Goal: Task Accomplishment & Management: Manage account settings

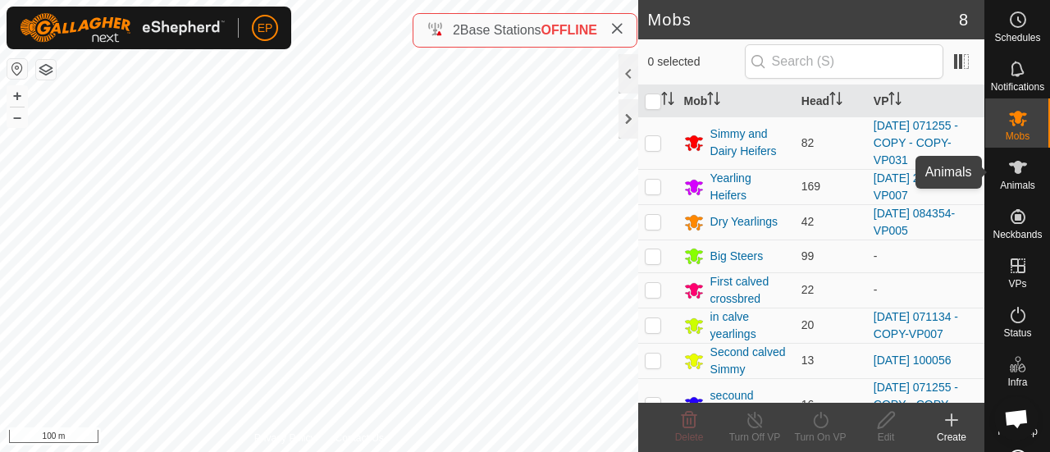
click at [1009, 164] on icon at bounding box center [1018, 167] width 18 height 13
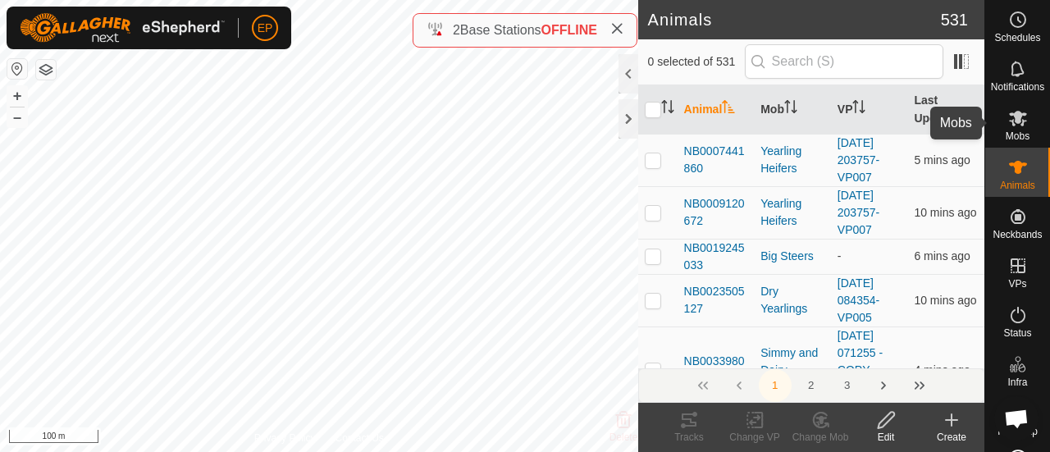
click at [1009, 114] on icon at bounding box center [1018, 119] width 18 height 16
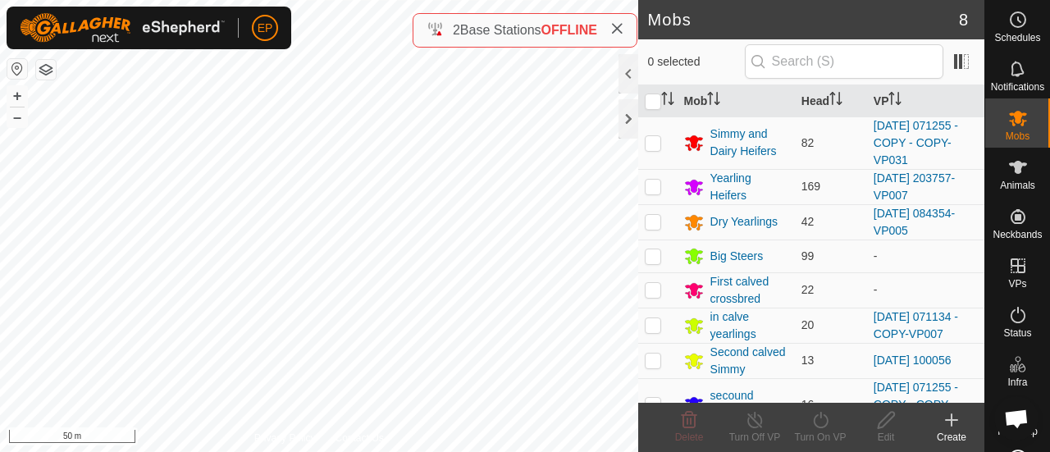
click at [21, 67] on button "button" at bounding box center [17, 69] width 20 height 20
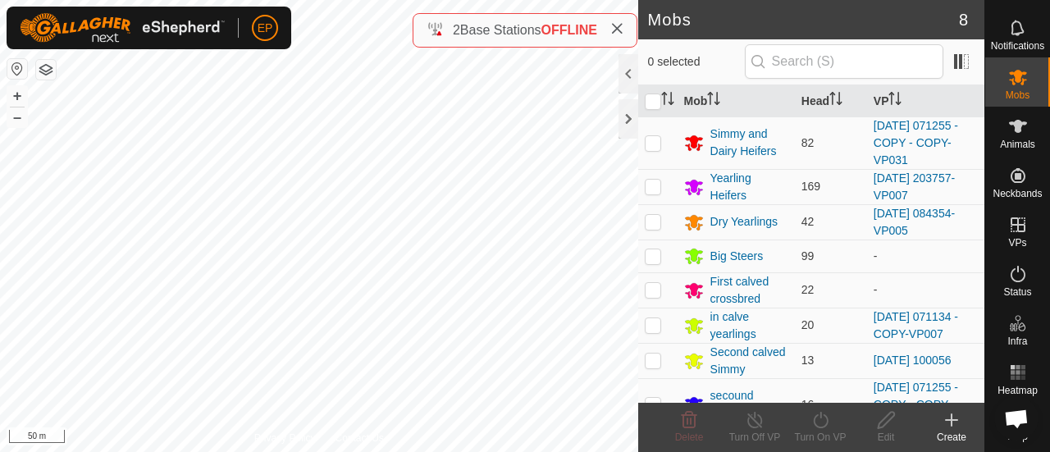
scroll to position [52, 0]
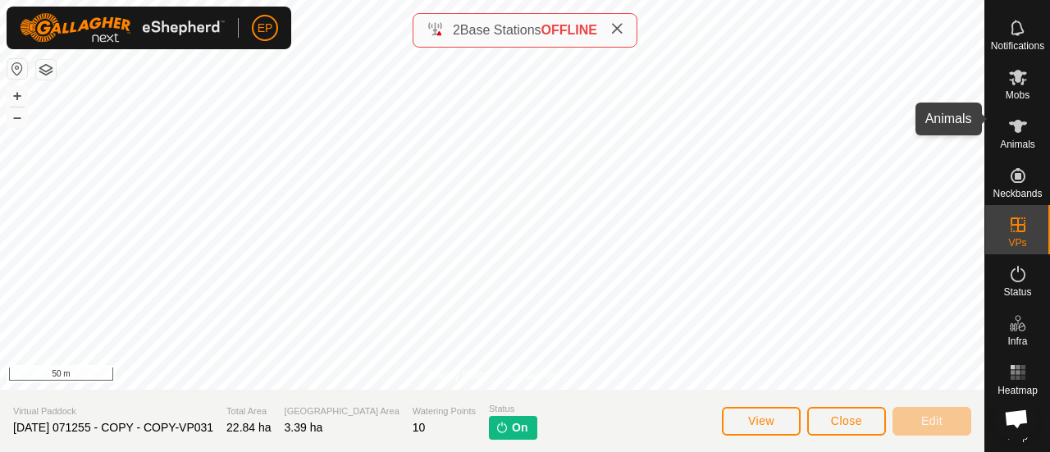
click at [1010, 125] on es-animals-svg-icon at bounding box center [1018, 126] width 30 height 26
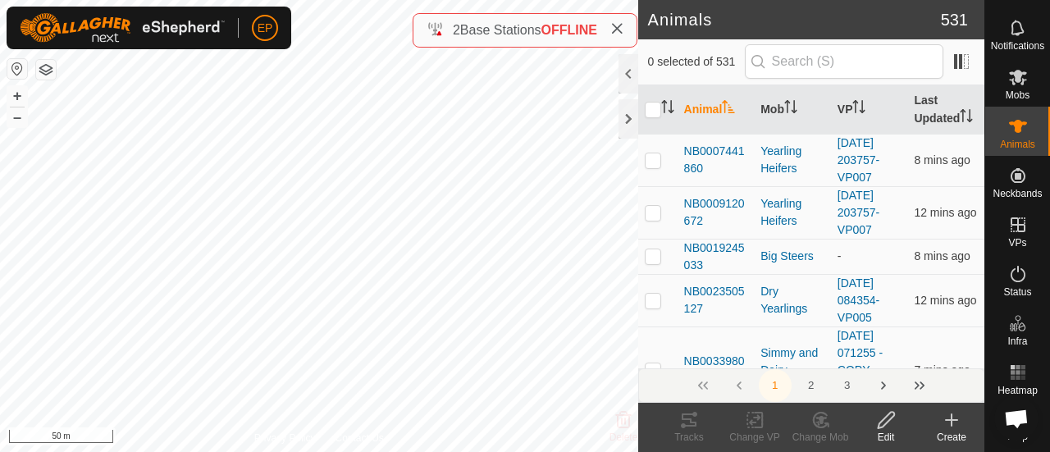
click at [954, 421] on icon at bounding box center [951, 420] width 20 height 20
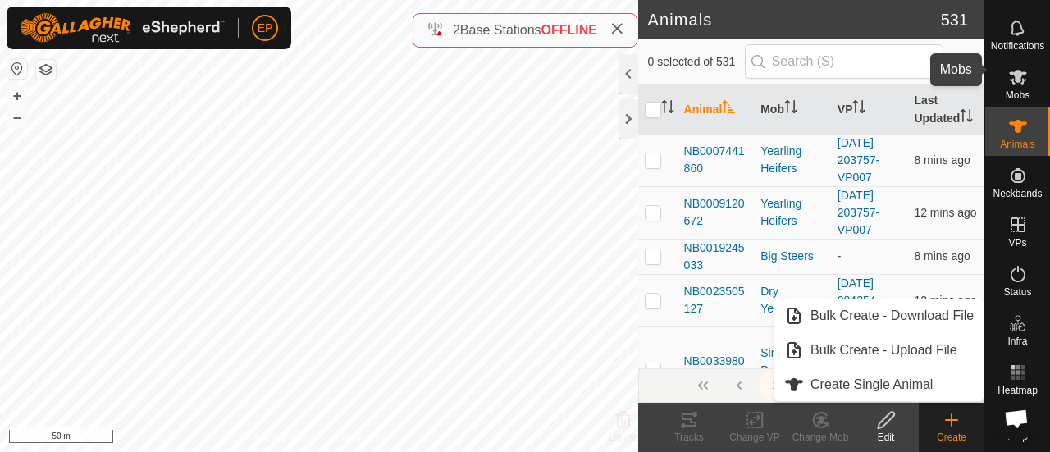
click at [1008, 70] on icon at bounding box center [1018, 77] width 20 height 20
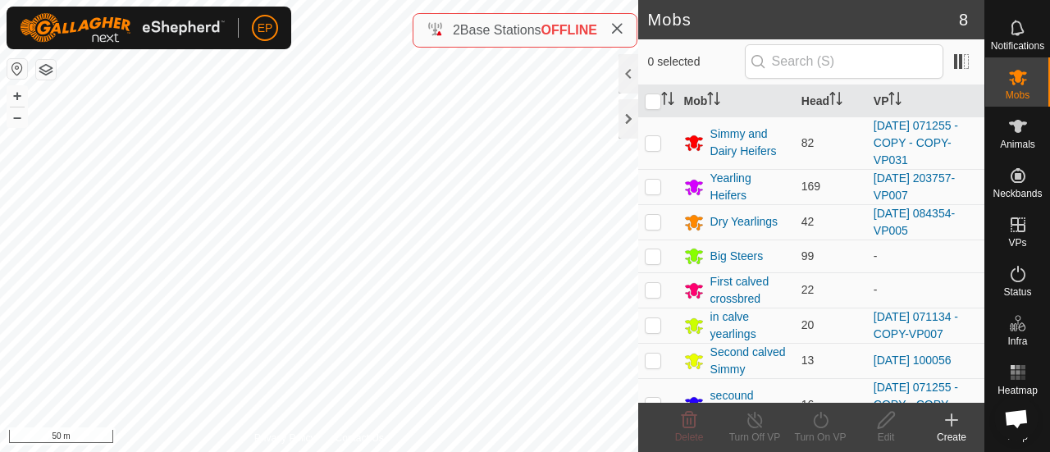
click at [949, 420] on icon at bounding box center [950, 420] width 11 height 0
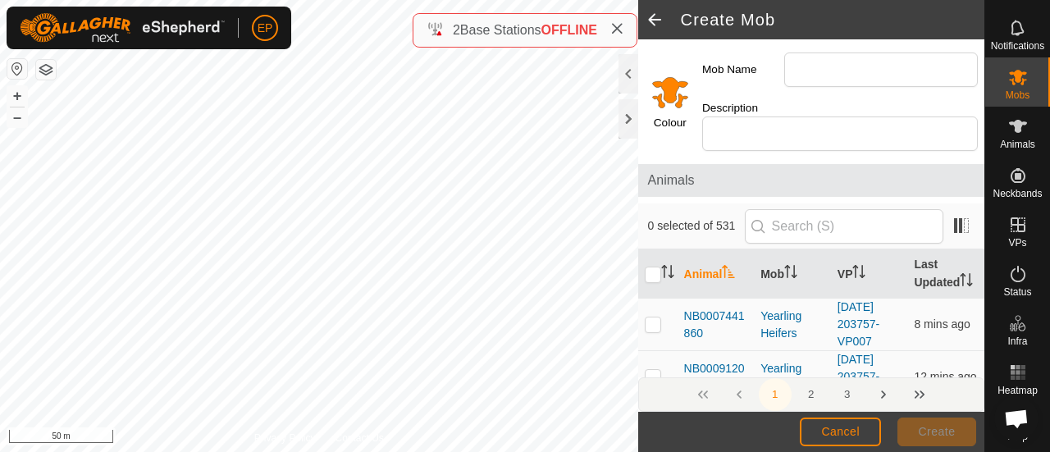
click at [656, 13] on span at bounding box center [654, 19] width 33 height 39
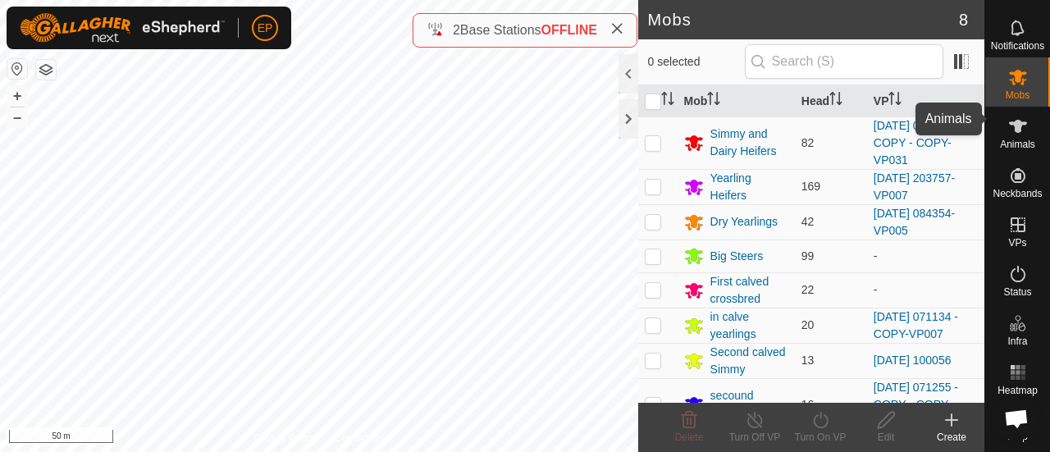
click at [1013, 125] on es-animals-svg-icon at bounding box center [1018, 126] width 30 height 26
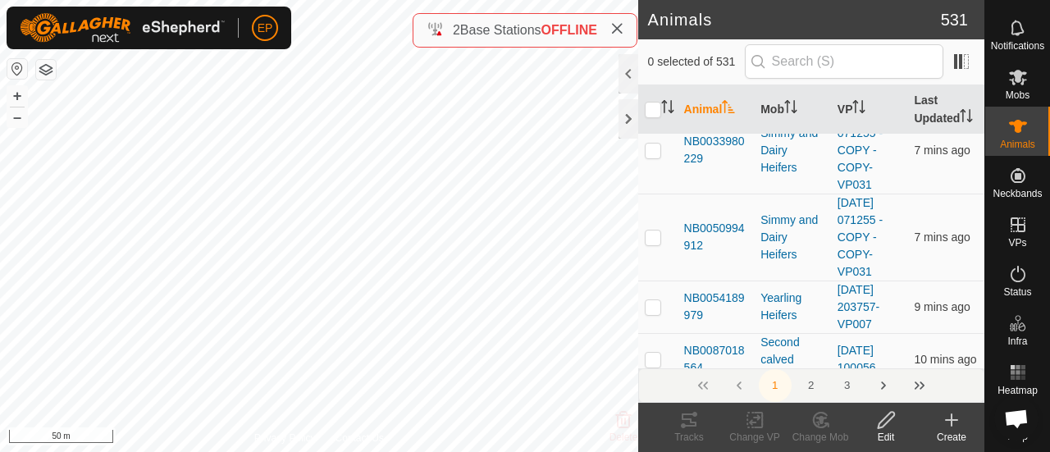
scroll to position [289, 0]
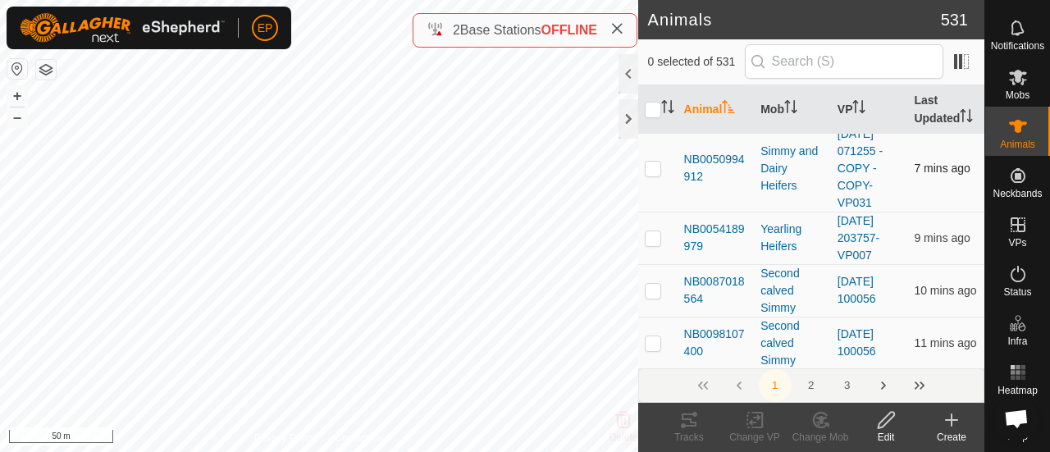
click at [656, 175] on p-checkbox at bounding box center [652, 168] width 16 height 13
checkbox input "true"
click at [151, 303] on div "NB1698130323 1698130323 Simmy and Dairy Heifers [DATE] 071255 - COPY - COPY-VP0…" at bounding box center [319, 226] width 638 height 452
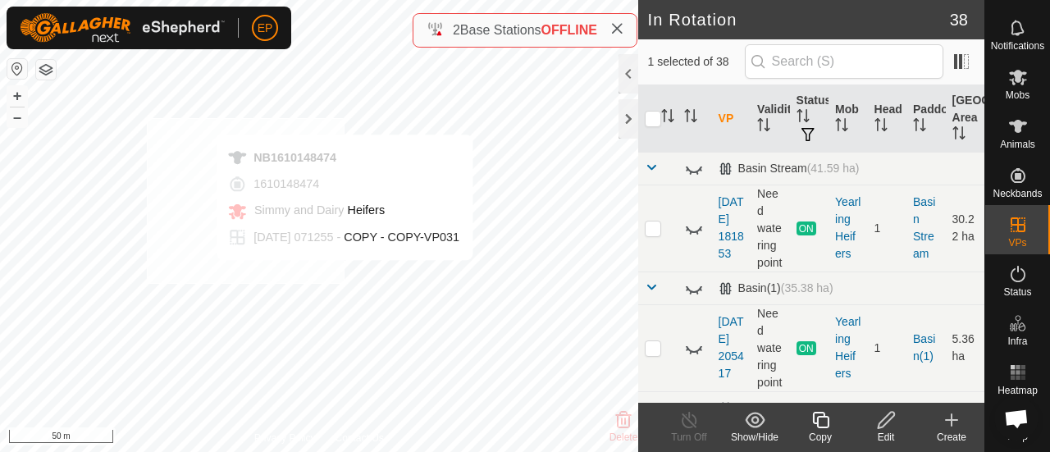
checkbox input "true"
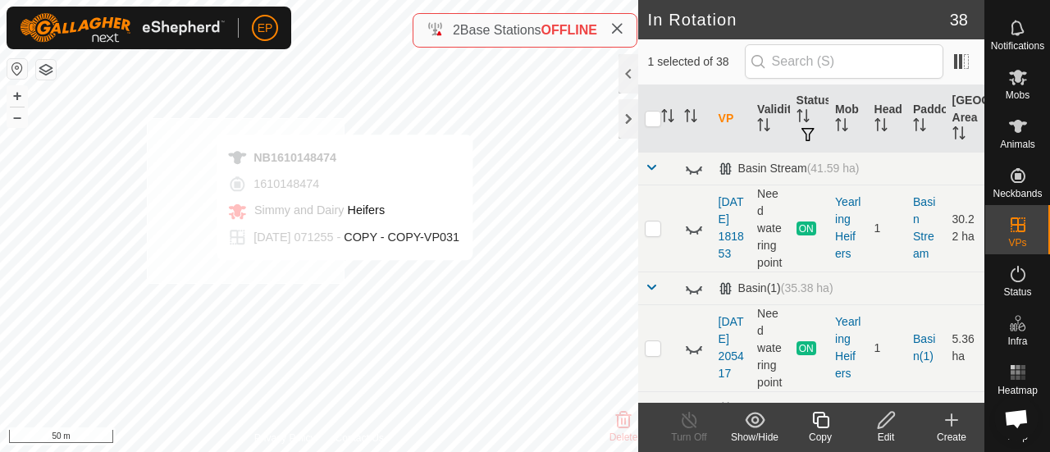
checkbox input "true"
checkbox input "false"
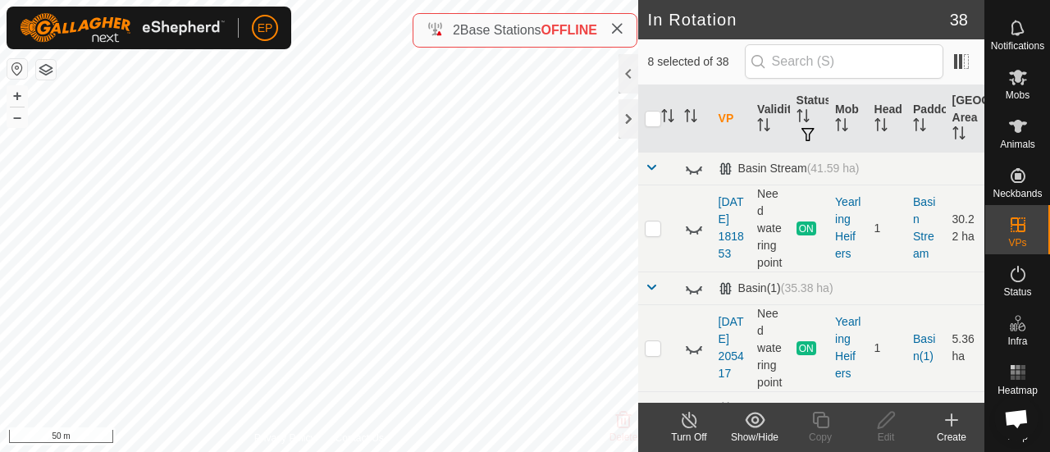
checkbox input "false"
checkbox input "true"
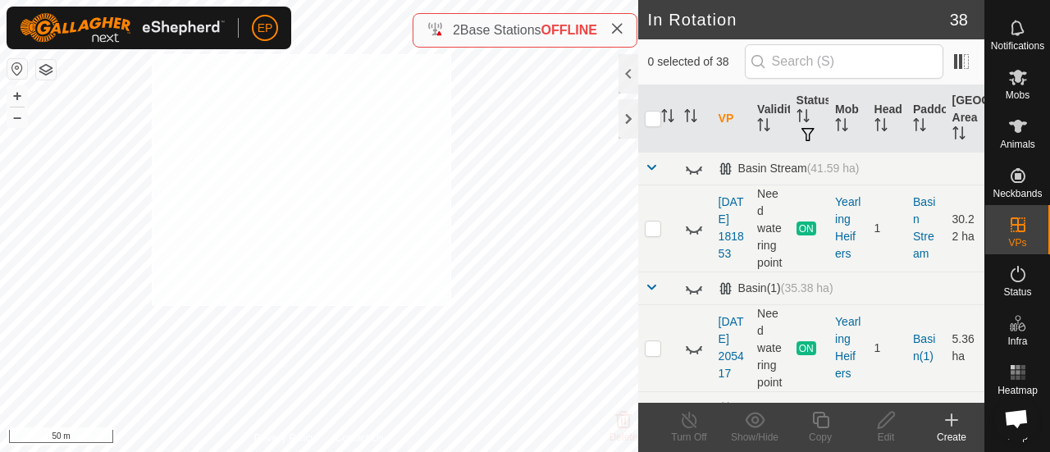
checkbox input "true"
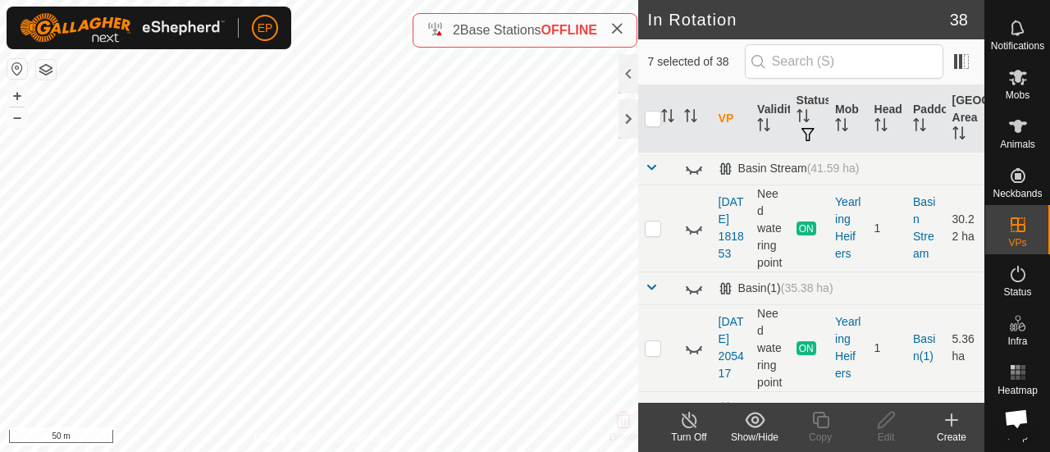
checkbox input "false"
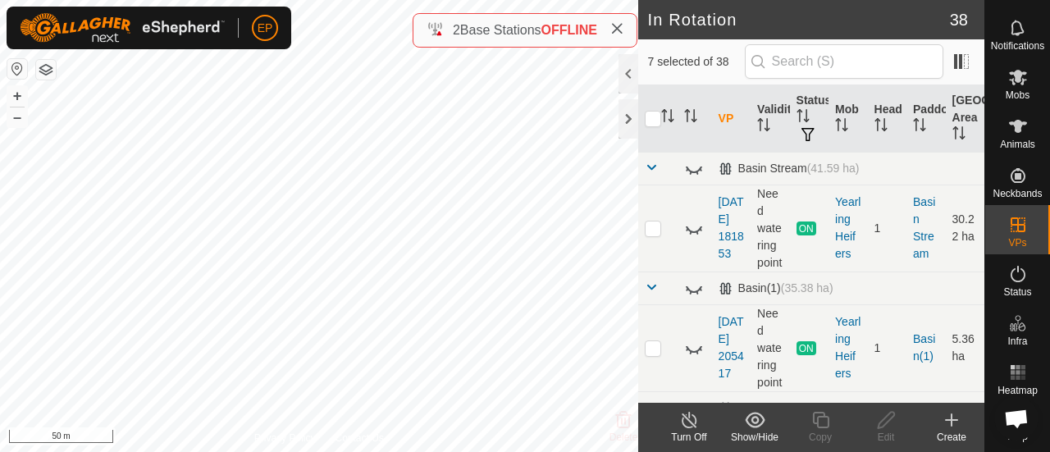
checkbox input "false"
click at [447, 42] on div "In Rotation 38 0 selected of 38 VP Validity Status Mob Head Paddock Grazing Are…" at bounding box center [492, 226] width 984 height 452
checkbox input "true"
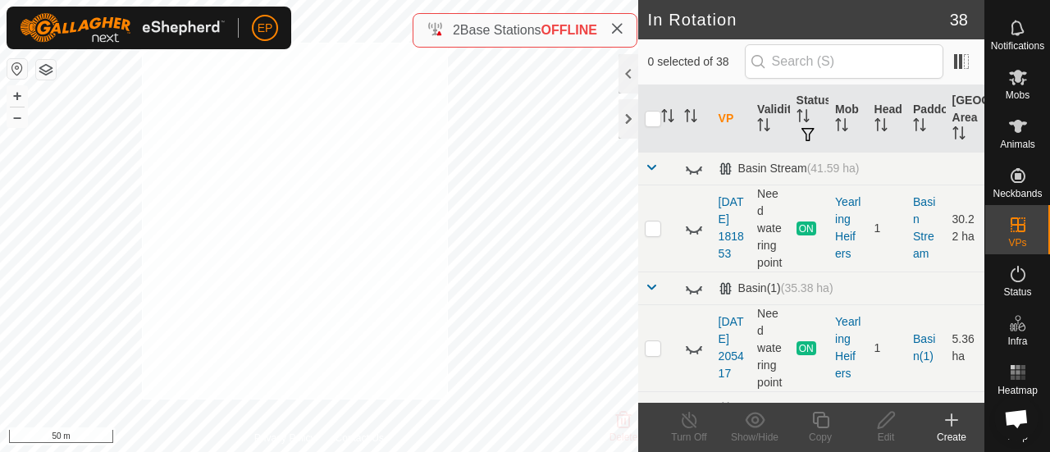
checkbox input "true"
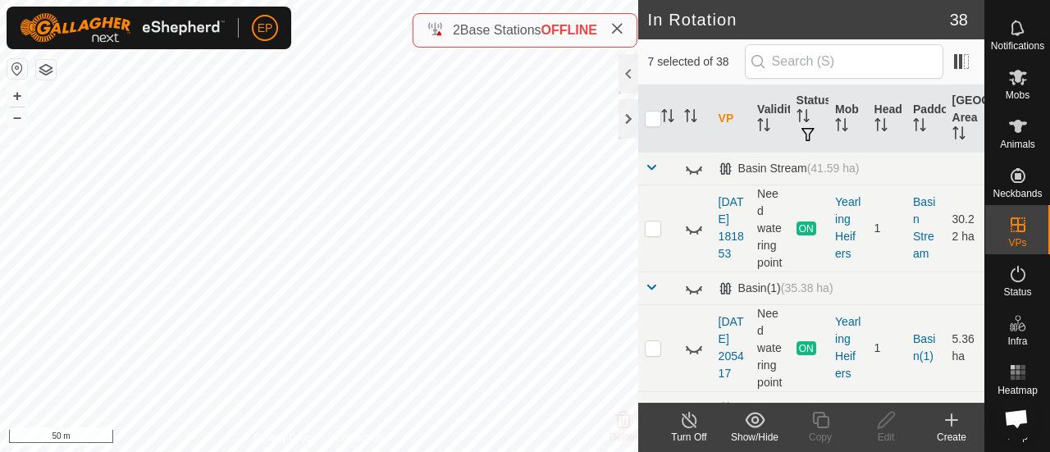
checkbox input "false"
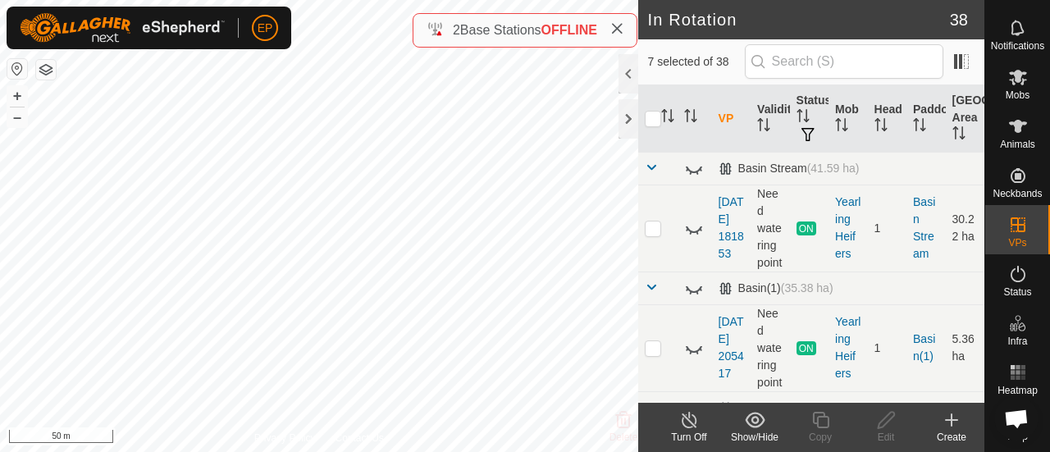
checkbox input "false"
checkbox input "true"
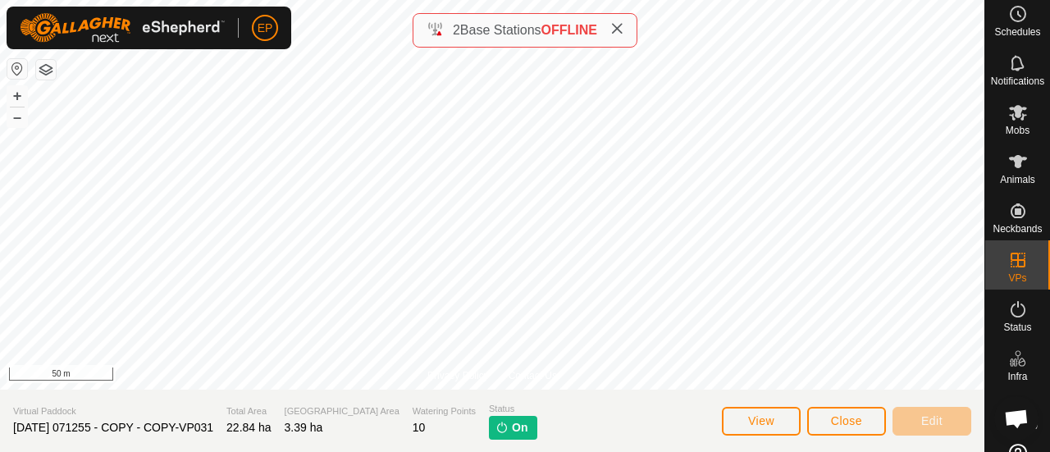
scroll to position [5, 0]
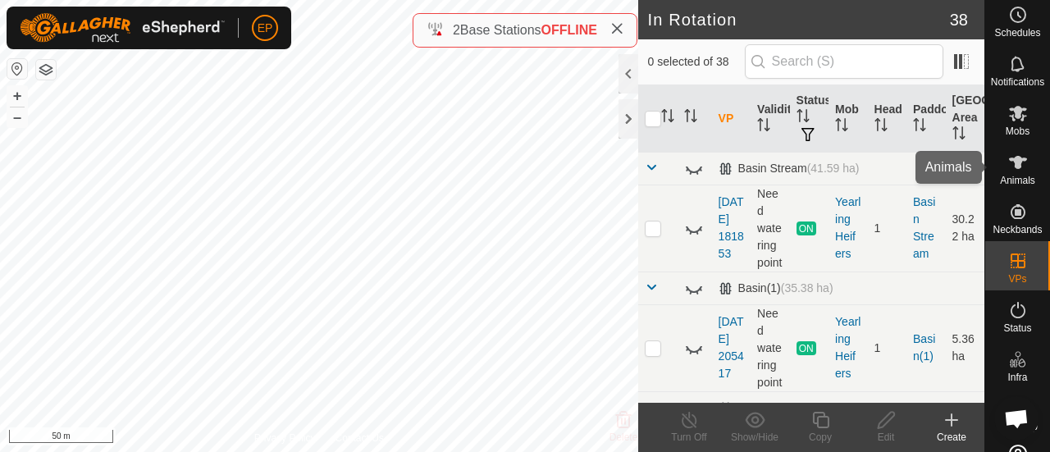
click at [1016, 161] on icon at bounding box center [1018, 162] width 18 height 13
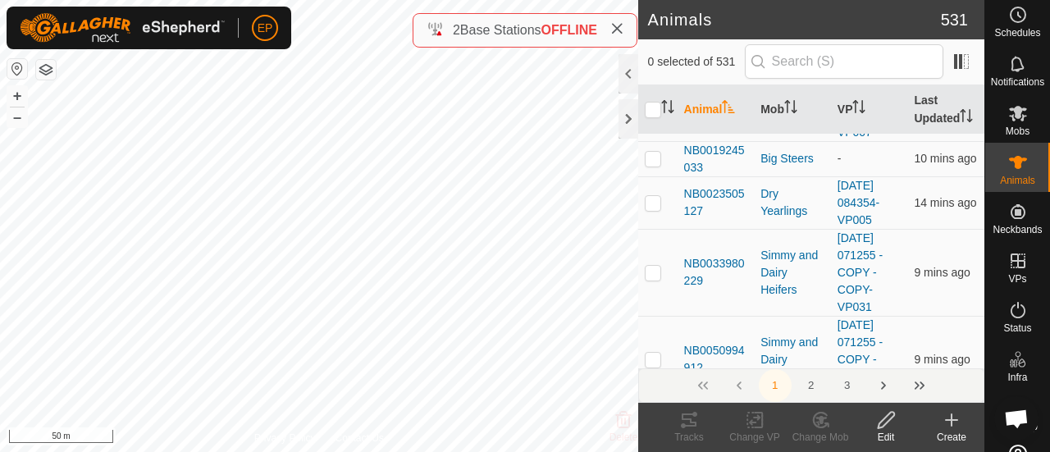
scroll to position [98, 0]
click at [650, 278] on p-checkbox at bounding box center [652, 271] width 16 height 13
checkbox input "true"
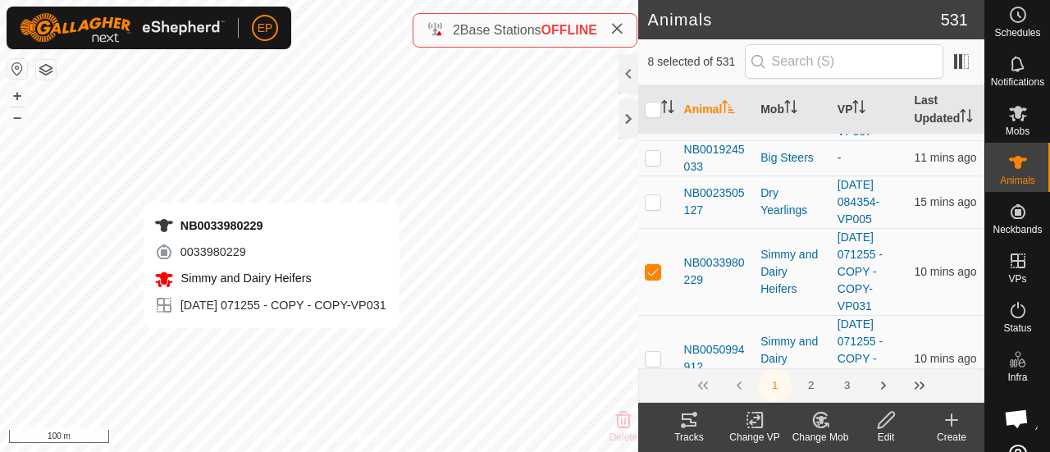
checkbox input "false"
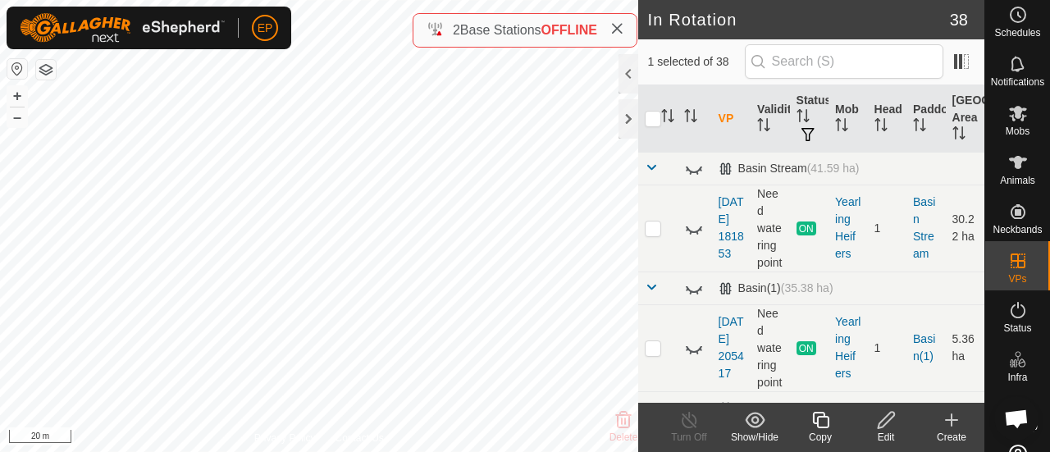
checkbox input "false"
checkbox input "true"
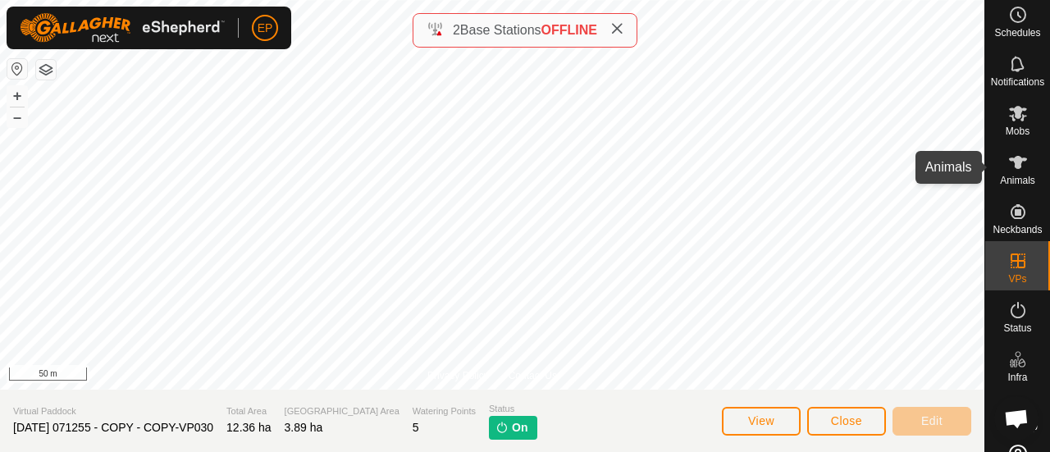
click at [1009, 164] on icon at bounding box center [1018, 162] width 18 height 13
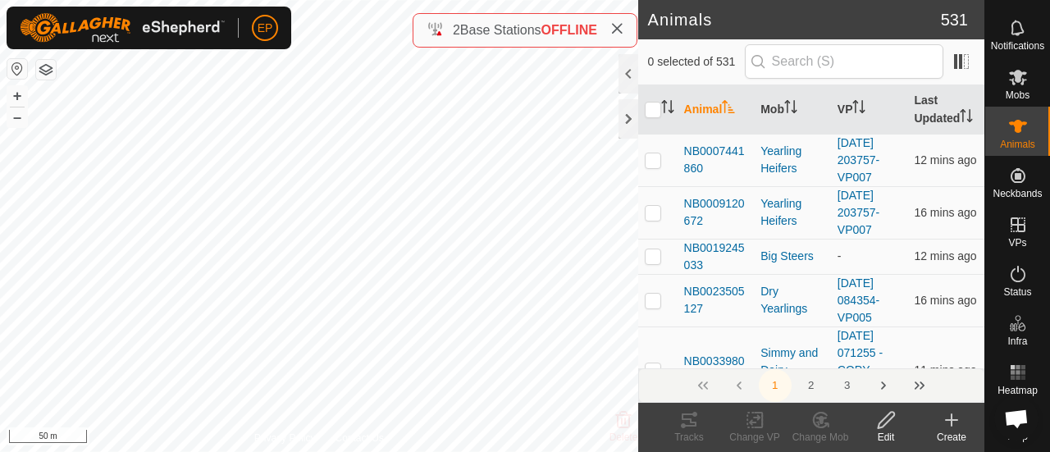
scroll to position [48, 0]
click at [1013, 116] on icon at bounding box center [1018, 126] width 20 height 20
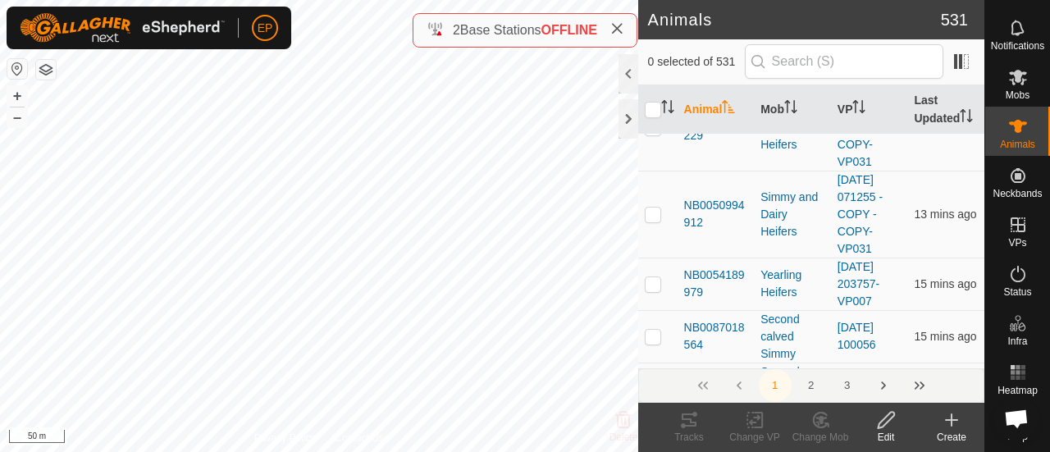
scroll to position [197, 0]
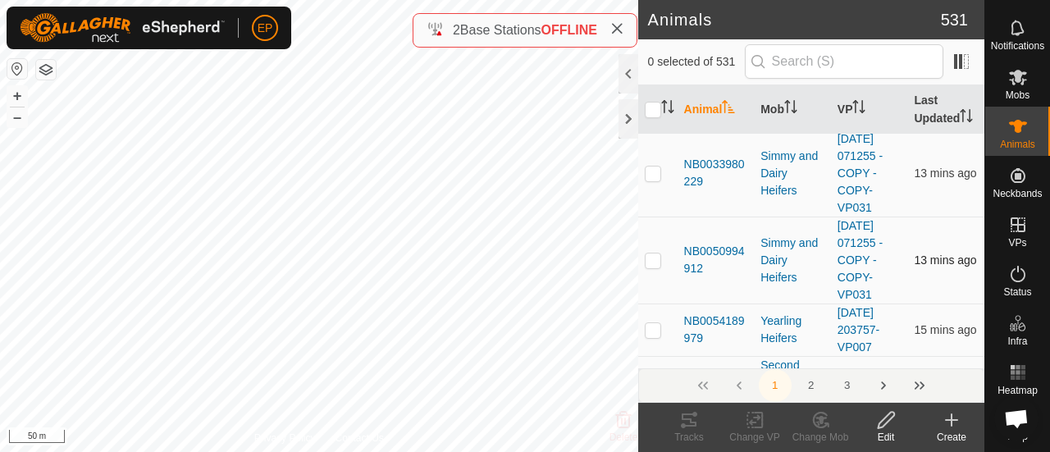
click at [651, 266] on p-checkbox at bounding box center [652, 259] width 16 height 13
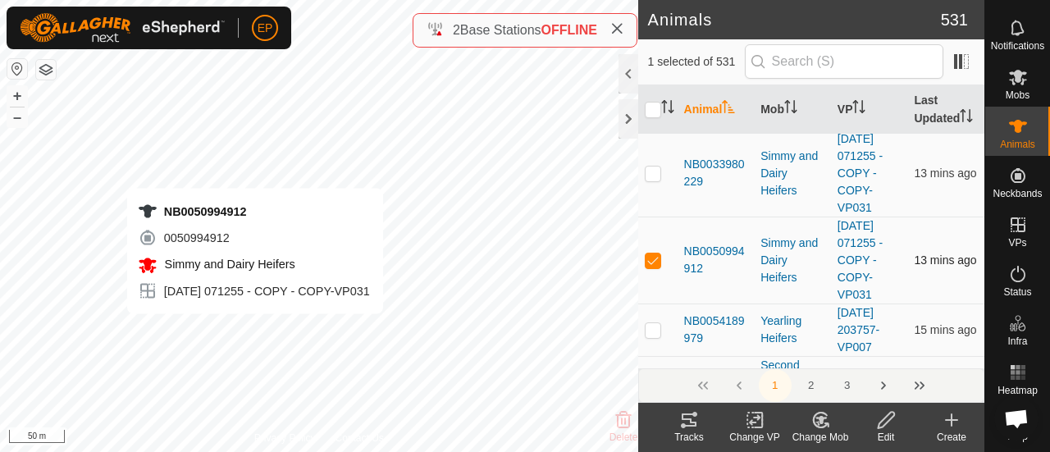
checkbox input "false"
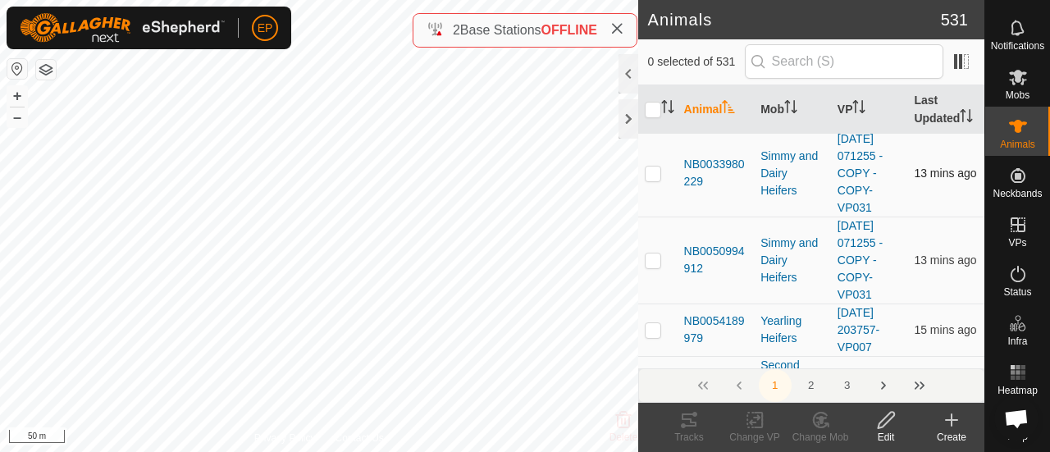
click at [654, 180] on p-checkbox at bounding box center [652, 172] width 16 height 13
click at [413, 354] on div "Animals 531 1 selected of 531 Animal Mob VP Last Updated NB0007441860 Yearling …" at bounding box center [492, 226] width 984 height 452
click at [654, 180] on p-checkbox at bounding box center [652, 172] width 16 height 13
checkbox input "false"
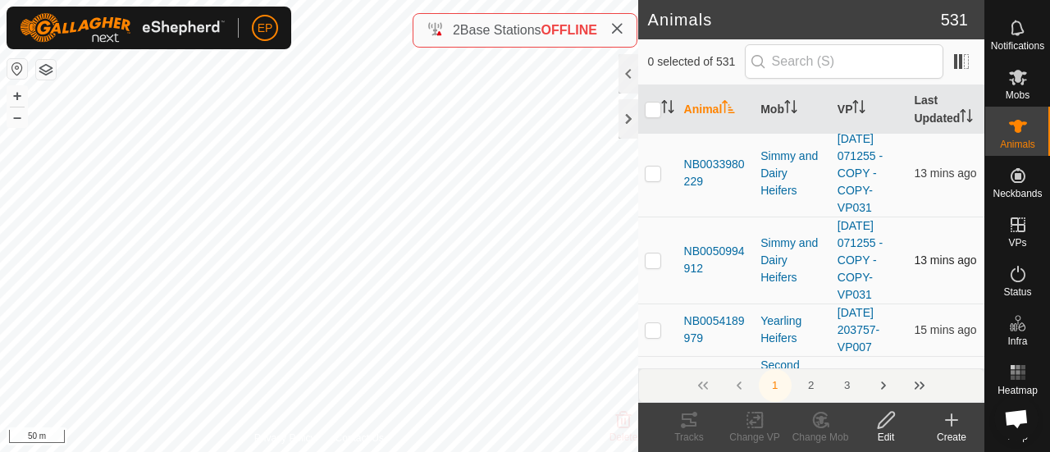
click at [653, 266] on p-checkbox at bounding box center [652, 259] width 16 height 13
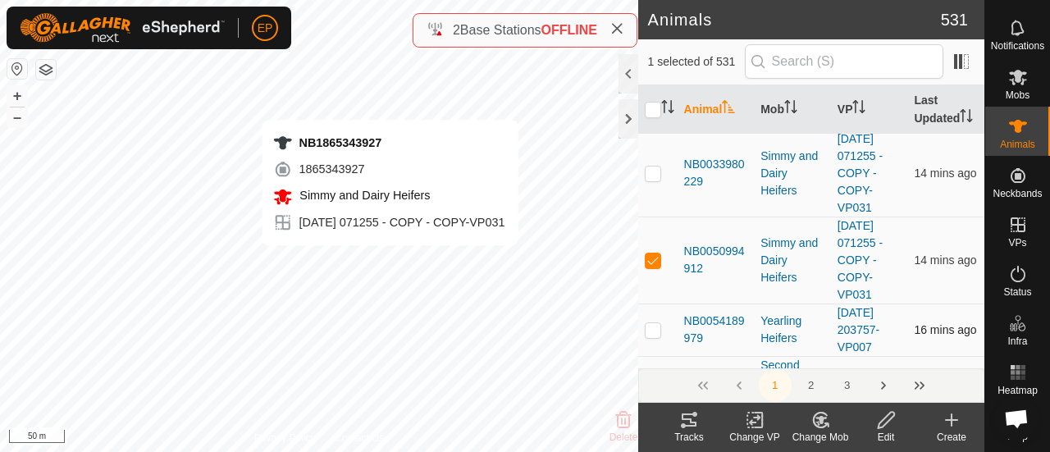
checkbox input "false"
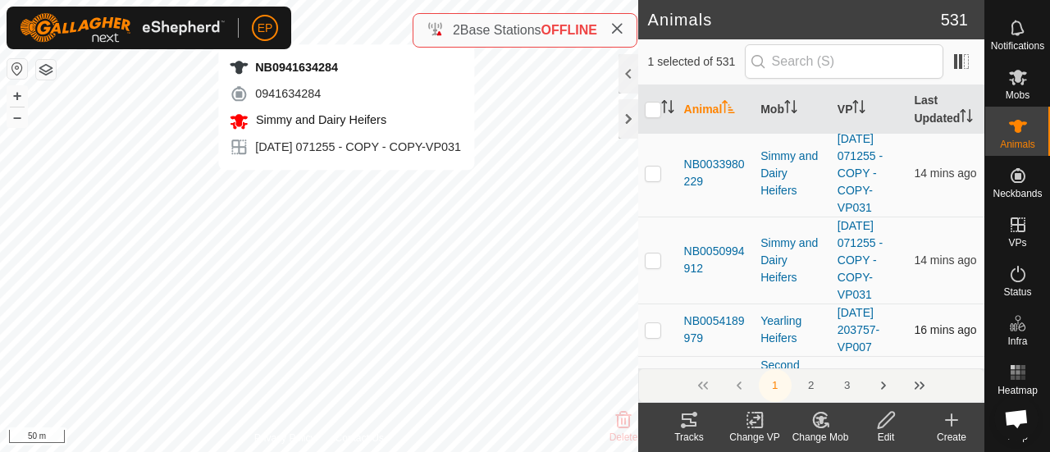
checkbox input "true"
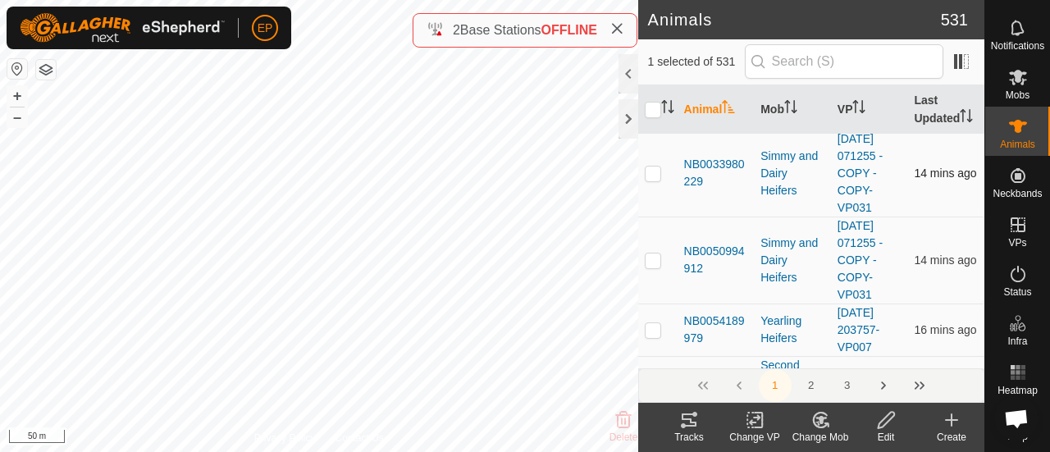
click at [652, 180] on p-checkbox at bounding box center [652, 172] width 16 height 13
checkbox input "false"
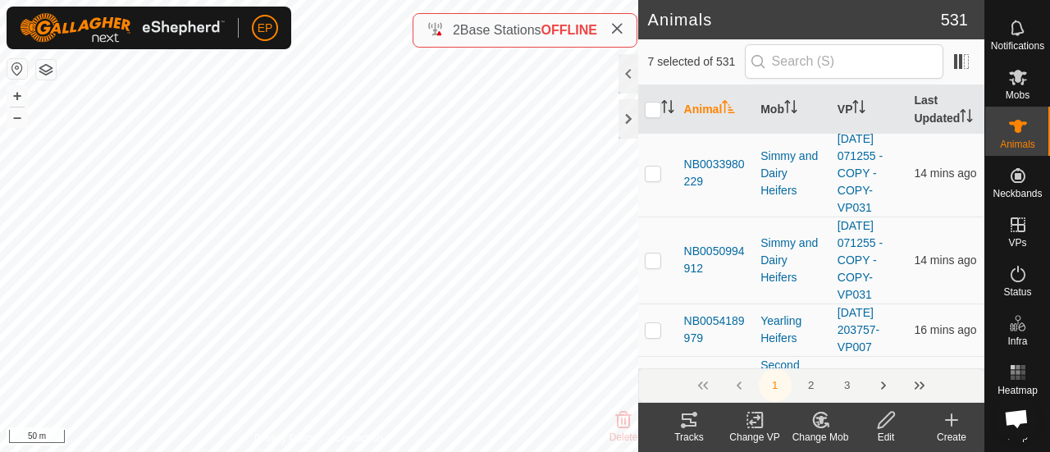
click at [817, 421] on icon at bounding box center [817, 423] width 4 height 5
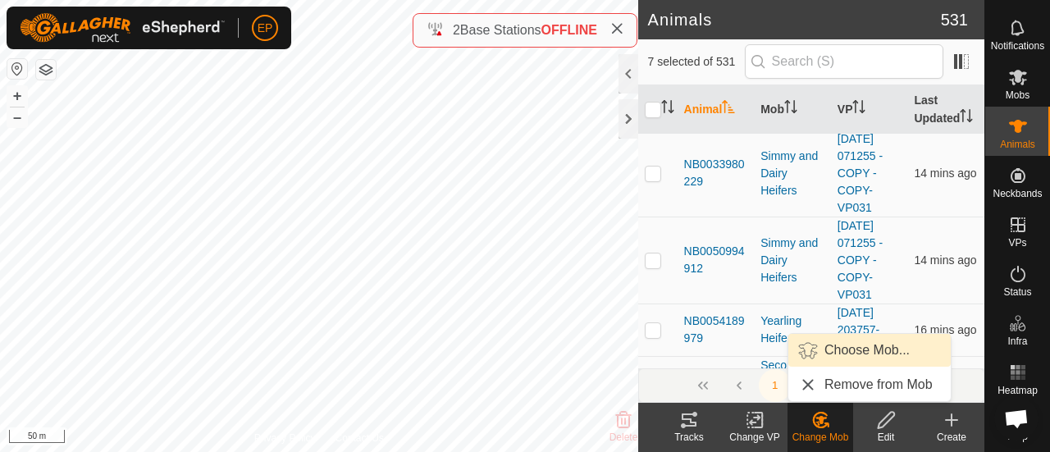
click at [861, 352] on link "Choose Mob..." at bounding box center [869, 350] width 162 height 33
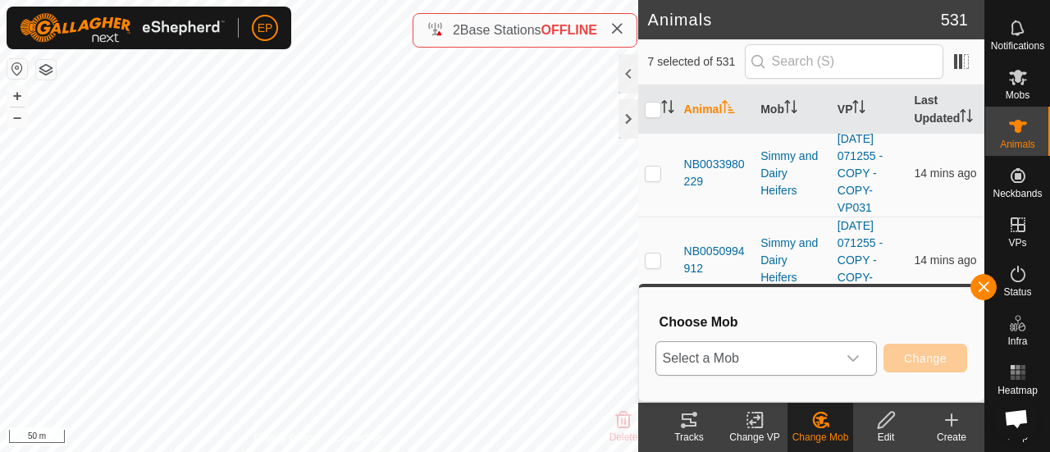
click at [829, 360] on span "Select a Mob" at bounding box center [746, 358] width 180 height 33
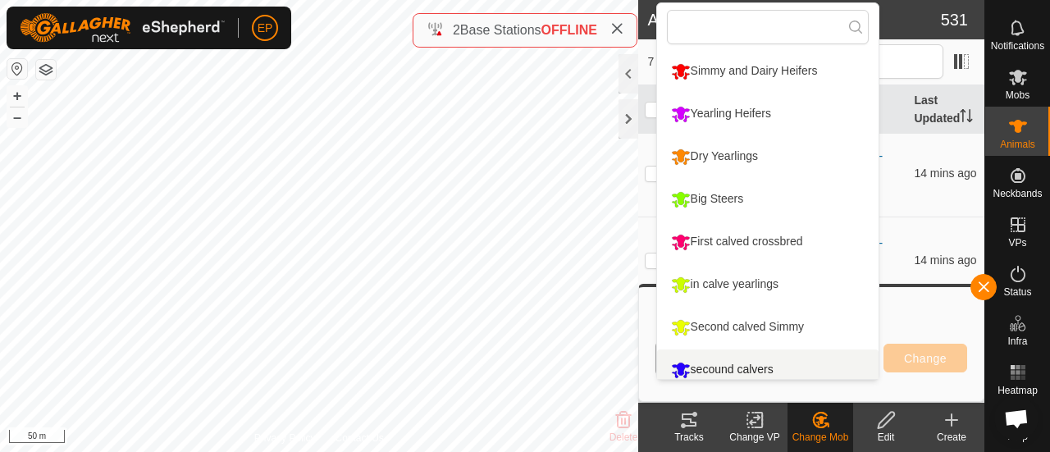
scroll to position [11, 0]
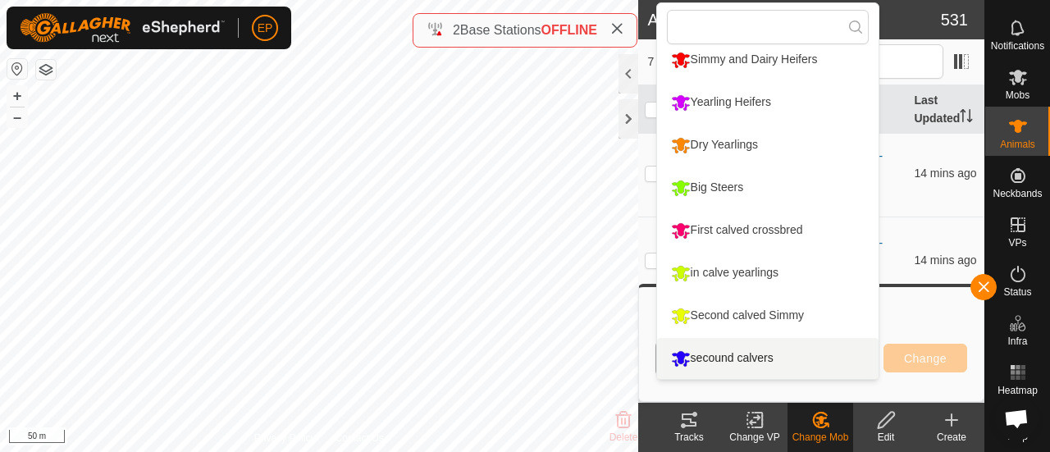
click at [765, 357] on li "secound calvers" at bounding box center [767, 358] width 221 height 41
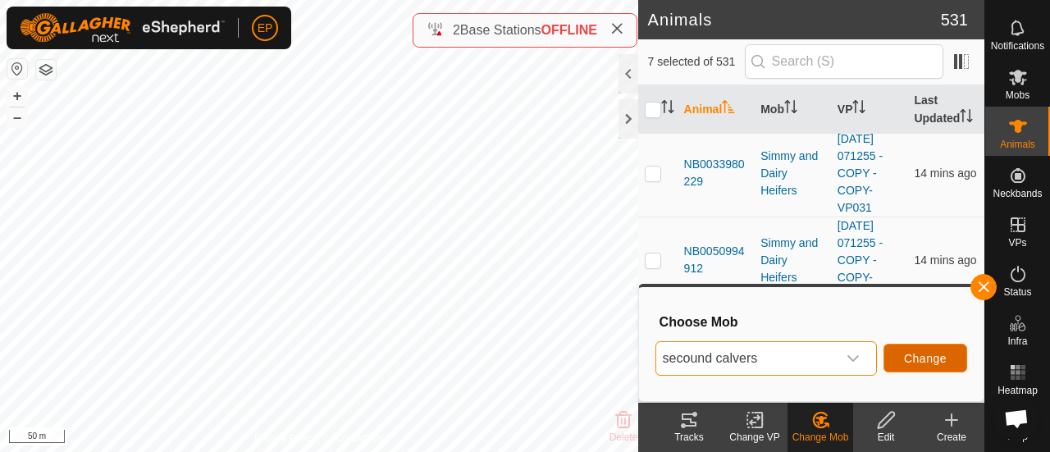
click at [916, 354] on span "Change" at bounding box center [925, 358] width 43 height 13
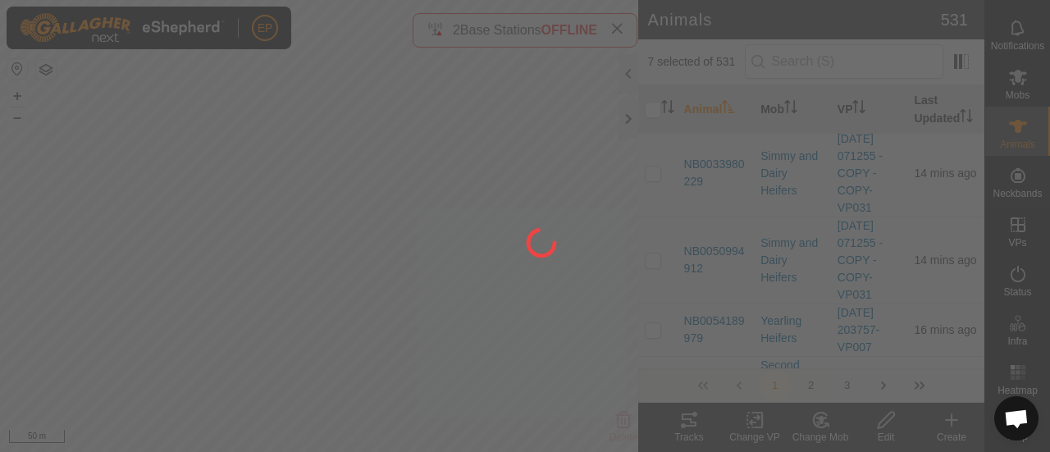
checkbox input "false"
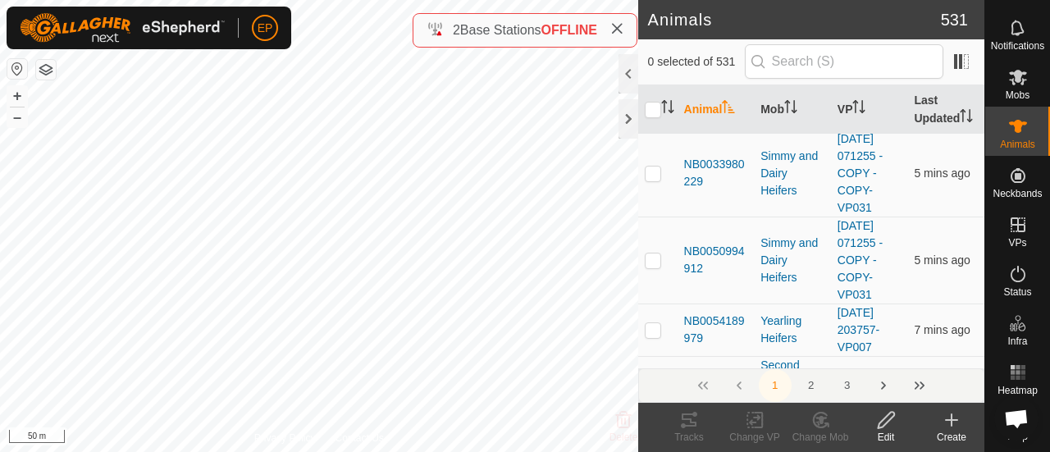
scroll to position [0, 0]
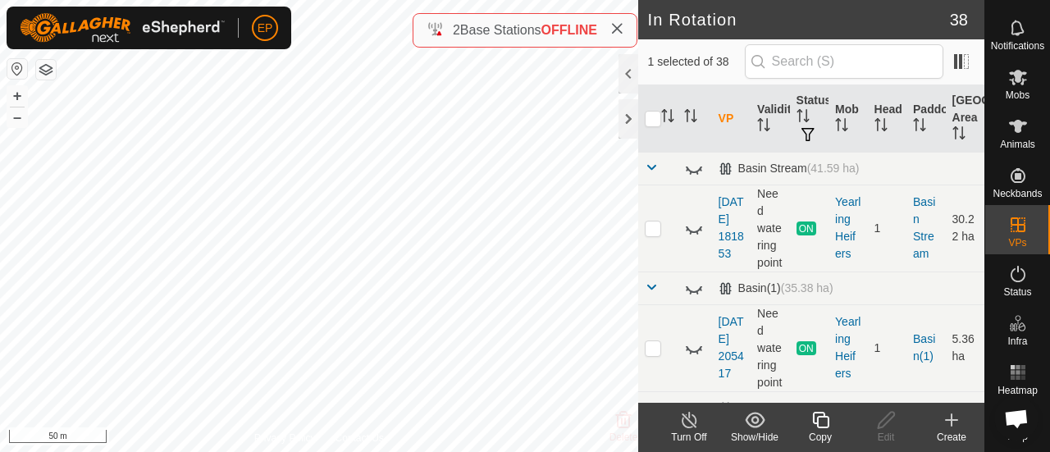
scroll to position [52, 0]
click at [820, 424] on icon at bounding box center [820, 420] width 20 height 20
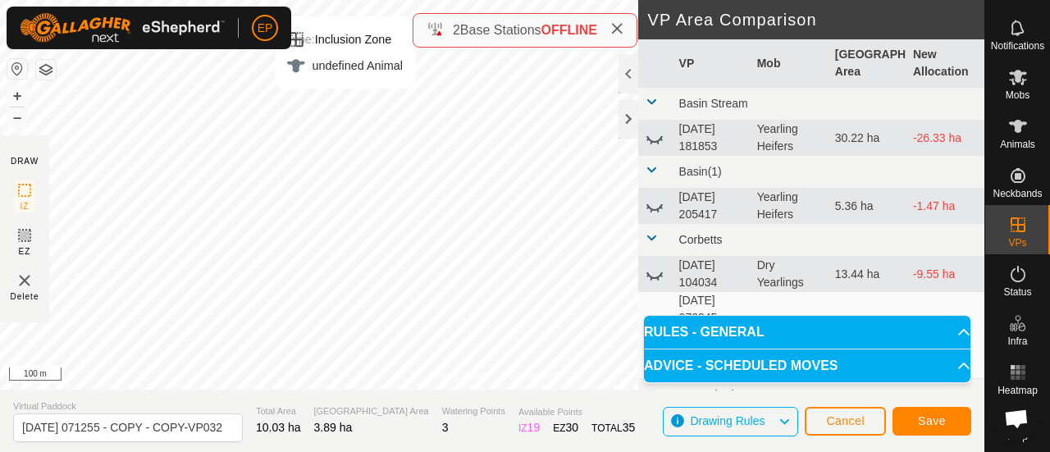
click at [364, 0] on html "EP Schedules Notifications Mobs Animals Neckbands VPs Status Infra Heatmap Help…" at bounding box center [525, 226] width 1050 height 452
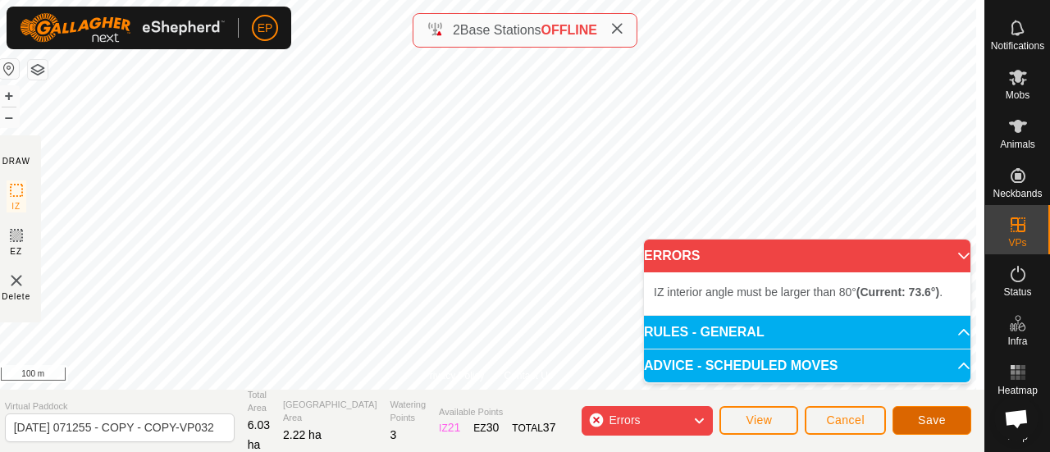
click at [931, 420] on span "Save" at bounding box center [932, 419] width 28 height 13
click at [664, 414] on div "Errors" at bounding box center [646, 421] width 131 height 30
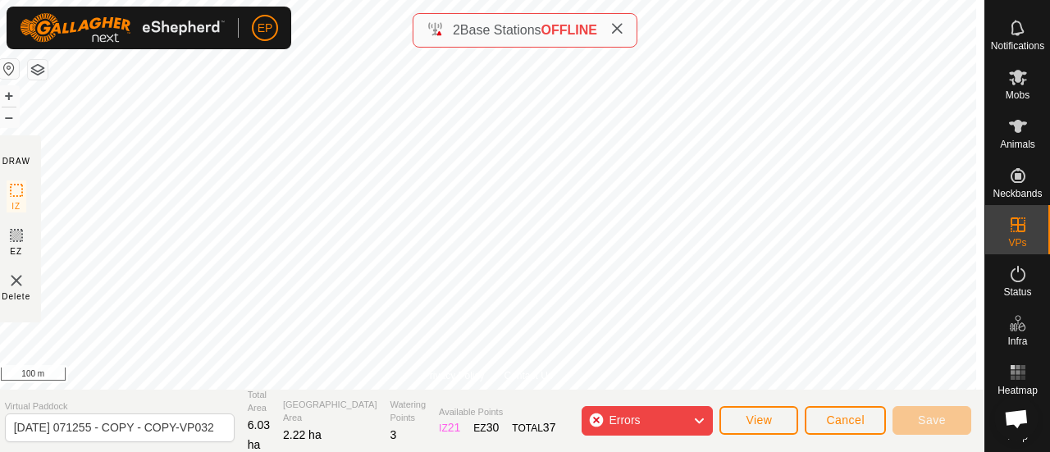
click at [664, 414] on div "Errors" at bounding box center [646, 421] width 131 height 30
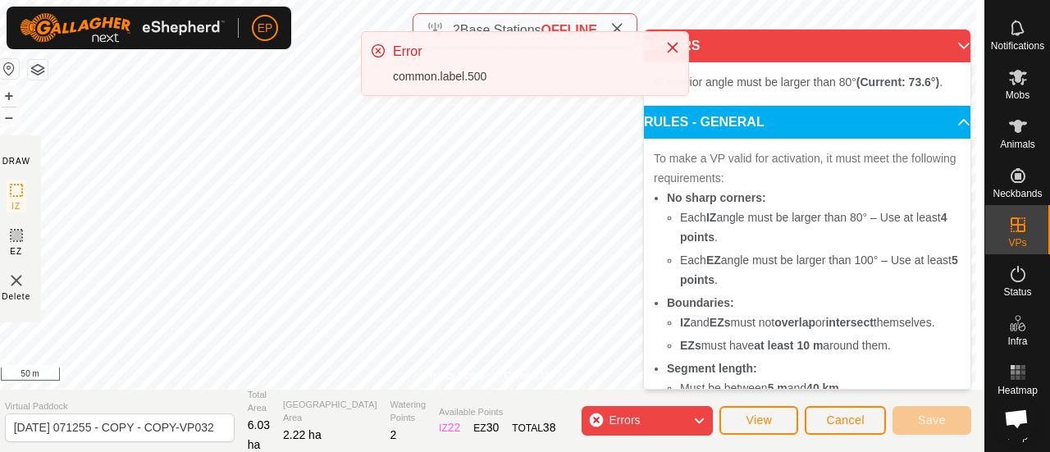
click at [390, 89] on div "EP Schedules Notifications Mobs Animals Neckbands VPs Status Infra Heatmap Help…" at bounding box center [525, 226] width 1050 height 452
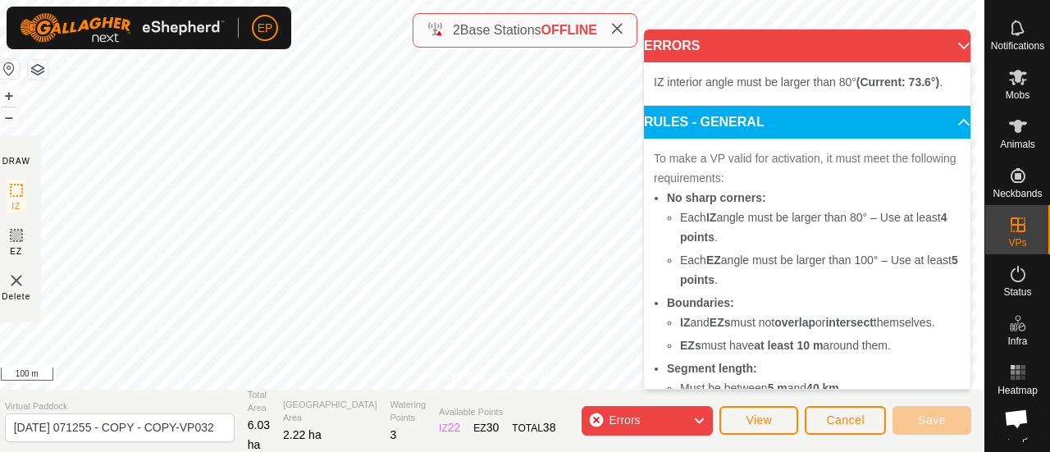
click at [674, 423] on div "Errors" at bounding box center [646, 421] width 131 height 30
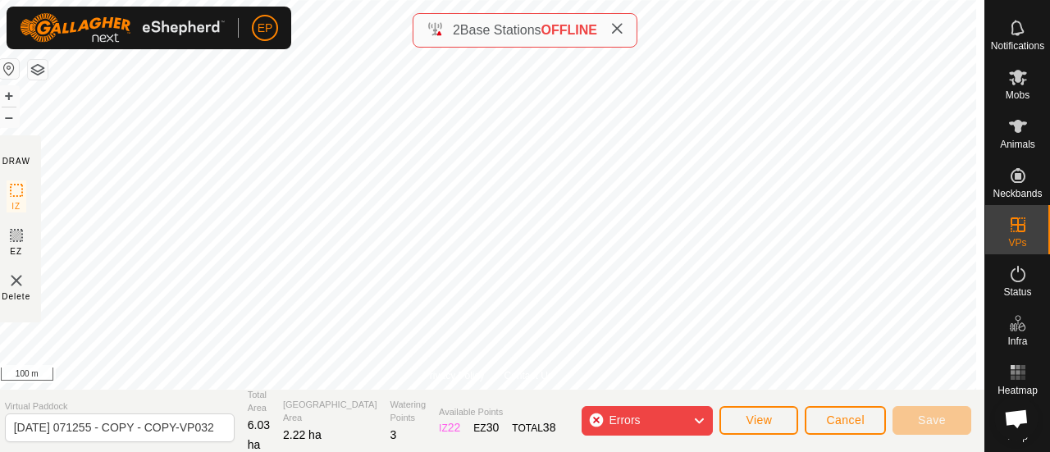
click at [705, 417] on icon at bounding box center [698, 420] width 13 height 21
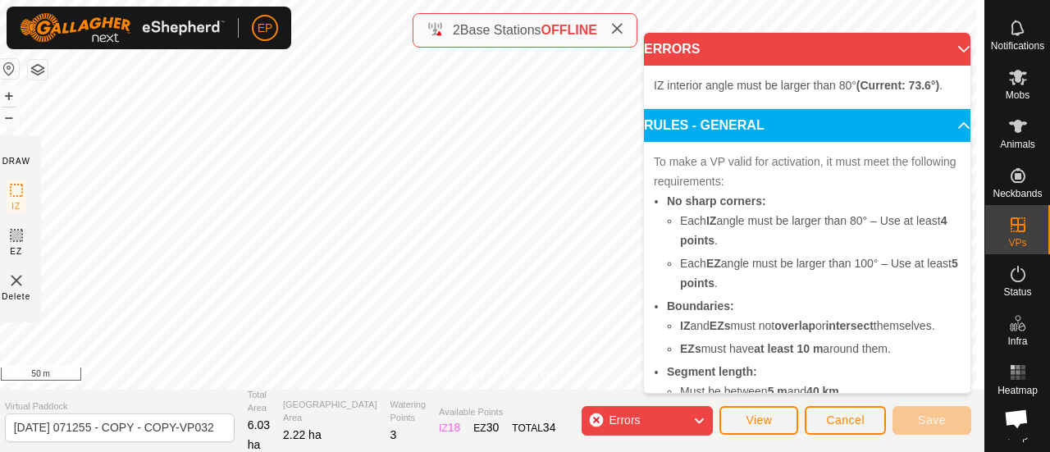
click at [694, 422] on icon at bounding box center [698, 420] width 13 height 21
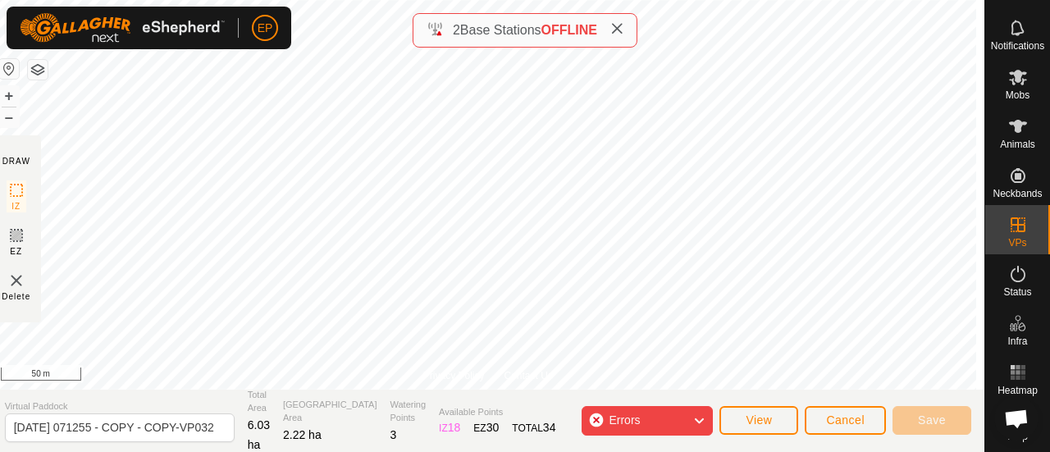
click at [694, 422] on icon at bounding box center [698, 420] width 13 height 21
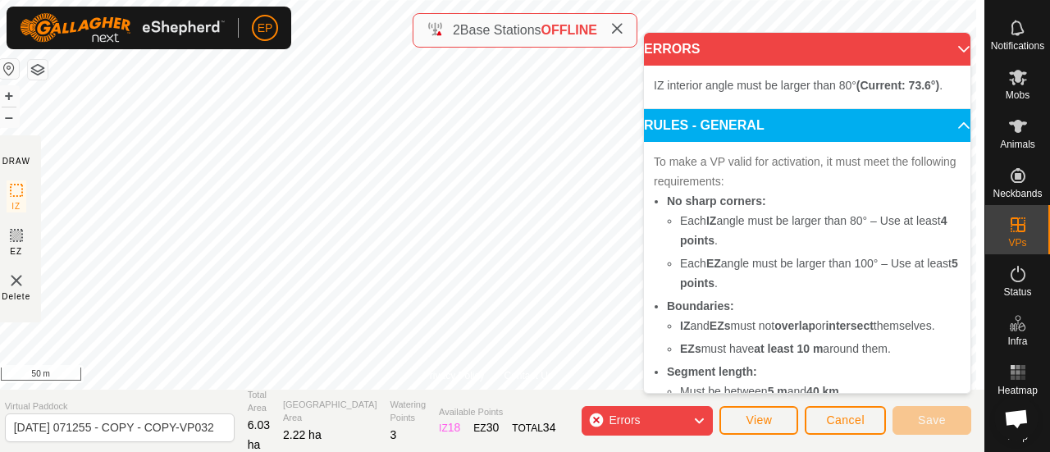
click at [694, 422] on icon at bounding box center [698, 420] width 13 height 21
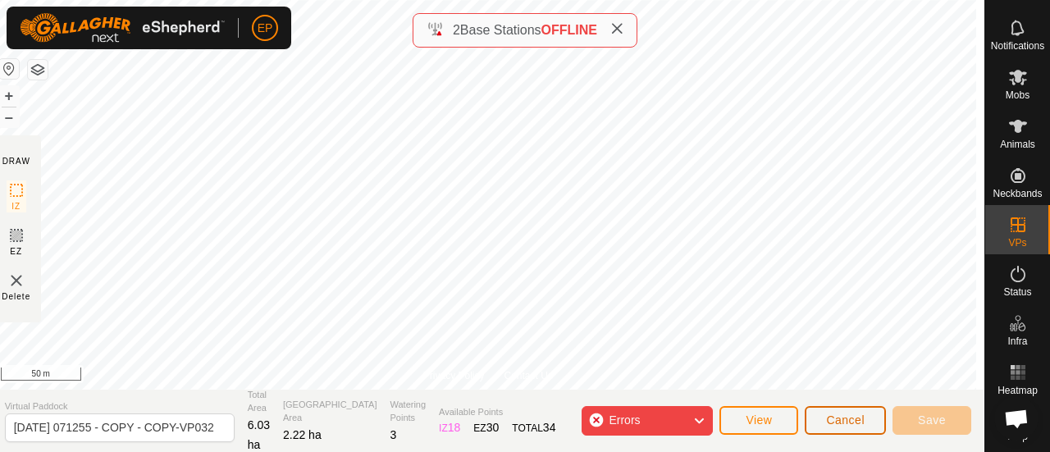
click at [831, 425] on span "Cancel" at bounding box center [845, 419] width 39 height 13
click at [830, 419] on span "Cancel" at bounding box center [845, 419] width 39 height 13
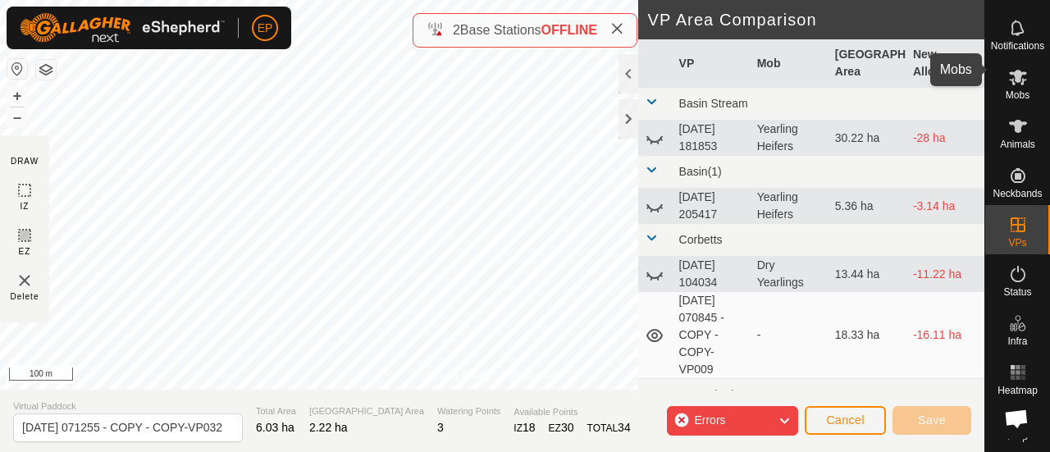
click at [1004, 75] on es-mob-svg-icon at bounding box center [1018, 77] width 30 height 26
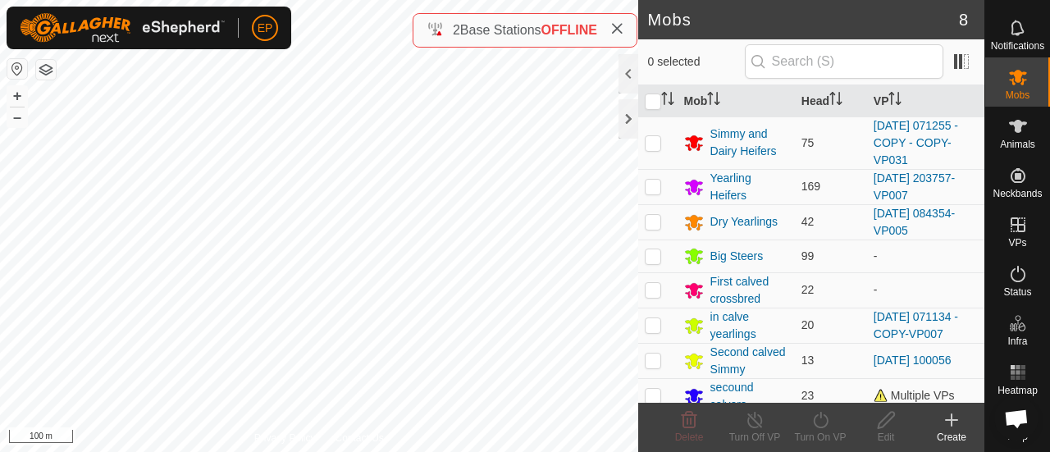
click at [1004, 75] on es-mob-svg-icon at bounding box center [1018, 77] width 30 height 26
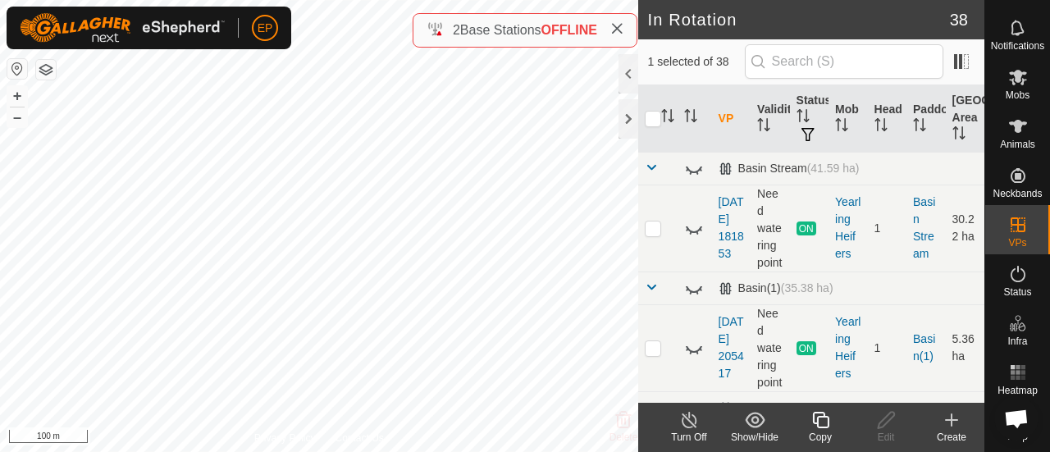
click at [828, 416] on icon at bounding box center [820, 420] width 20 height 20
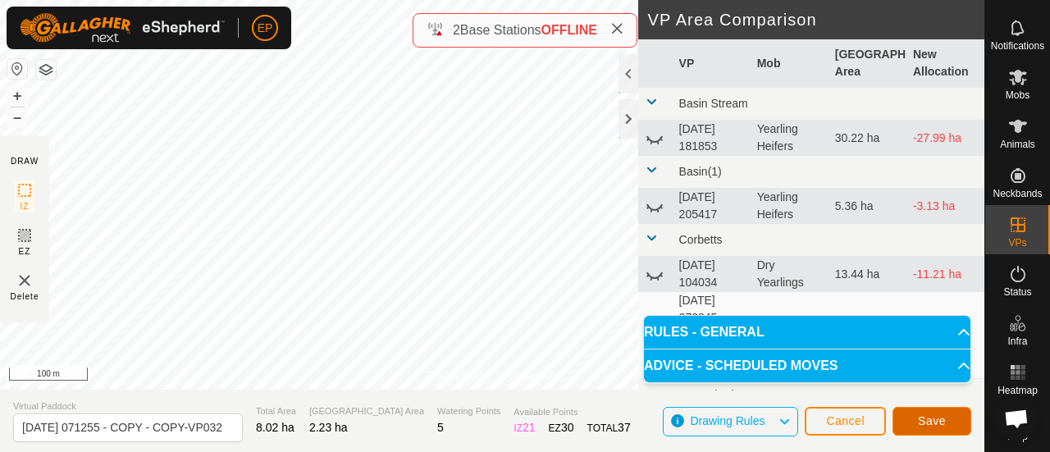
click at [926, 419] on span "Save" at bounding box center [932, 420] width 28 height 13
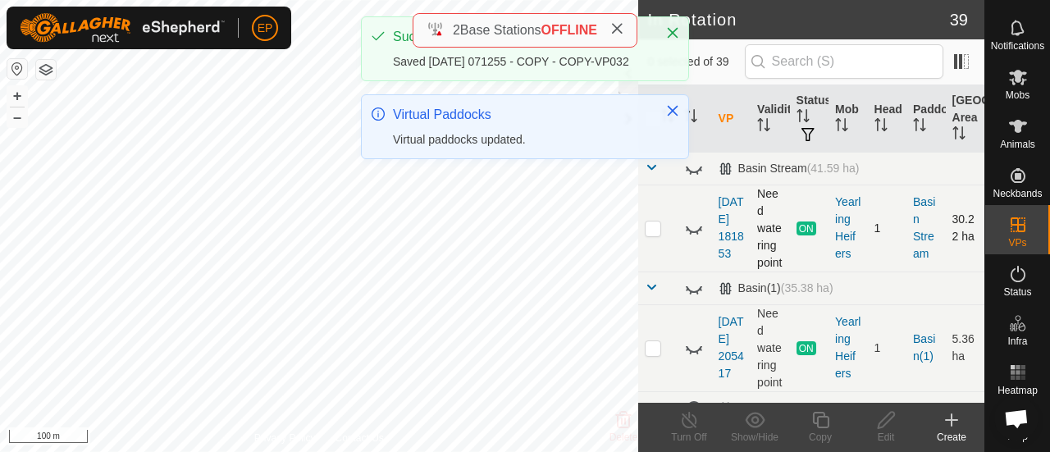
checkbox input "true"
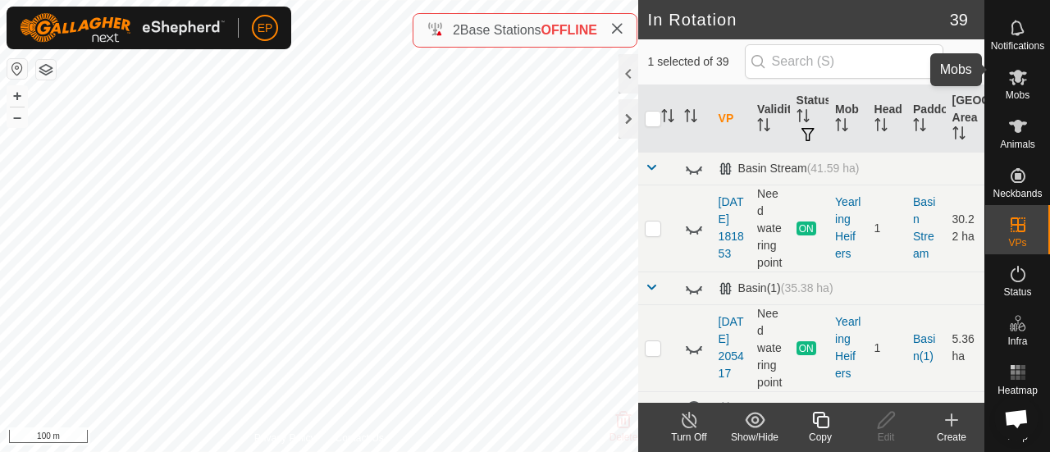
click at [1013, 90] on span "Mobs" at bounding box center [1017, 95] width 24 height 10
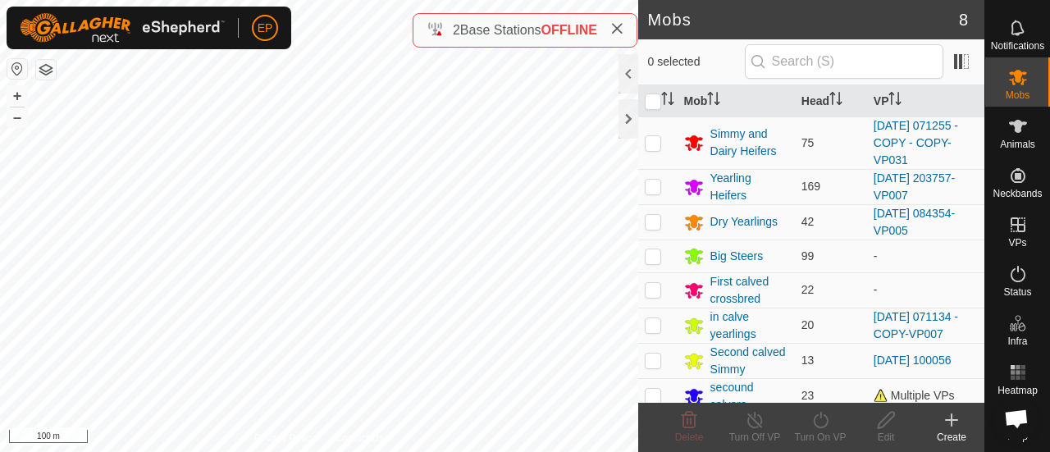
scroll to position [25, 0]
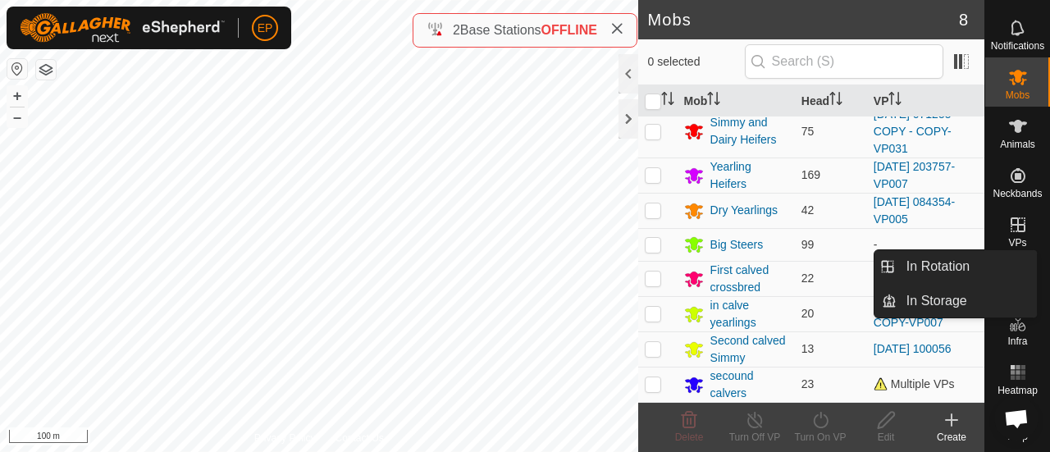
click at [1008, 238] on span "VPs" at bounding box center [1017, 243] width 18 height 10
click at [1012, 221] on icon at bounding box center [1018, 225] width 20 height 20
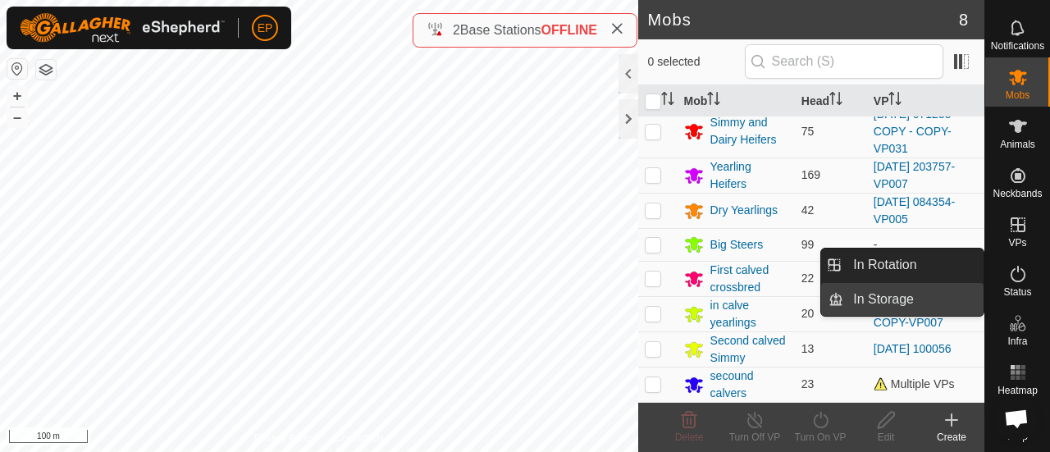
click at [892, 305] on link "In Storage" at bounding box center [913, 299] width 140 height 33
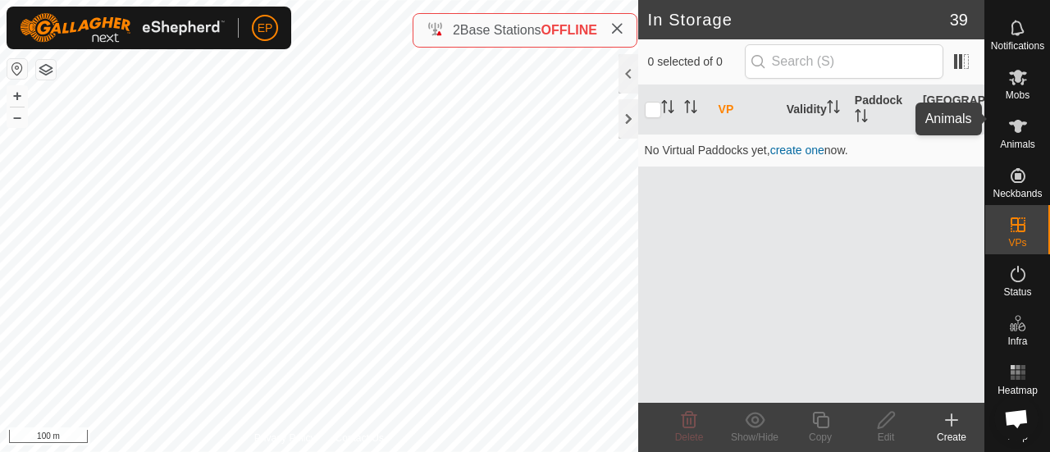
click at [1012, 122] on icon at bounding box center [1018, 126] width 20 height 20
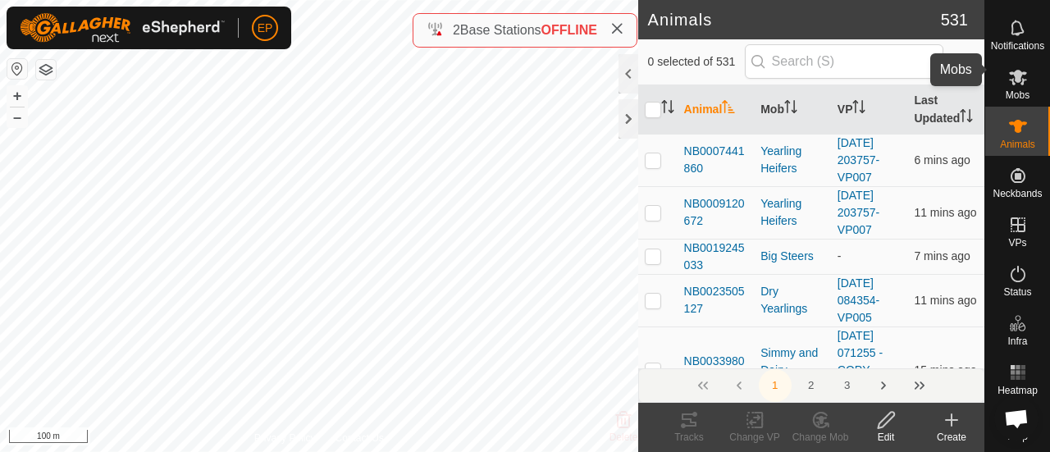
click at [1010, 75] on icon at bounding box center [1018, 77] width 20 height 20
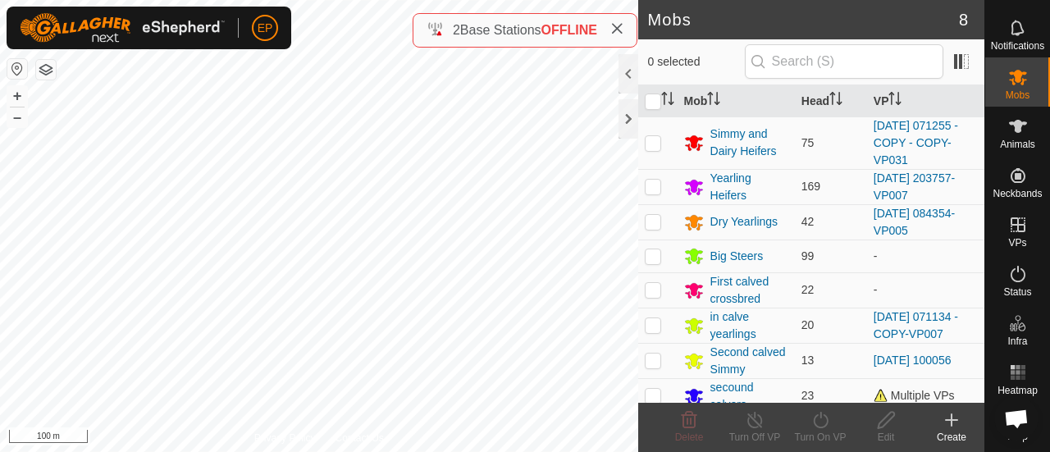
scroll to position [25, 0]
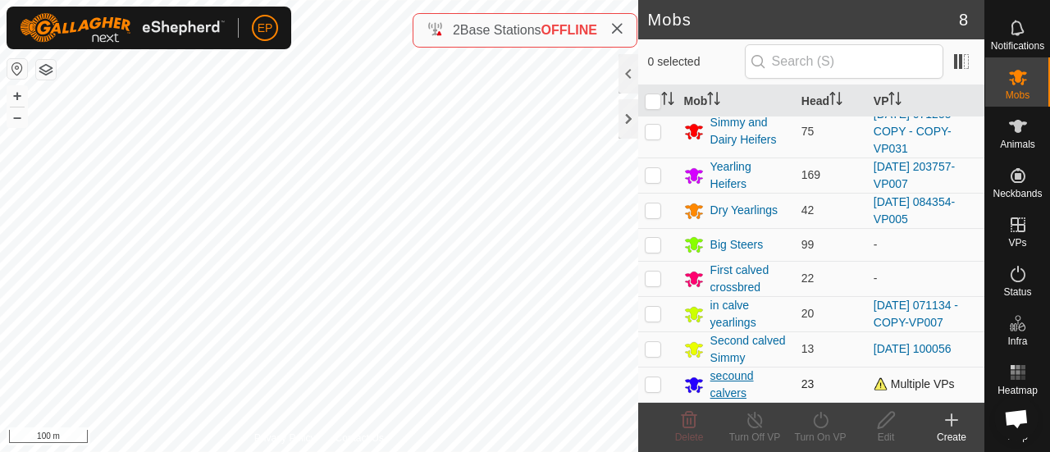
click at [733, 385] on div "secound calvers" at bounding box center [749, 384] width 78 height 34
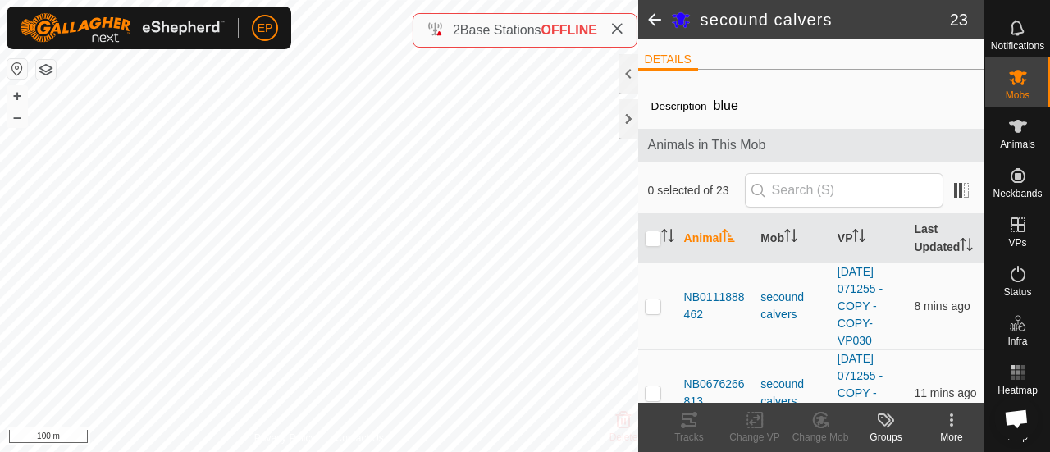
click at [657, 18] on span at bounding box center [654, 19] width 33 height 39
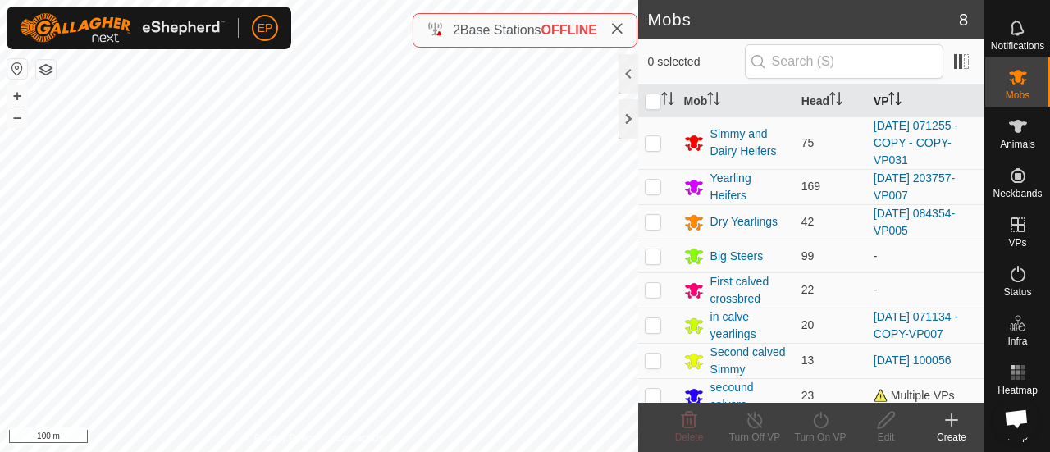
click at [872, 95] on th "VP" at bounding box center [925, 101] width 117 height 32
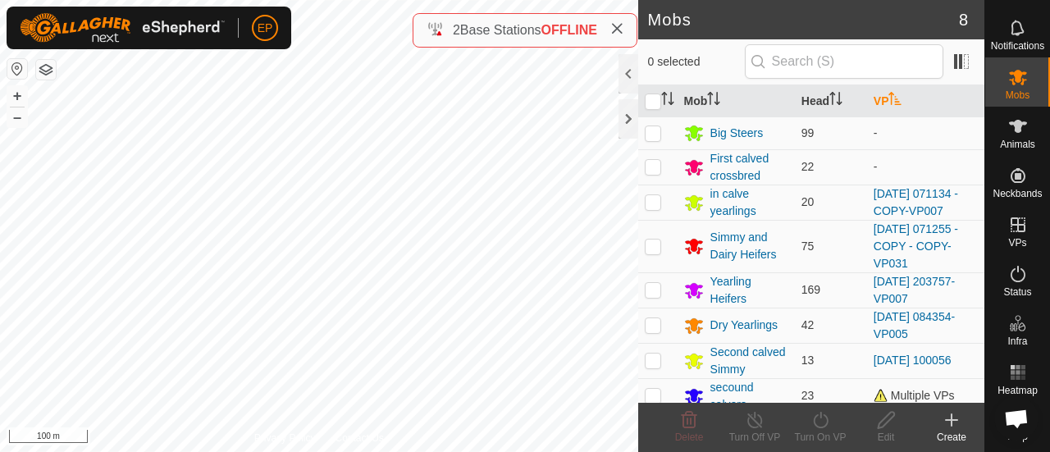
scroll to position [25, 0]
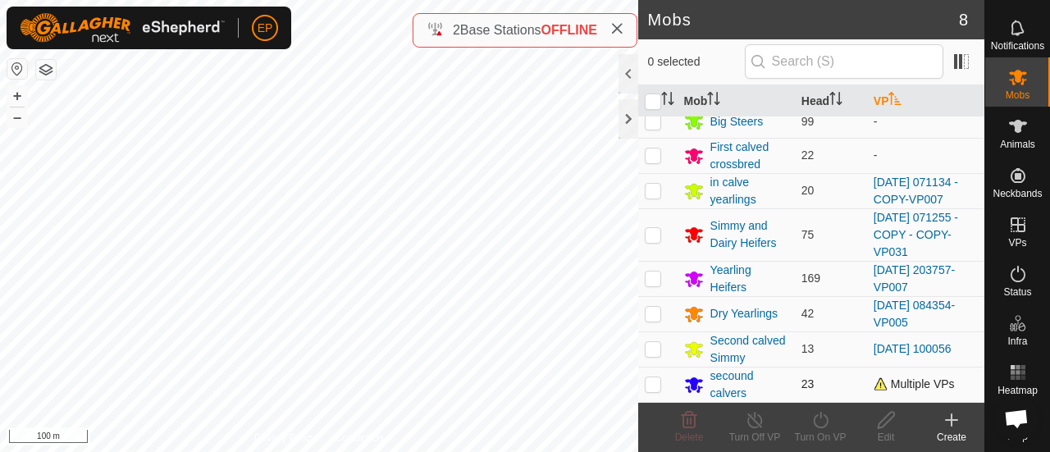
click at [654, 380] on p-checkbox at bounding box center [652, 383] width 16 height 13
checkbox input "true"
click at [824, 413] on icon at bounding box center [820, 420] width 20 height 20
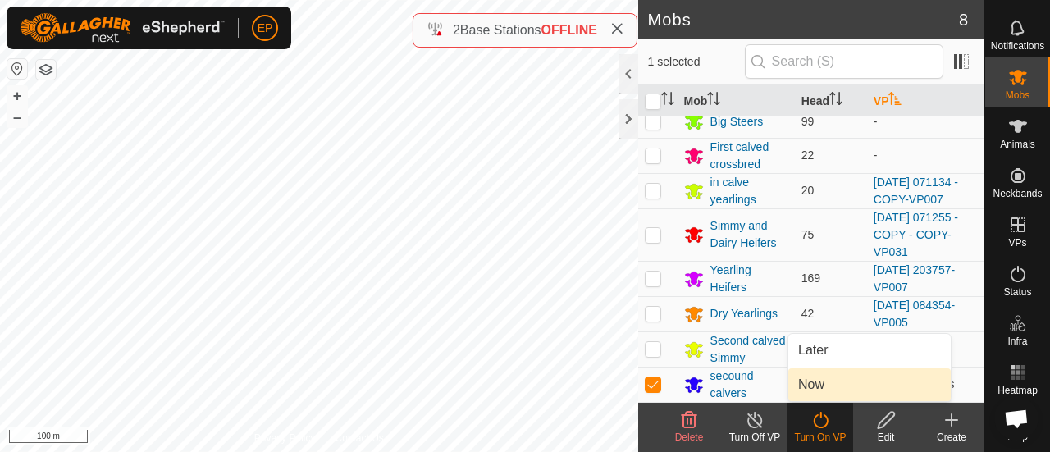
click at [820, 385] on link "Now" at bounding box center [869, 384] width 162 height 33
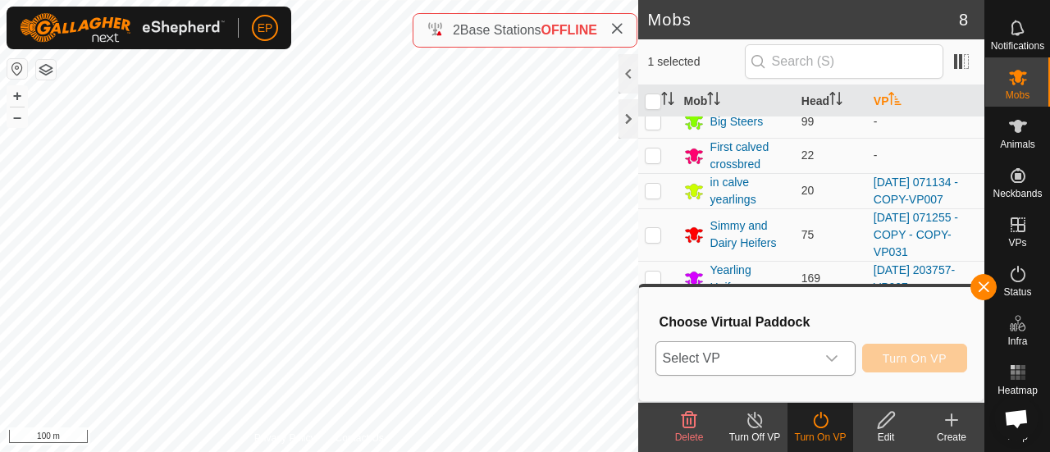
click at [801, 357] on span "Select VP" at bounding box center [735, 358] width 159 height 33
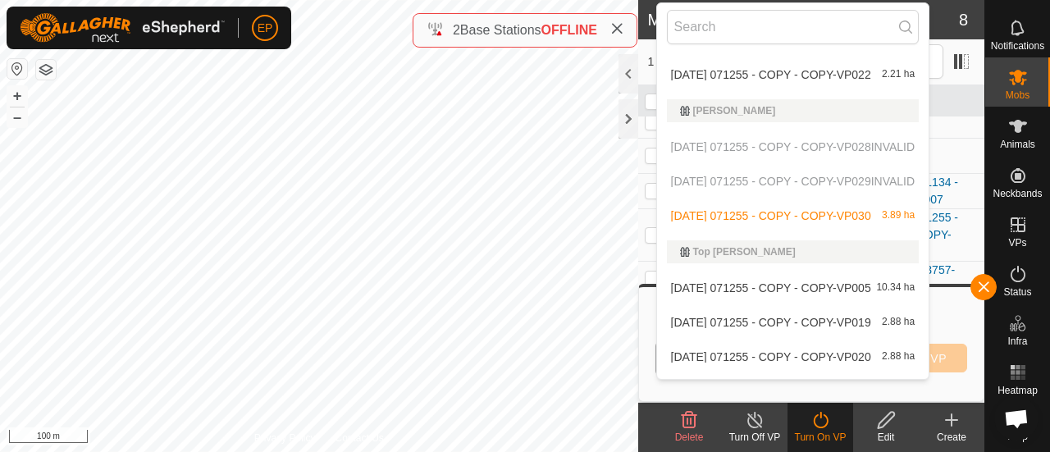
scroll to position [1617, 0]
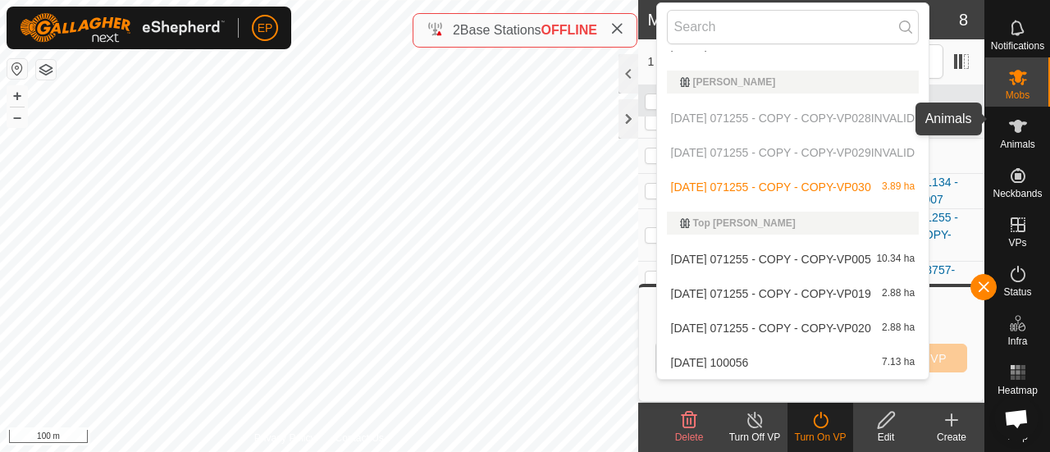
click at [1008, 116] on icon at bounding box center [1018, 126] width 20 height 20
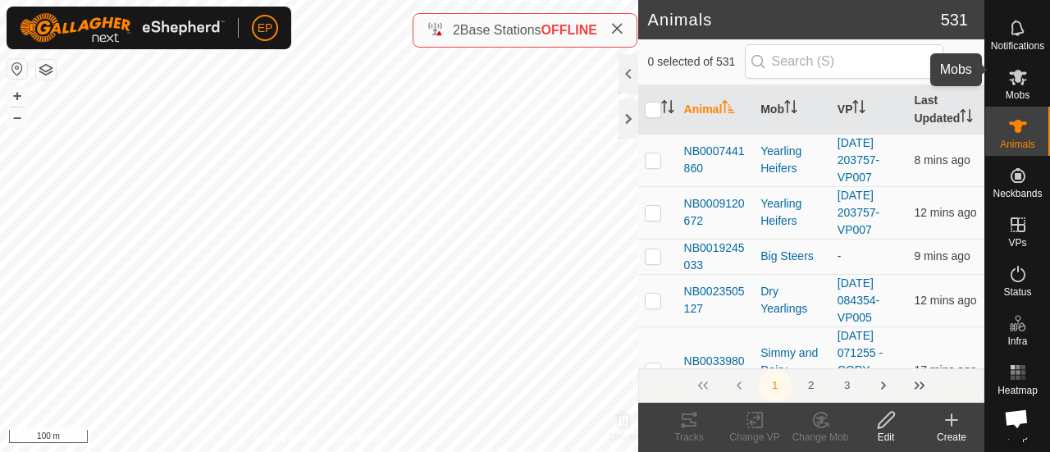
click at [1009, 70] on icon at bounding box center [1018, 78] width 18 height 16
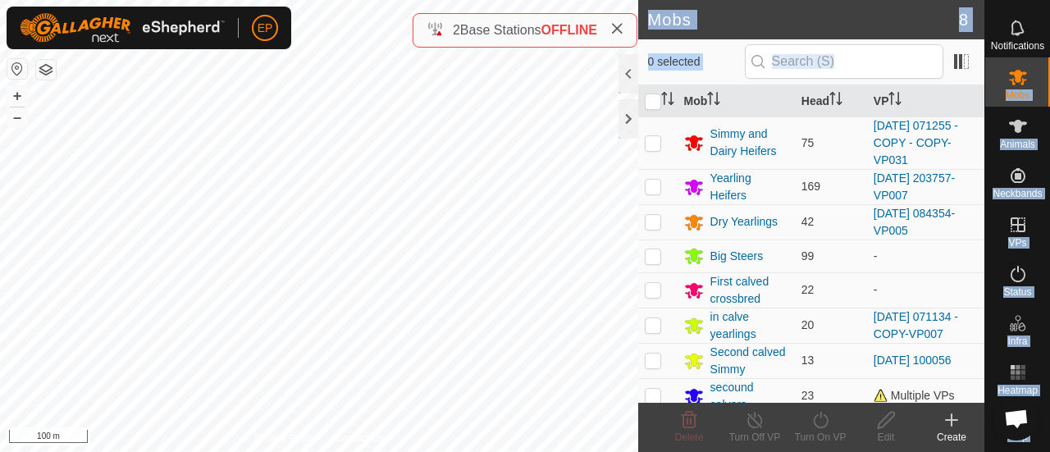
drag, startPoint x: 1009, startPoint y: 66, endPoint x: 978, endPoint y: 152, distance: 90.5
click at [978, 152] on div "Schedules Notifications Mobs Animals Neckbands VPs Status Infra Heatmap Help Mo…" at bounding box center [525, 226] width 1050 height 452
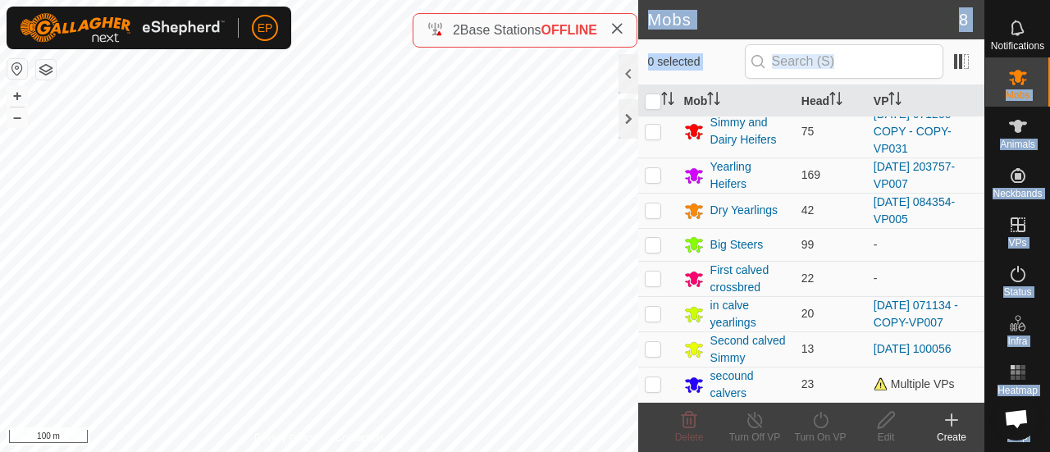
scroll to position [25, 0]
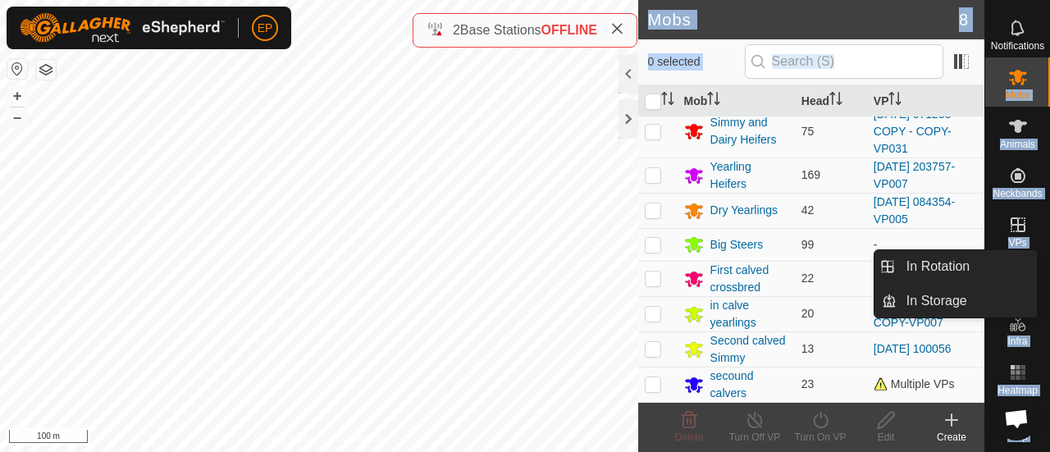
click at [1017, 218] on icon at bounding box center [1017, 224] width 15 height 15
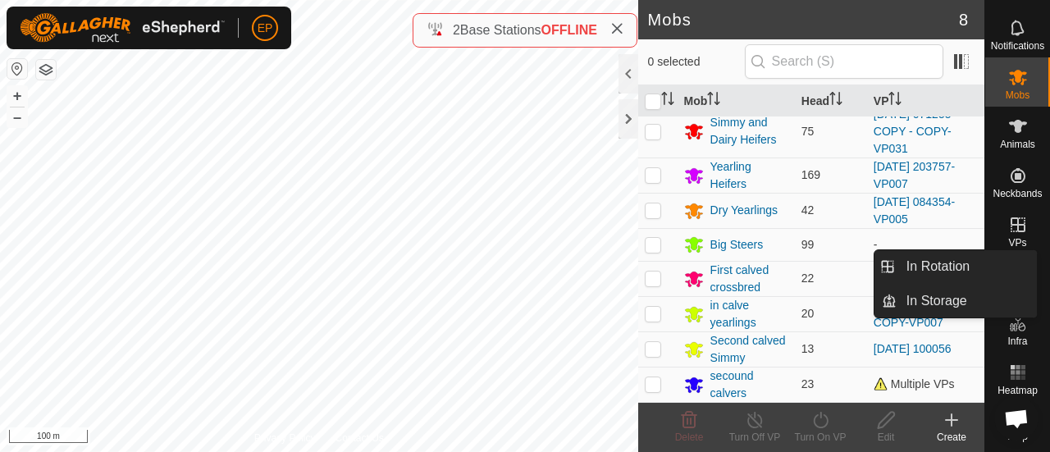
click at [1017, 218] on icon at bounding box center [1017, 224] width 15 height 15
click at [1008, 215] on icon at bounding box center [1018, 225] width 20 height 20
click at [1010, 217] on icon at bounding box center [1017, 224] width 15 height 15
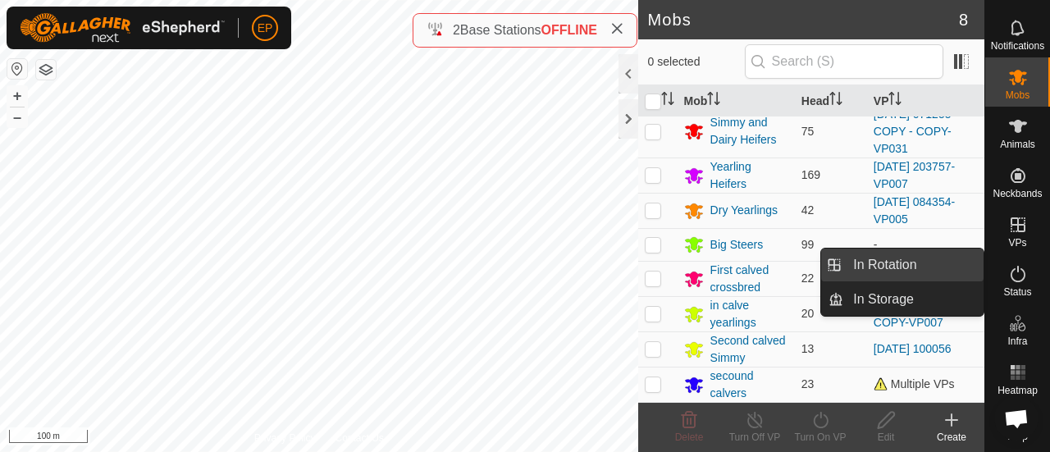
click at [928, 264] on link "In Rotation" at bounding box center [913, 264] width 140 height 33
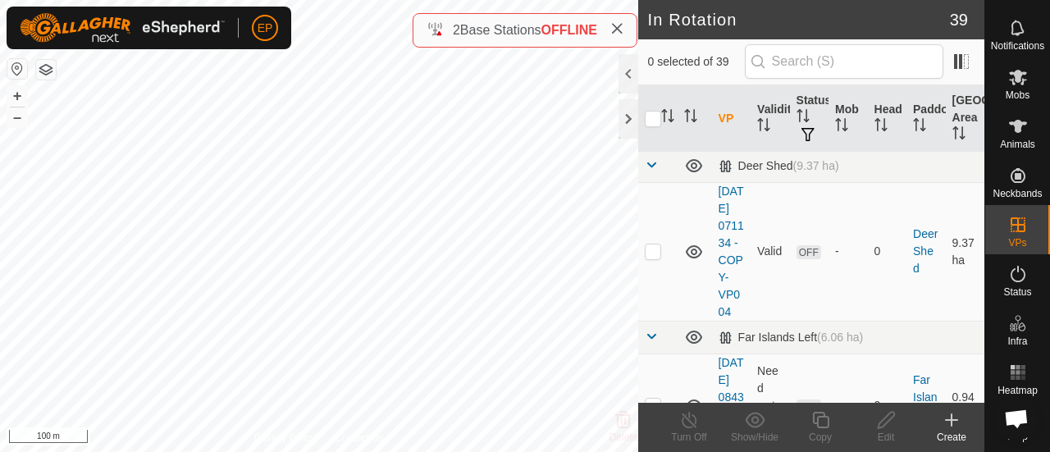
scroll to position [736, 0]
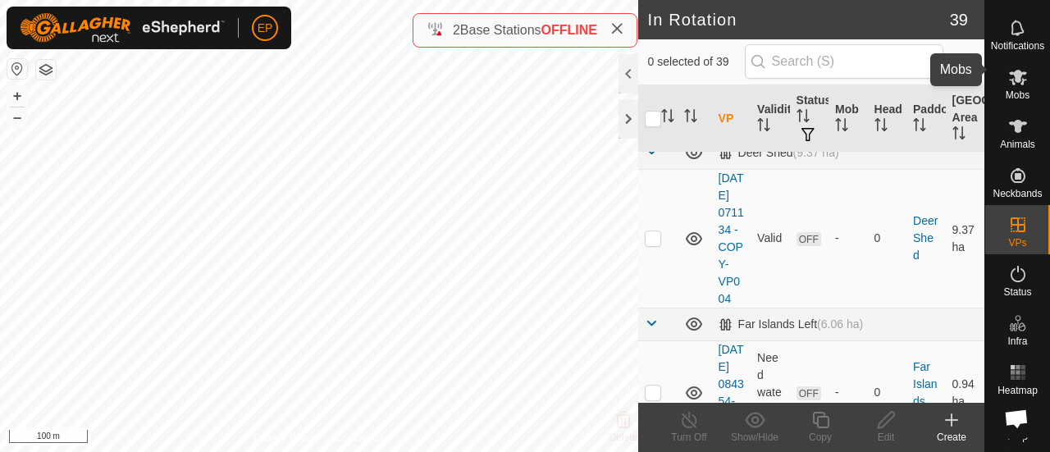
click at [1005, 90] on span "Mobs" at bounding box center [1017, 95] width 24 height 10
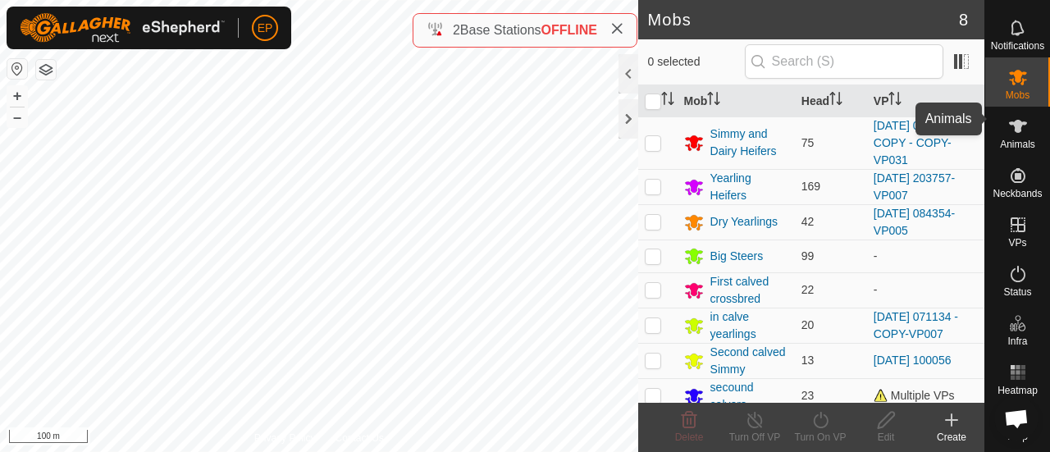
click at [1012, 120] on icon at bounding box center [1018, 126] width 18 height 13
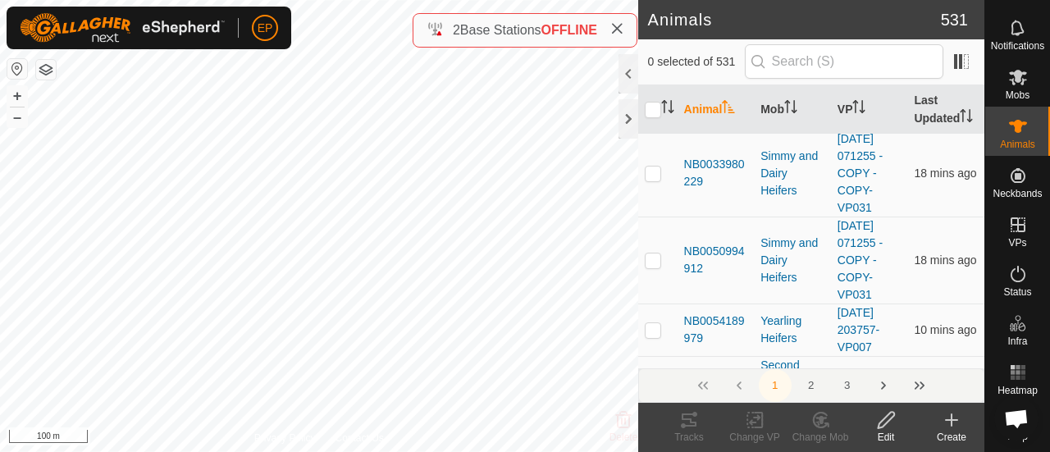
scroll to position [173, 0]
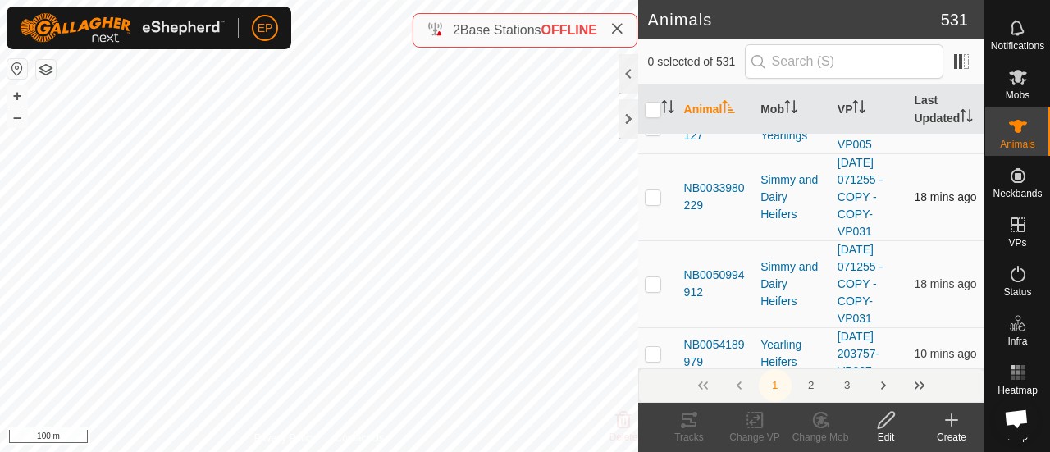
click at [653, 203] on p-checkbox at bounding box center [652, 196] width 16 height 13
checkbox input "true"
click at [749, 417] on icon at bounding box center [755, 420] width 20 height 20
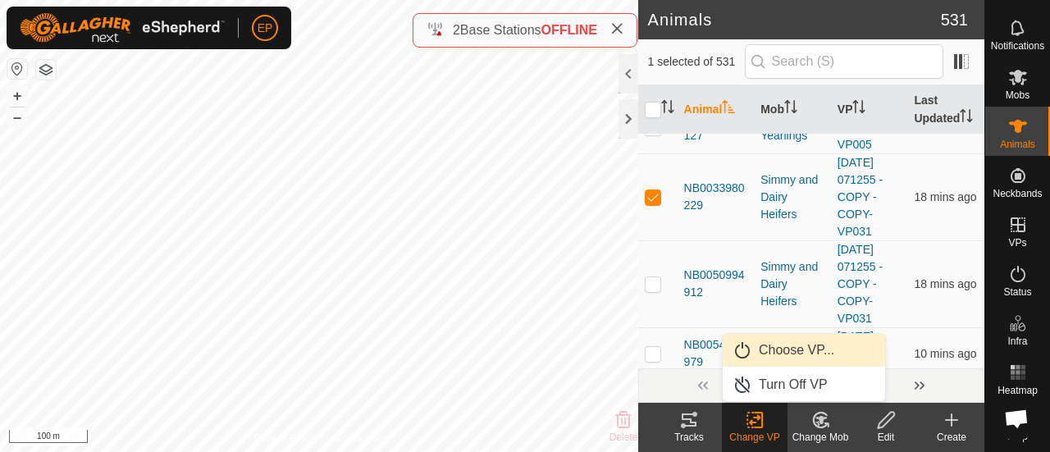
click at [785, 351] on link "Choose VP..." at bounding box center [803, 350] width 162 height 33
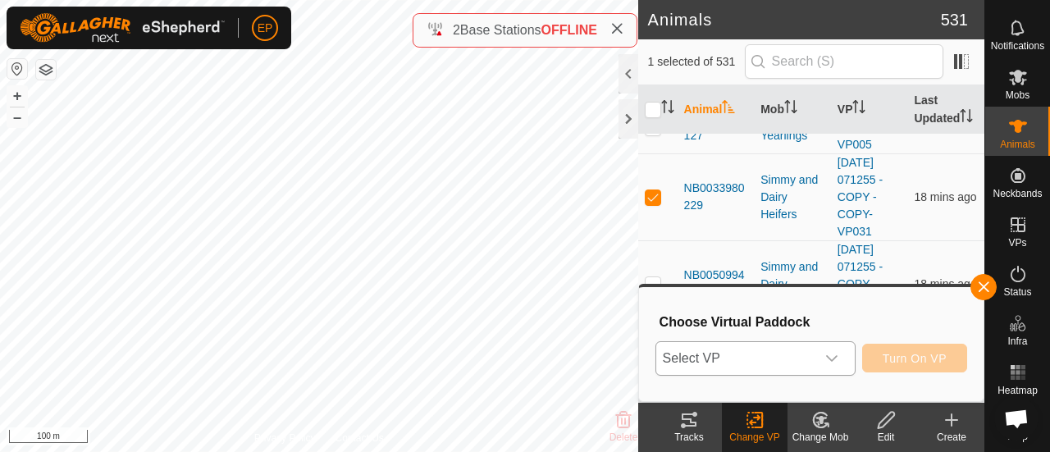
click at [831, 356] on icon "dropdown trigger" at bounding box center [831, 358] width 13 height 13
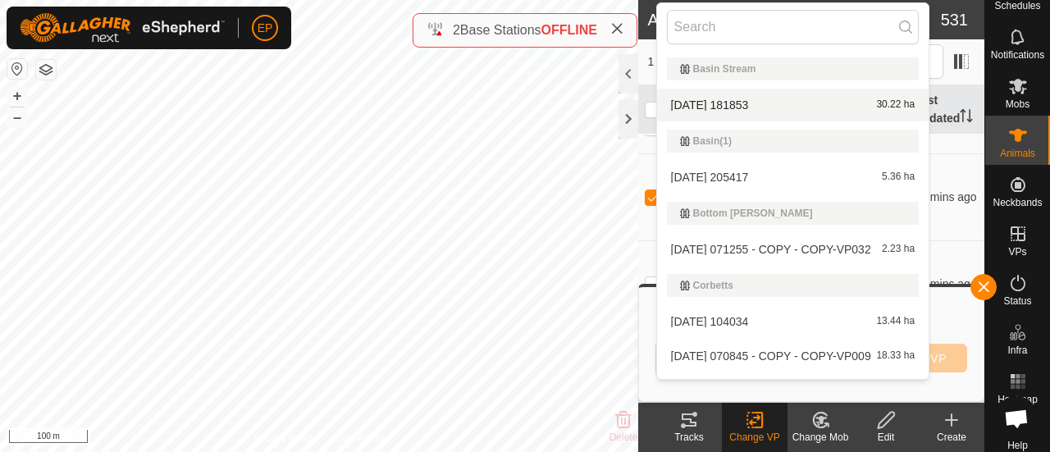
scroll to position [0, 0]
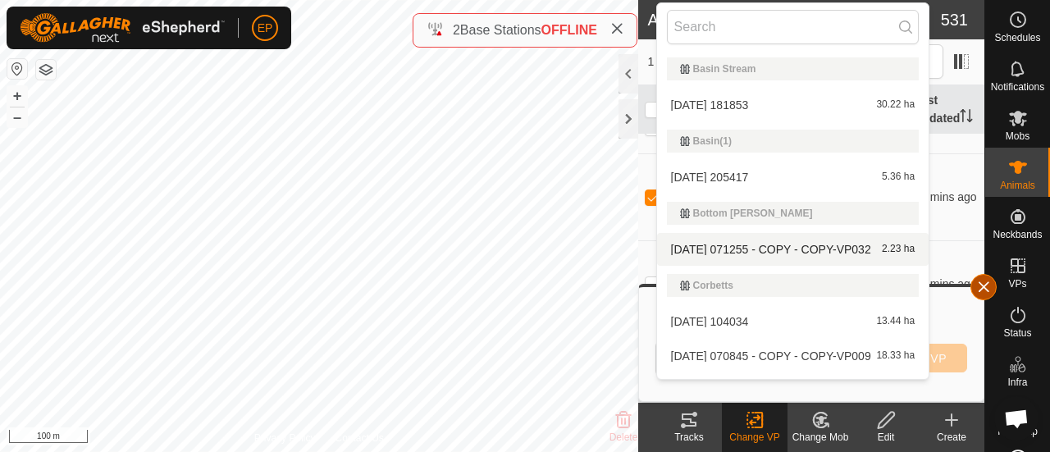
click at [982, 282] on button "button" at bounding box center [983, 287] width 26 height 26
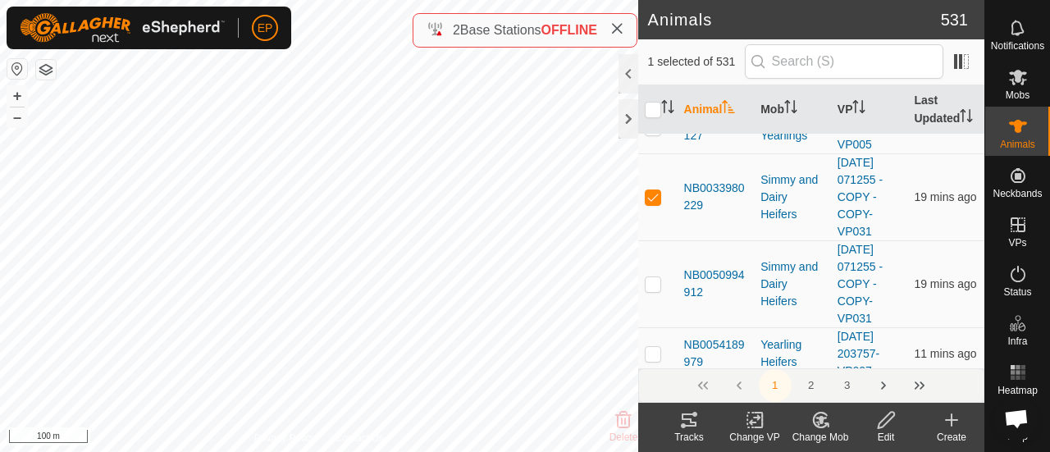
scroll to position [52, 0]
click at [1008, 67] on icon at bounding box center [1018, 77] width 20 height 20
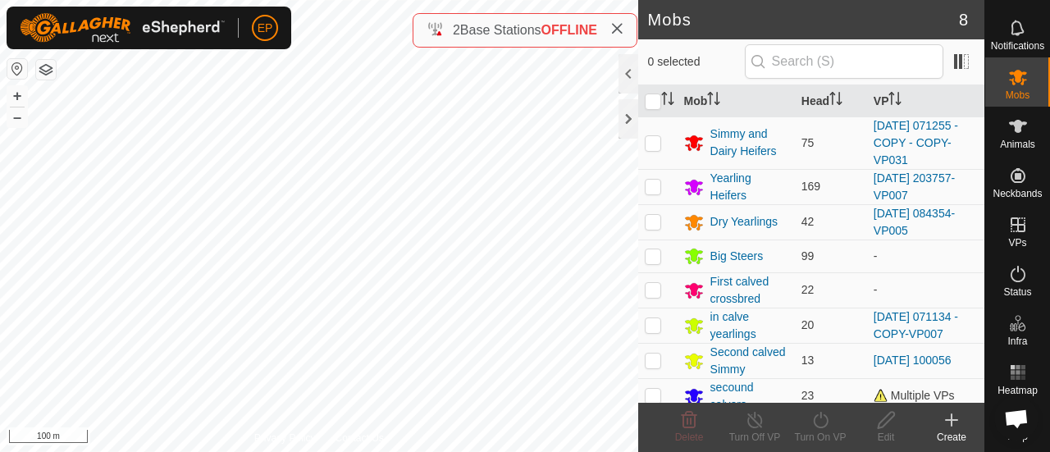
scroll to position [25, 0]
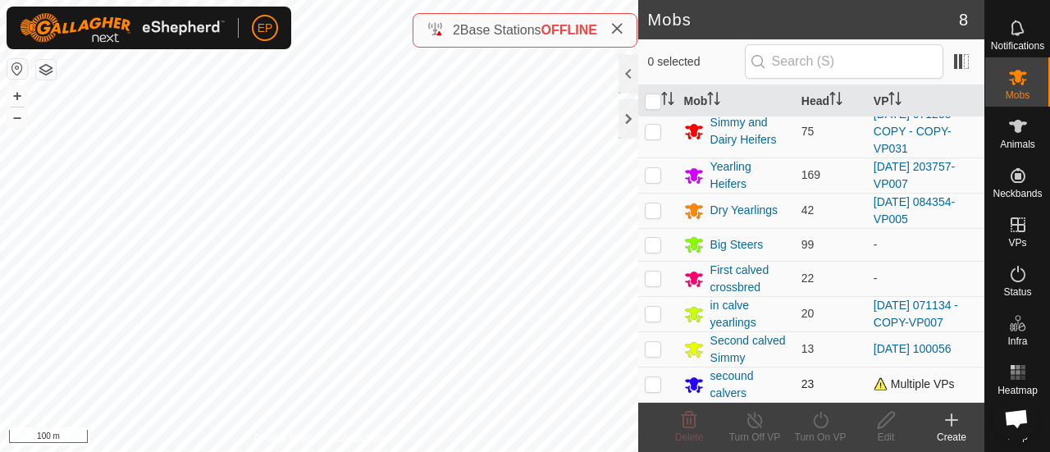
click at [886, 385] on span "Multiple VPs" at bounding box center [913, 383] width 81 height 13
click at [922, 386] on span "Multiple VPs" at bounding box center [913, 383] width 81 height 13
click at [731, 389] on div "secound calvers" at bounding box center [749, 384] width 78 height 34
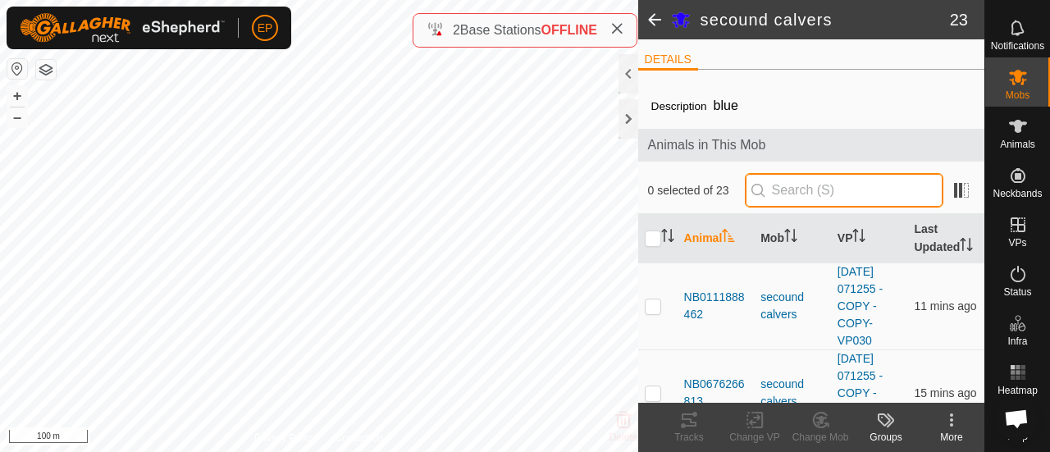
click at [788, 191] on input "text" at bounding box center [844, 190] width 198 height 34
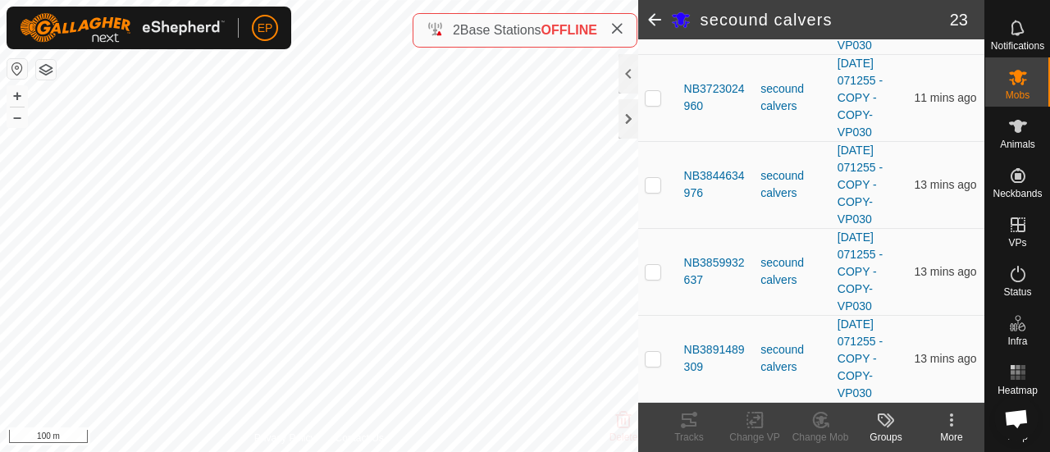
scroll to position [1868, 0]
click at [653, 362] on p-checkbox at bounding box center [652, 358] width 16 height 13
checkbox input "true"
click at [652, 277] on p-checkbox at bounding box center [652, 271] width 16 height 13
checkbox input "true"
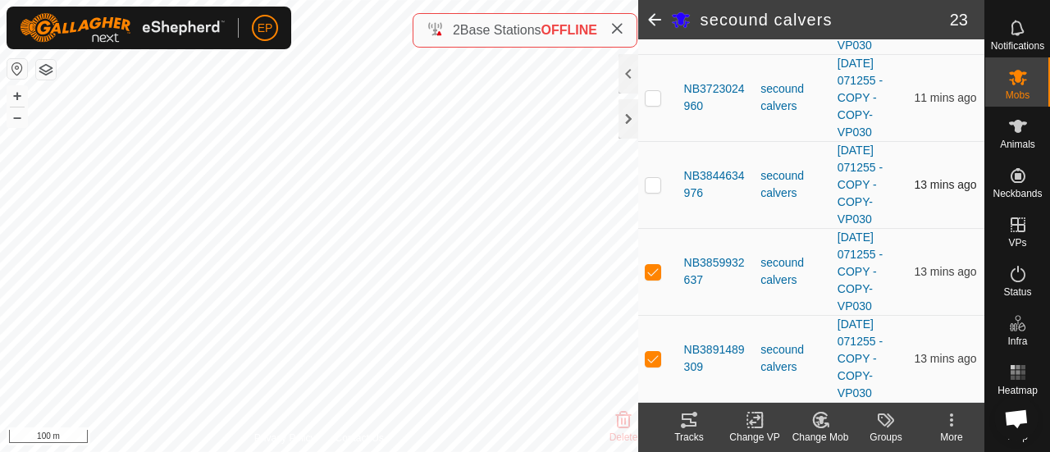
click at [654, 188] on p-checkbox at bounding box center [652, 184] width 16 height 13
click at [654, 183] on p-checkbox at bounding box center [652, 184] width 16 height 13
checkbox input "false"
click at [656, 266] on p-checkbox at bounding box center [652, 271] width 16 height 13
checkbox input "false"
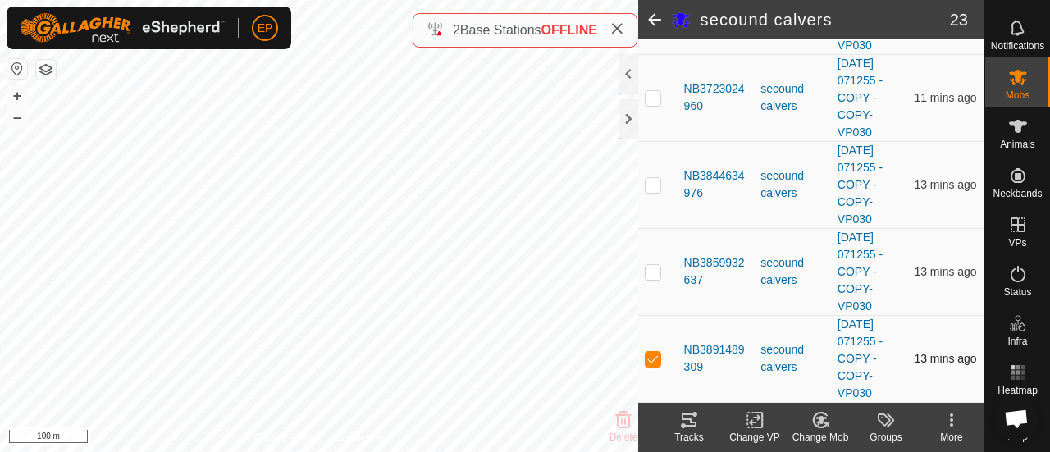
click at [651, 356] on p-checkbox at bounding box center [652, 358] width 16 height 13
checkbox input "false"
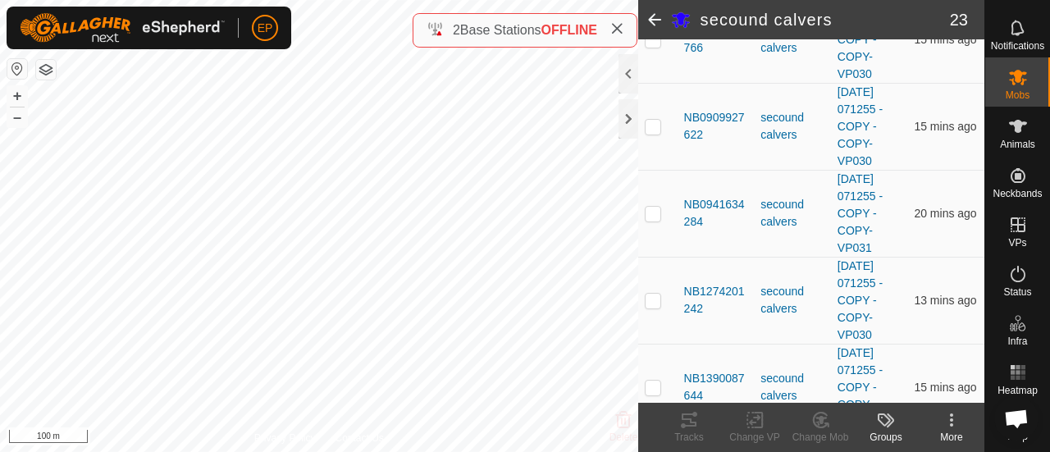
scroll to position [0, 0]
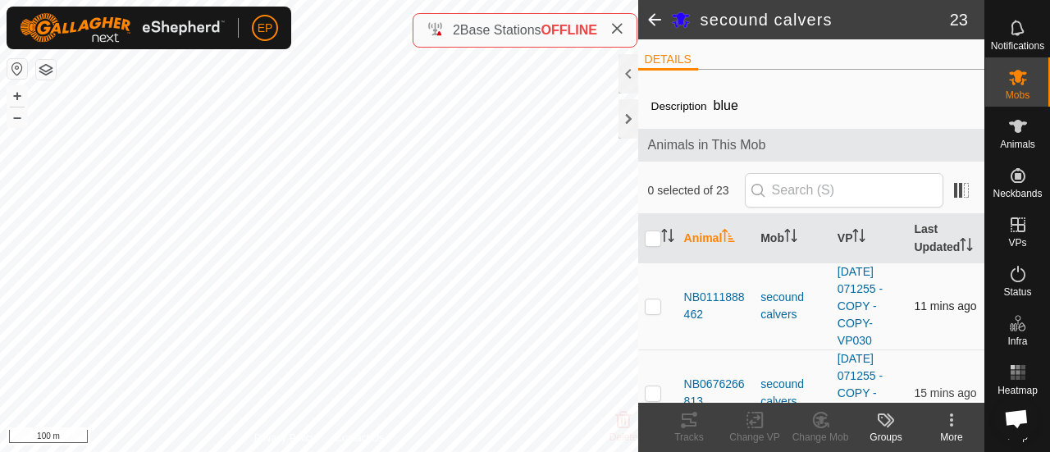
click at [654, 312] on p-checkbox at bounding box center [652, 305] width 16 height 13
click at [653, 312] on p-checkbox at bounding box center [652, 305] width 16 height 13
checkbox input "false"
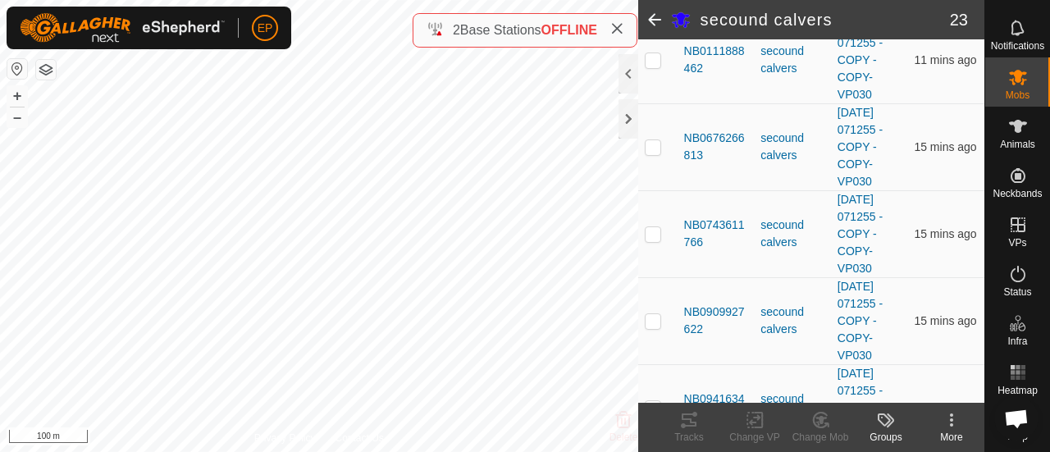
scroll to position [272, 0]
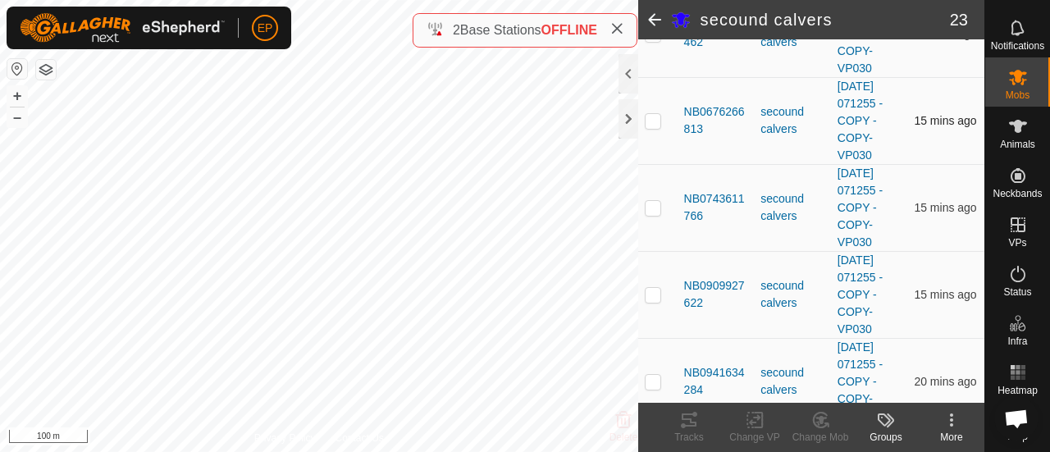
click at [654, 127] on p-checkbox at bounding box center [652, 120] width 16 height 13
checkbox input "false"
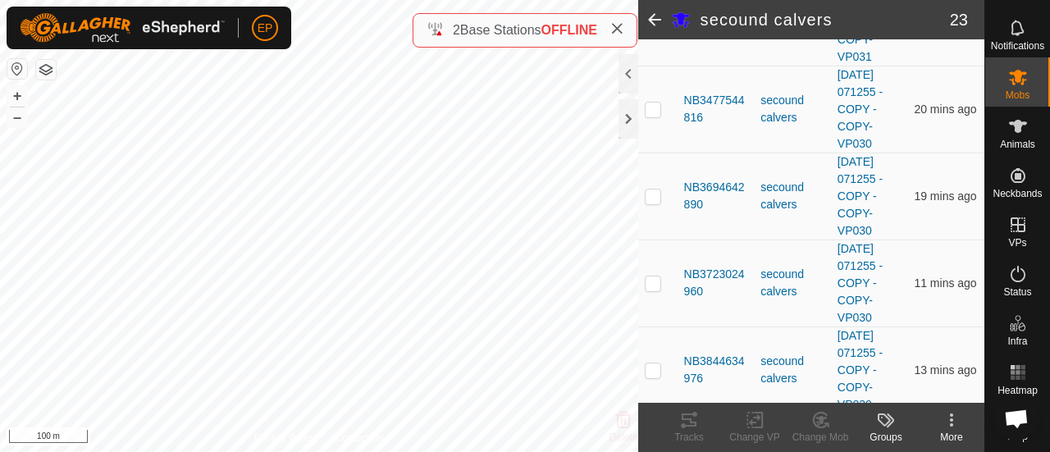
scroll to position [1868, 0]
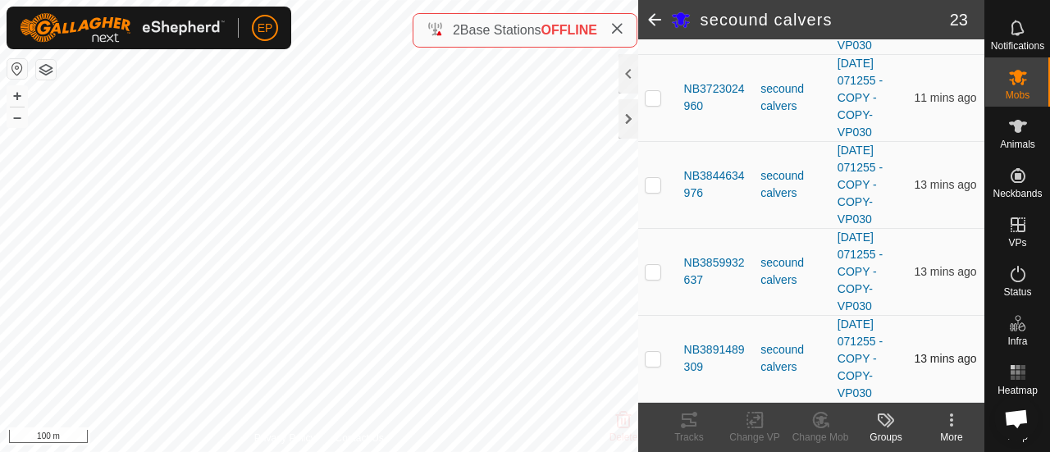
click at [649, 357] on p-checkbox at bounding box center [652, 358] width 16 height 13
checkbox input "true"
click at [654, 275] on p-checkbox at bounding box center [652, 271] width 16 height 13
checkbox input "true"
click at [651, 194] on td at bounding box center [657, 184] width 39 height 87
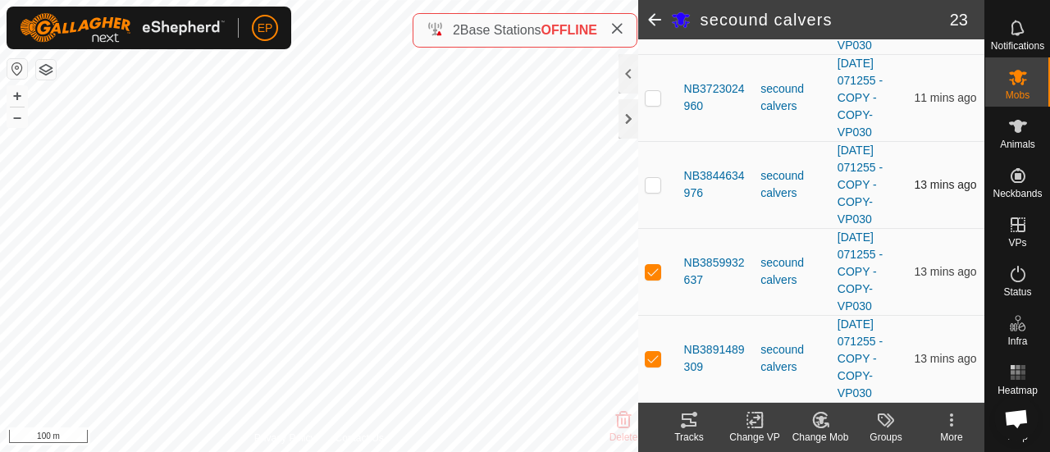
checkbox input "true"
click at [651, 106] on td at bounding box center [657, 97] width 39 height 87
checkbox input "true"
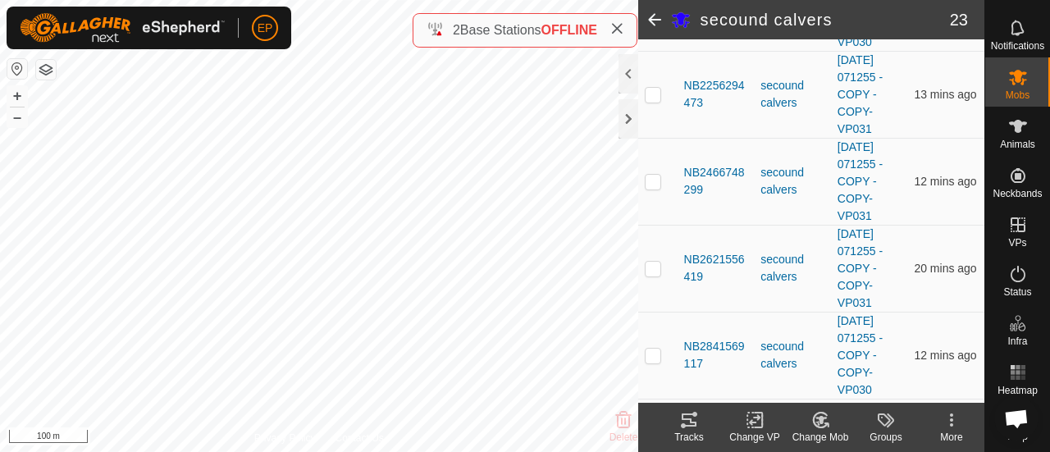
scroll to position [1014, 0]
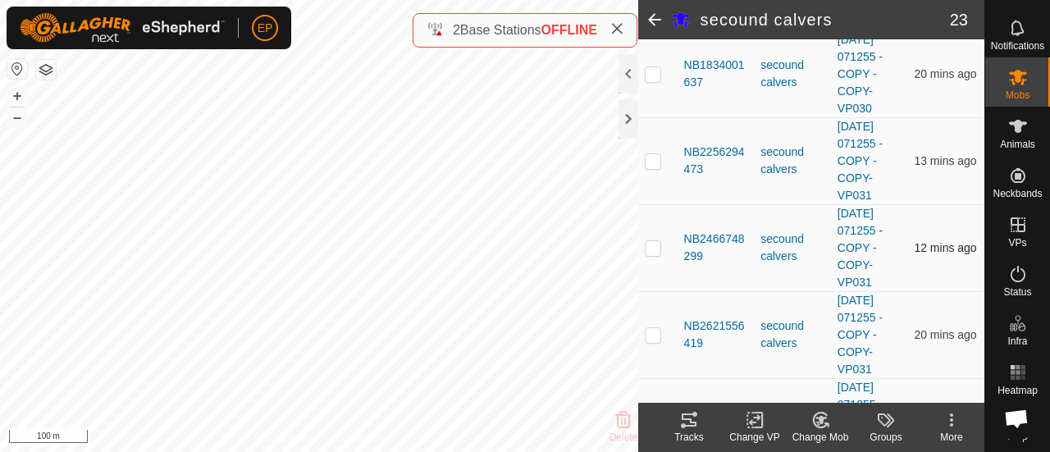
click at [658, 254] on p-checkbox at bounding box center [652, 247] width 16 height 13
checkbox input "true"
click at [649, 167] on p-checkbox at bounding box center [652, 160] width 16 height 13
checkbox input "true"
click at [653, 254] on p-checkbox at bounding box center [652, 247] width 16 height 13
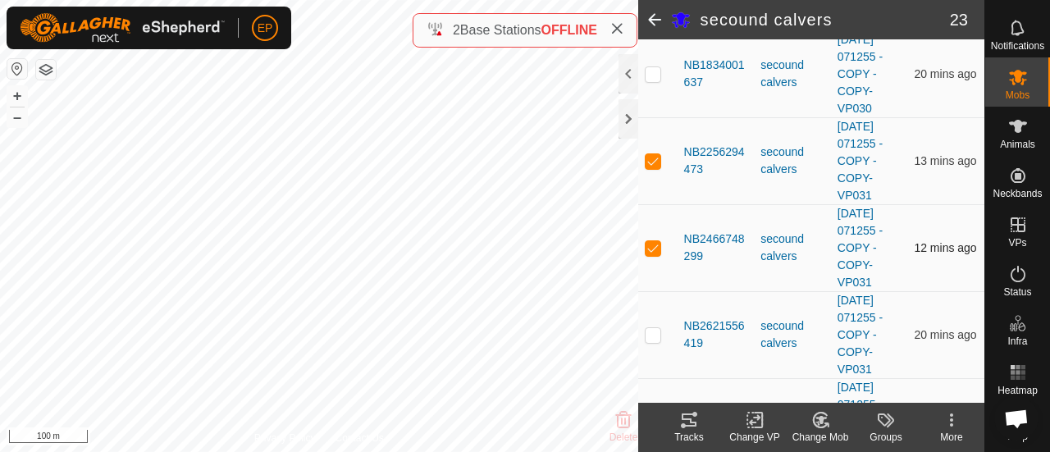
checkbox input "false"
click at [653, 167] on p-checkbox at bounding box center [652, 160] width 16 height 13
checkbox input "false"
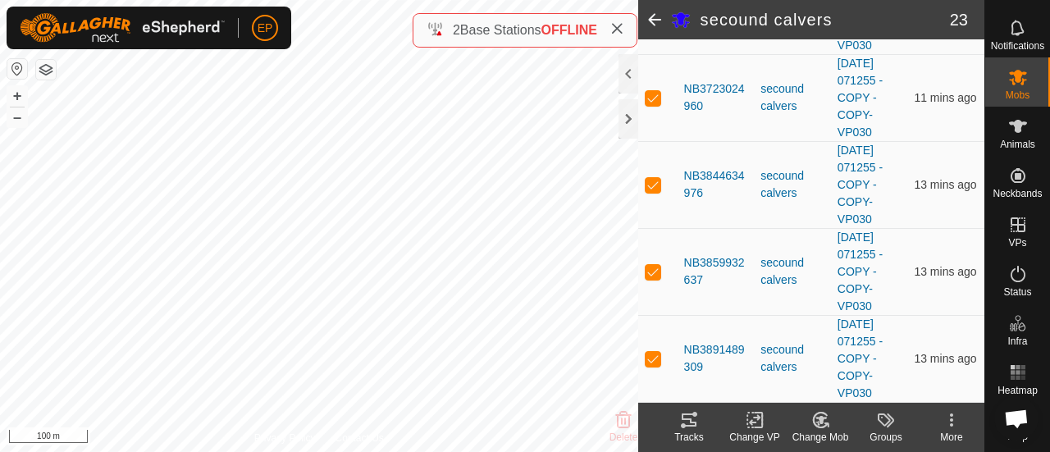
scroll to position [1868, 0]
click at [653, 357] on p-checkbox at bounding box center [652, 358] width 16 height 13
checkbox input "false"
click at [653, 277] on p-checkbox at bounding box center [652, 271] width 16 height 13
checkbox input "false"
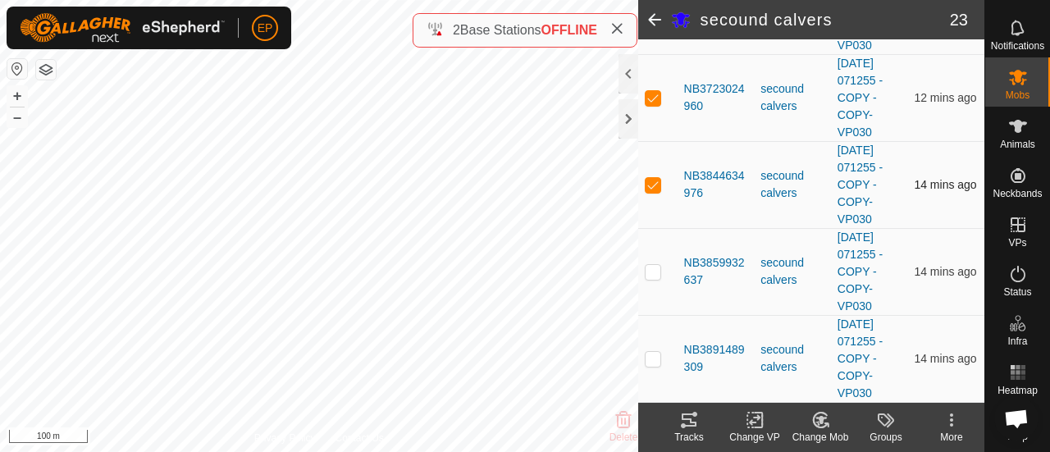
click at [656, 181] on p-checkbox at bounding box center [652, 184] width 16 height 13
checkbox input "false"
click at [654, 96] on p-checkbox at bounding box center [652, 97] width 16 height 13
checkbox input "false"
click at [952, 17] on span "23" at bounding box center [958, 19] width 18 height 25
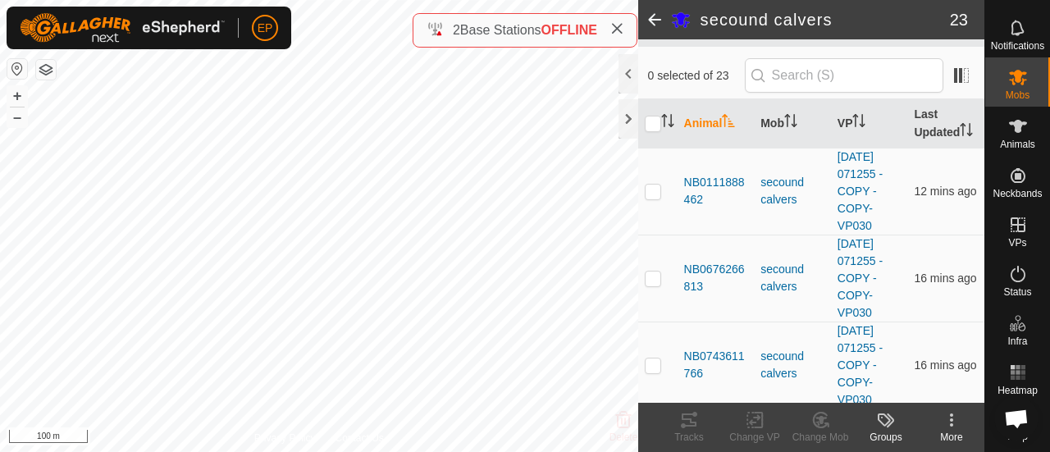
scroll to position [133, 0]
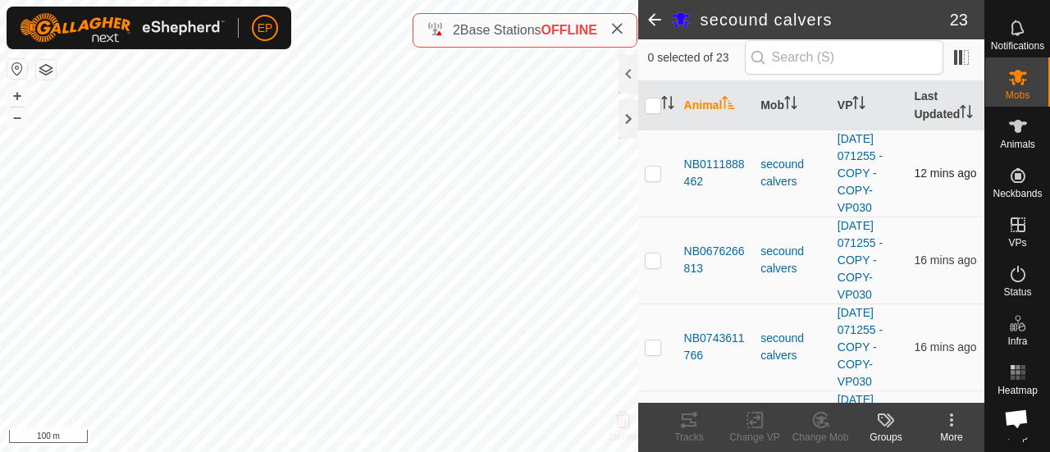
click at [653, 180] on p-checkbox at bounding box center [652, 172] width 16 height 13
checkbox input "true"
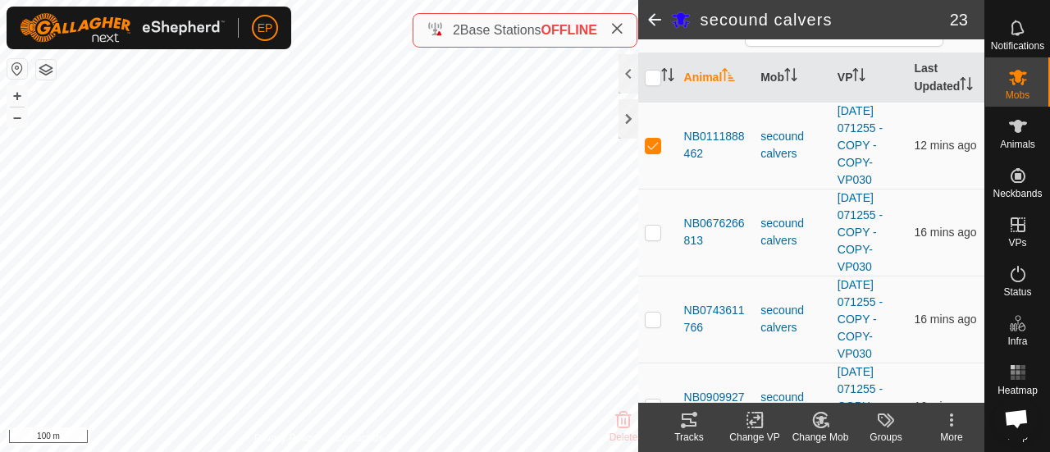
scroll to position [190, 0]
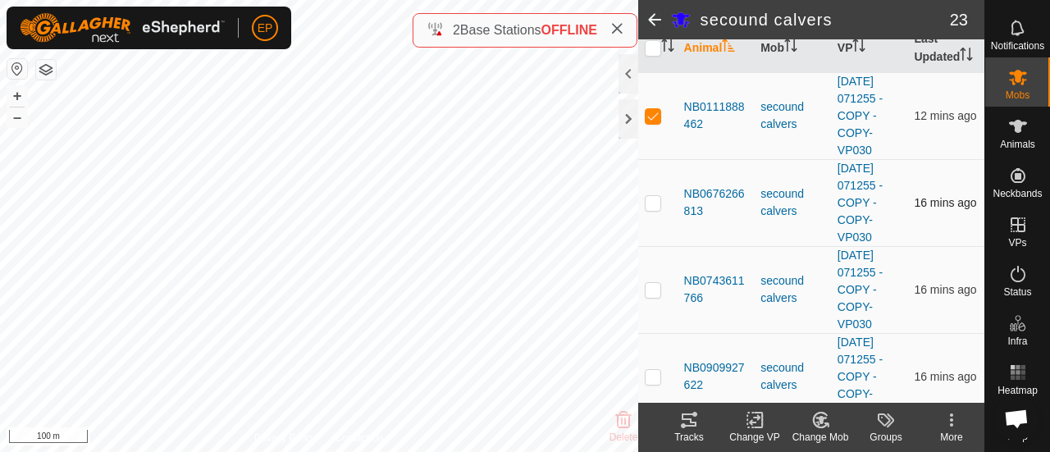
click at [648, 209] on p-checkbox at bounding box center [652, 202] width 16 height 13
checkbox input "true"
click at [656, 296] on p-checkbox at bounding box center [652, 289] width 16 height 13
checkbox input "true"
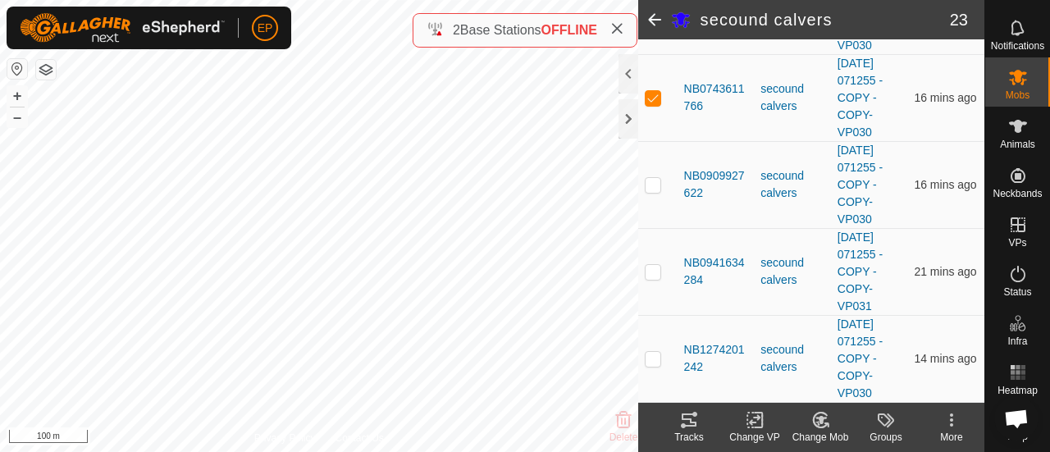
scroll to position [378, 0]
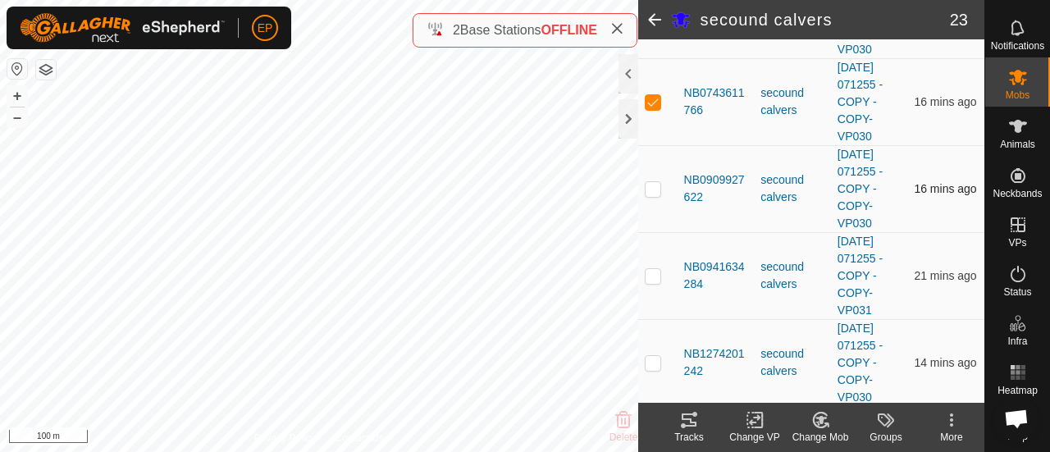
click at [654, 212] on td at bounding box center [657, 188] width 39 height 87
checkbox input "true"
click at [654, 282] on p-checkbox at bounding box center [652, 275] width 16 height 13
checkbox input "true"
click at [653, 369] on p-checkbox at bounding box center [652, 362] width 16 height 13
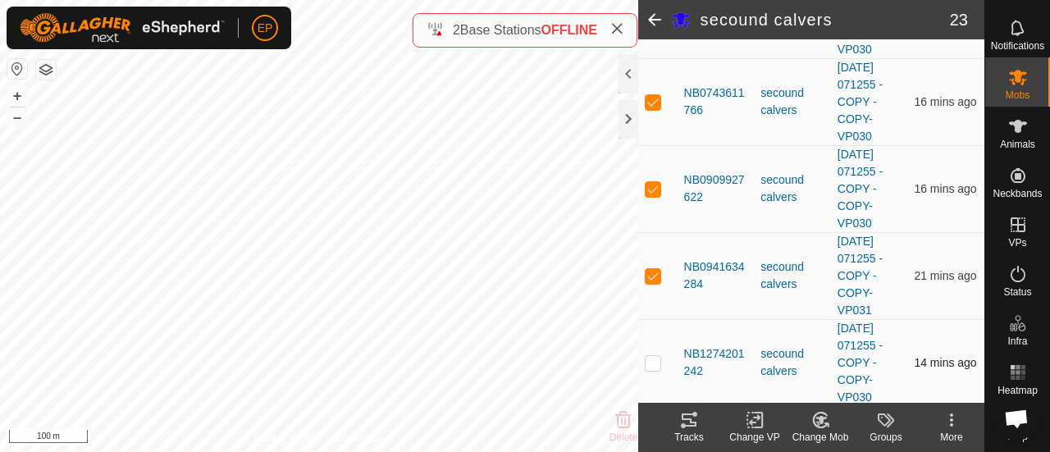
checkbox input "true"
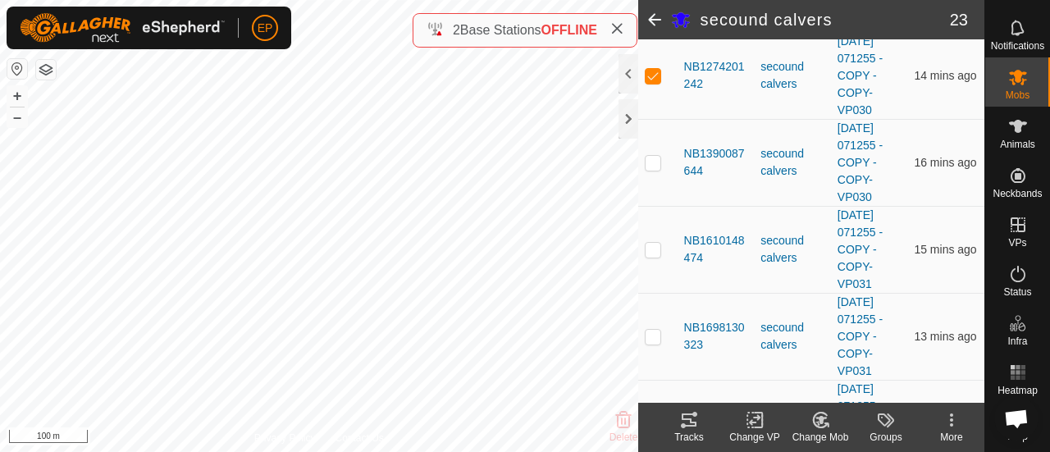
scroll to position [672, 0]
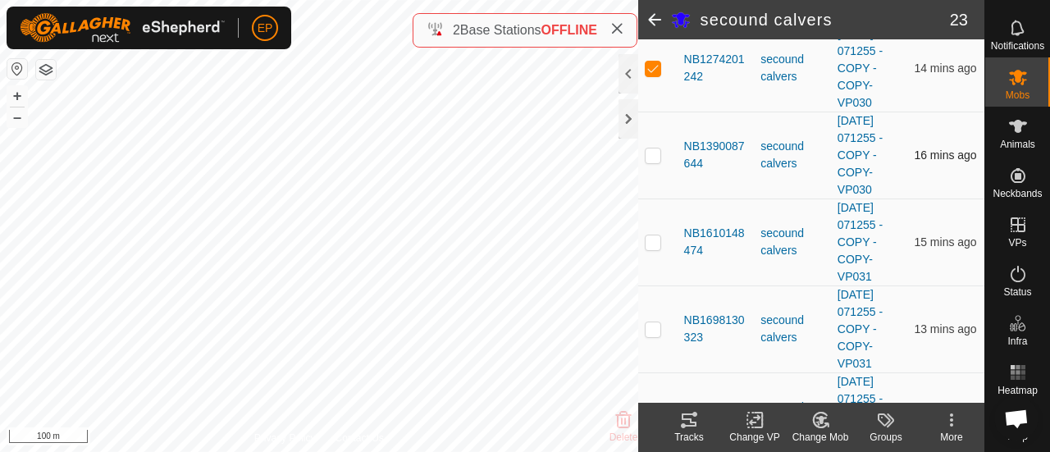
click at [651, 175] on td at bounding box center [657, 155] width 39 height 87
checkbox input "true"
click at [653, 248] on p-checkbox at bounding box center [652, 241] width 16 height 13
checkbox input "true"
click at [654, 335] on p-checkbox at bounding box center [652, 328] width 16 height 13
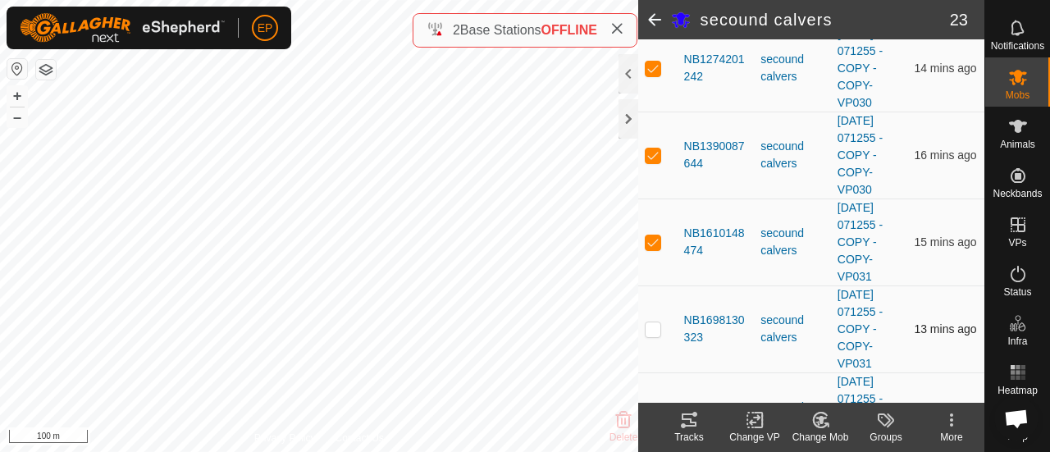
checkbox input "true"
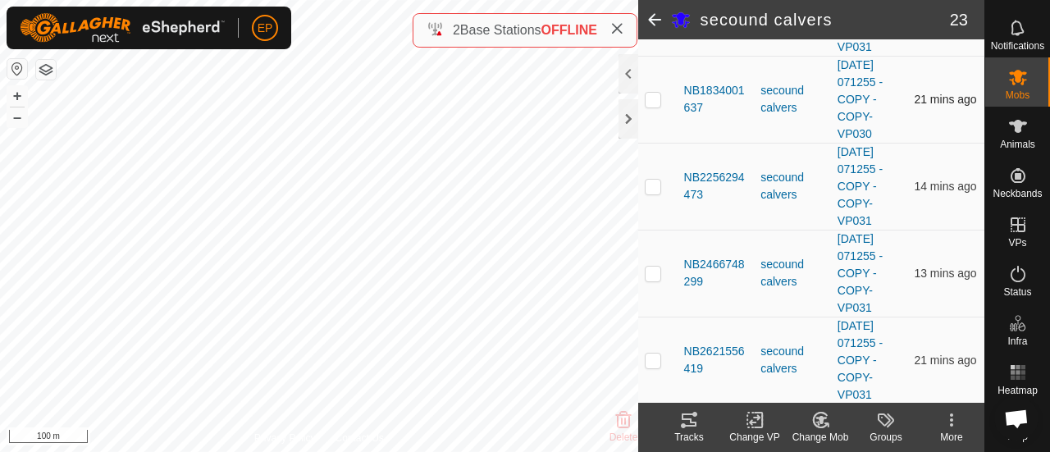
click at [660, 106] on p-tablecheckbox at bounding box center [652, 99] width 16 height 13
checkbox input "true"
click at [653, 193] on p-checkbox at bounding box center [652, 186] width 16 height 13
checkbox input "true"
click at [653, 280] on p-checkbox at bounding box center [652, 272] width 16 height 13
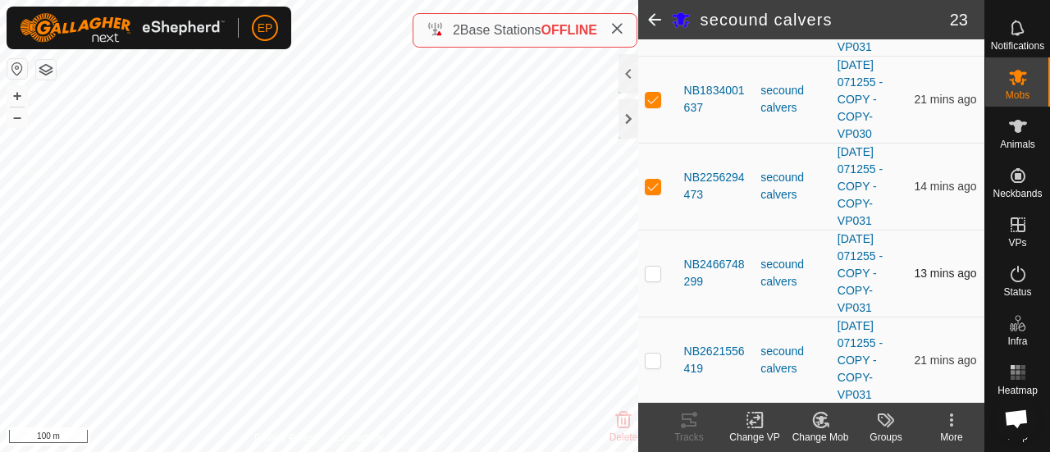
checkbox input "true"
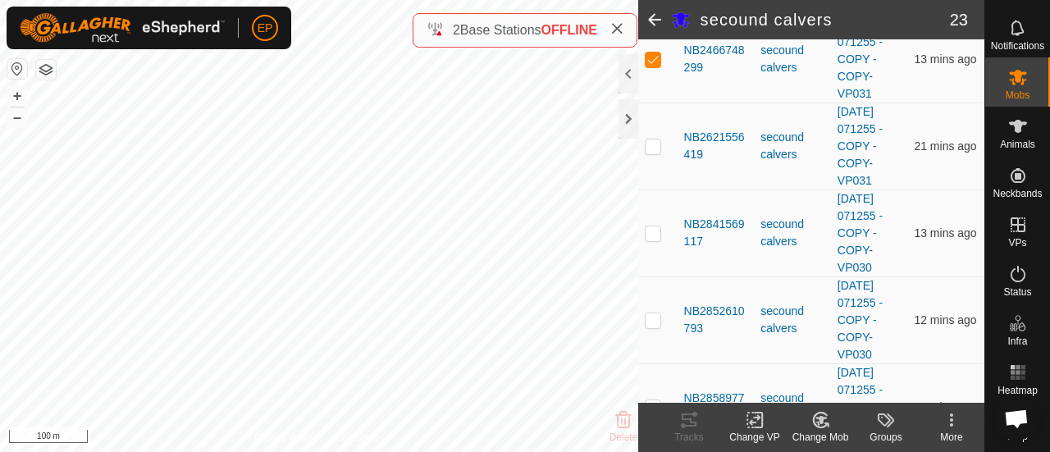
scroll to position [1217, 0]
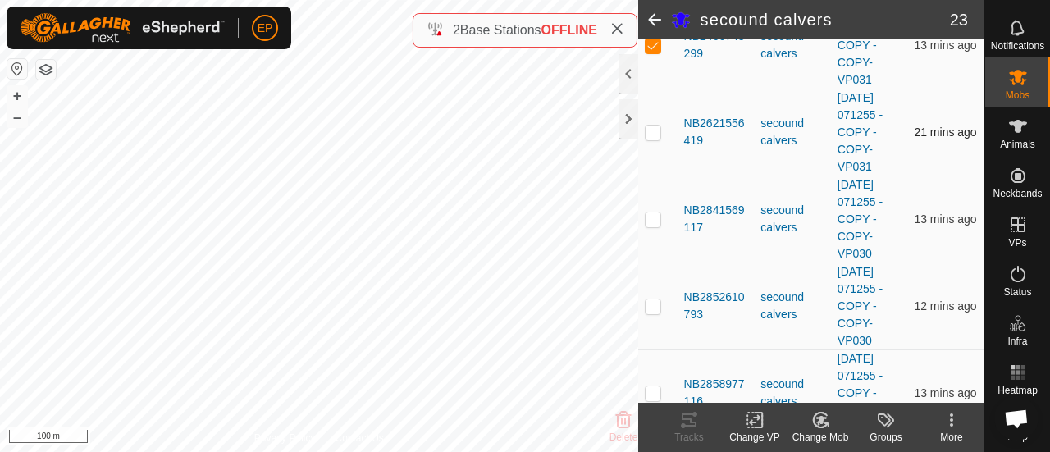
click at [658, 139] on p-checkbox at bounding box center [652, 131] width 16 height 13
checkbox input "true"
click at [657, 225] on p-checkbox at bounding box center [652, 218] width 16 height 13
checkbox input "true"
click at [653, 312] on p-checkbox at bounding box center [652, 305] width 16 height 13
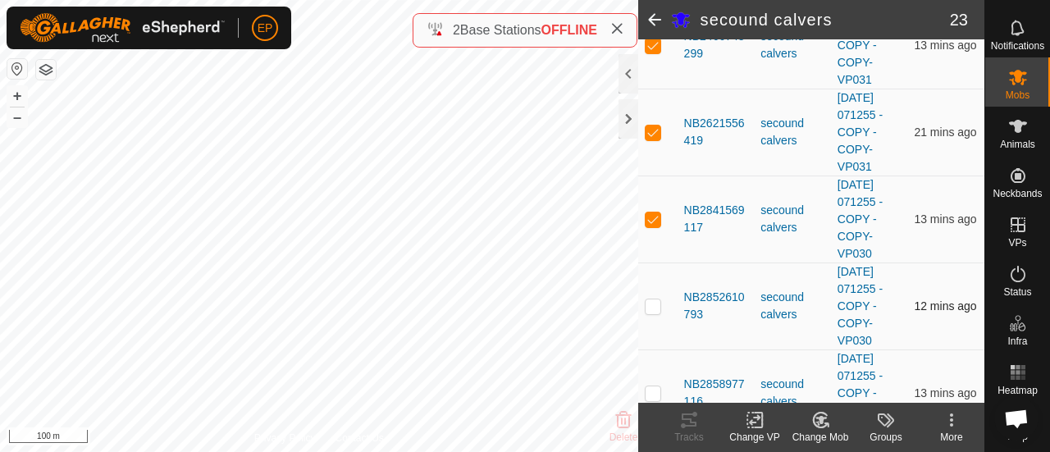
checkbox input "true"
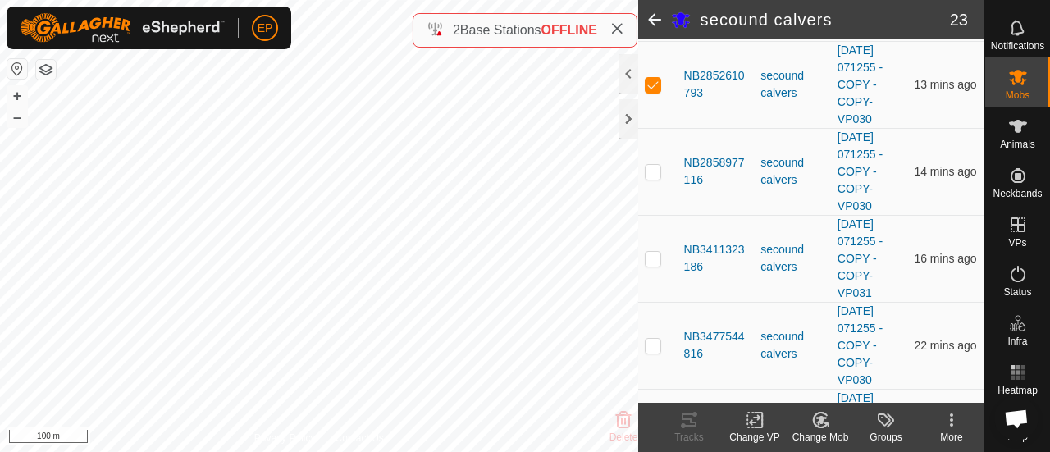
scroll to position [1442, 0]
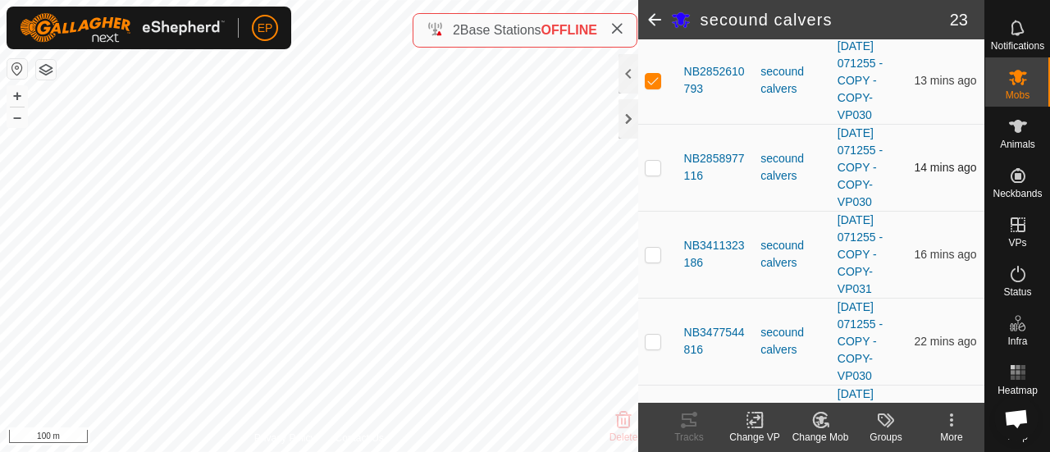
click at [651, 185] on td at bounding box center [657, 167] width 39 height 87
checkbox input "true"
click at [654, 261] on p-checkbox at bounding box center [652, 254] width 16 height 13
checkbox input "true"
click at [650, 348] on p-checkbox at bounding box center [652, 341] width 16 height 13
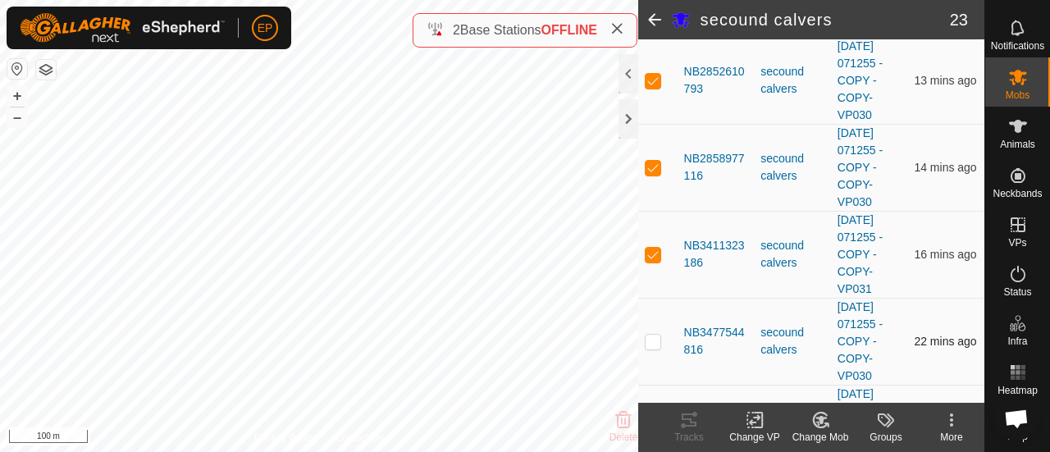
checkbox input "true"
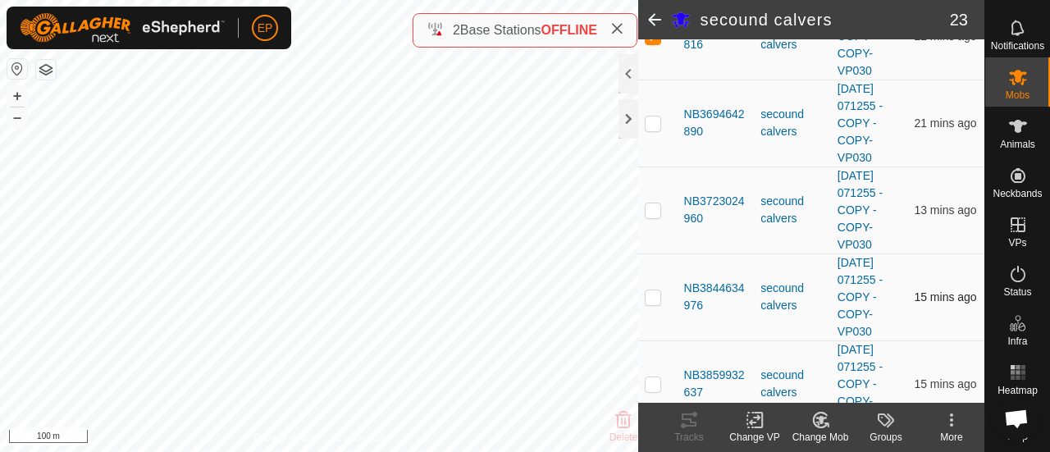
scroll to position [1758, 0]
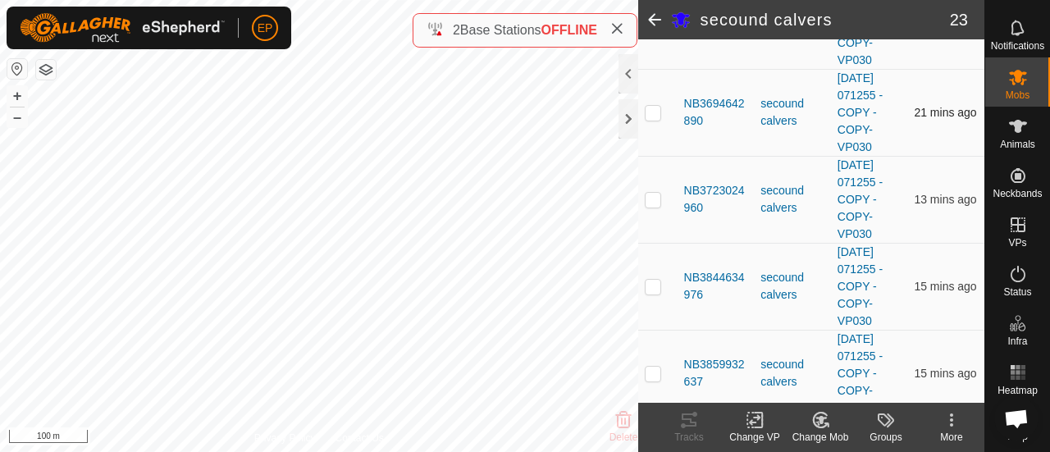
click at [647, 119] on p-checkbox at bounding box center [652, 112] width 16 height 13
checkbox input "true"
click at [658, 206] on p-checkbox at bounding box center [652, 199] width 16 height 13
checkbox input "true"
click at [651, 292] on p-checkbox at bounding box center [652, 286] width 16 height 13
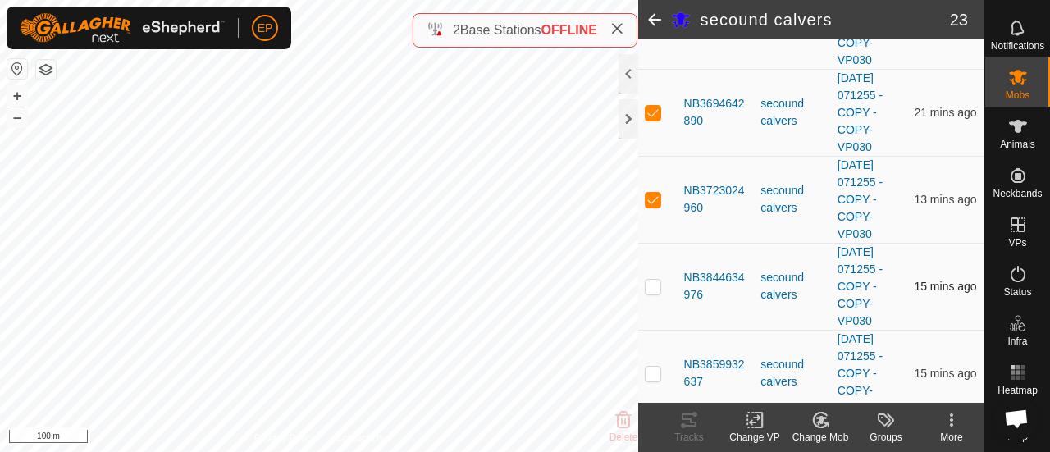
checkbox input "true"
click at [654, 380] on p-checkbox at bounding box center [652, 373] width 16 height 13
checkbox input "true"
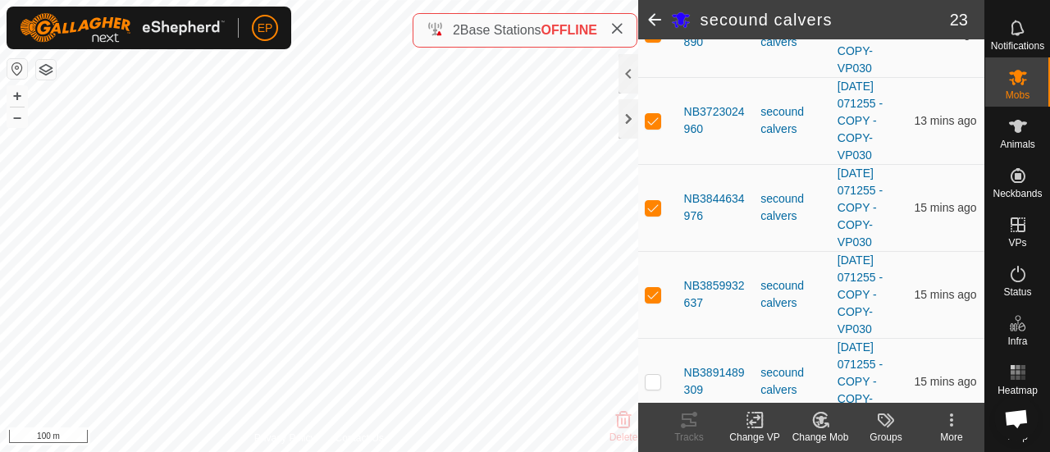
scroll to position [1868, 0]
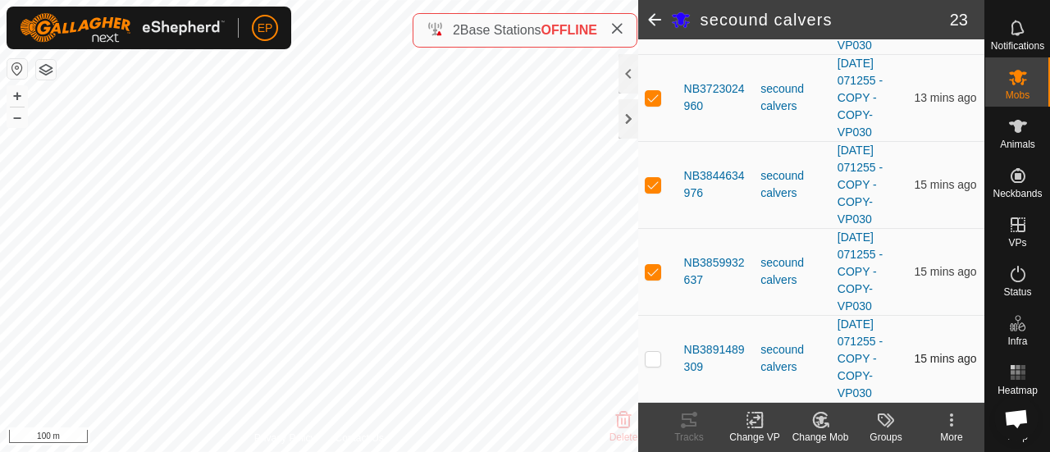
click at [653, 367] on td at bounding box center [657, 358] width 39 height 87
checkbox input "true"
click at [820, 421] on icon at bounding box center [820, 420] width 11 height 8
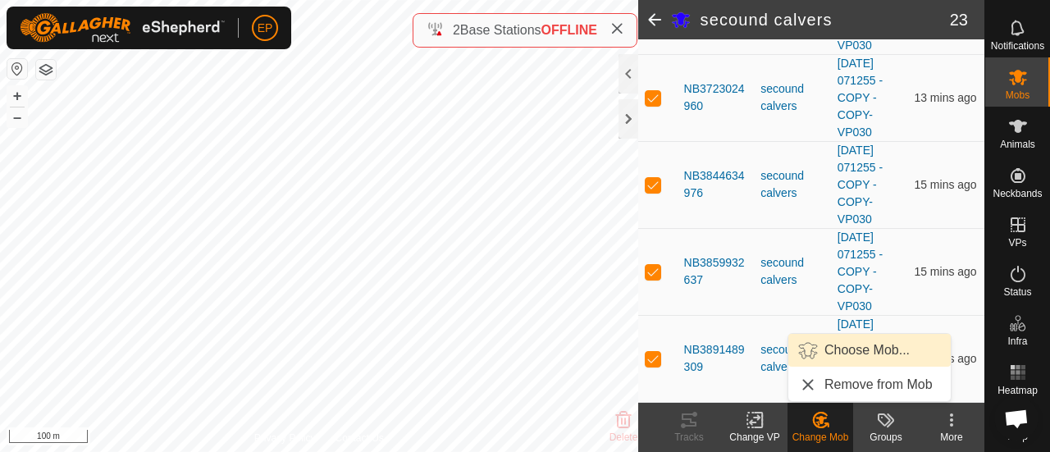
click at [845, 355] on link "Choose Mob..." at bounding box center [869, 350] width 162 height 33
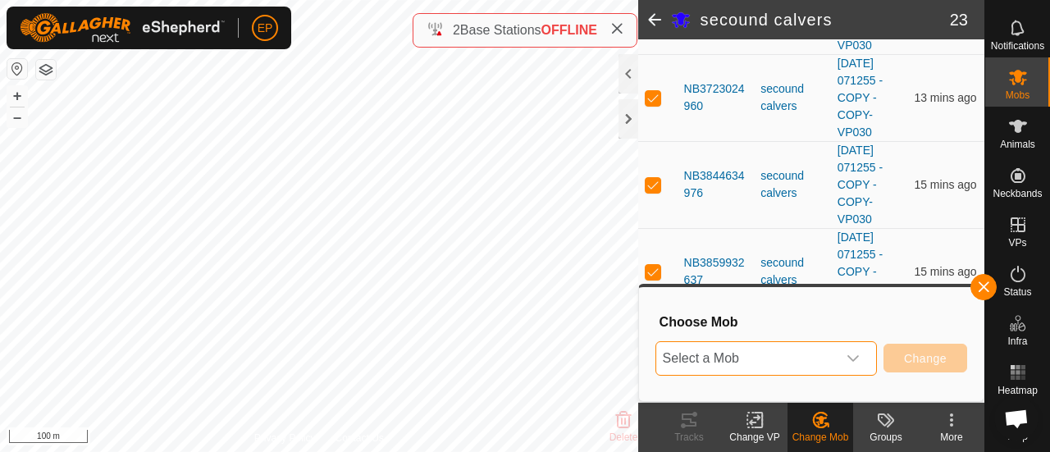
click at [827, 367] on span "Select a Mob" at bounding box center [746, 358] width 180 height 33
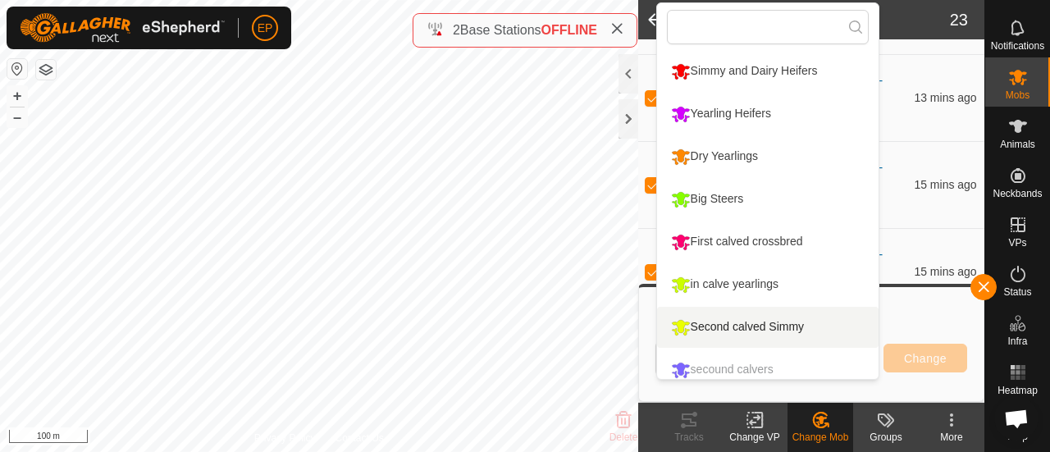
click at [905, 25] on h2 "secound calvers" at bounding box center [824, 20] width 249 height 20
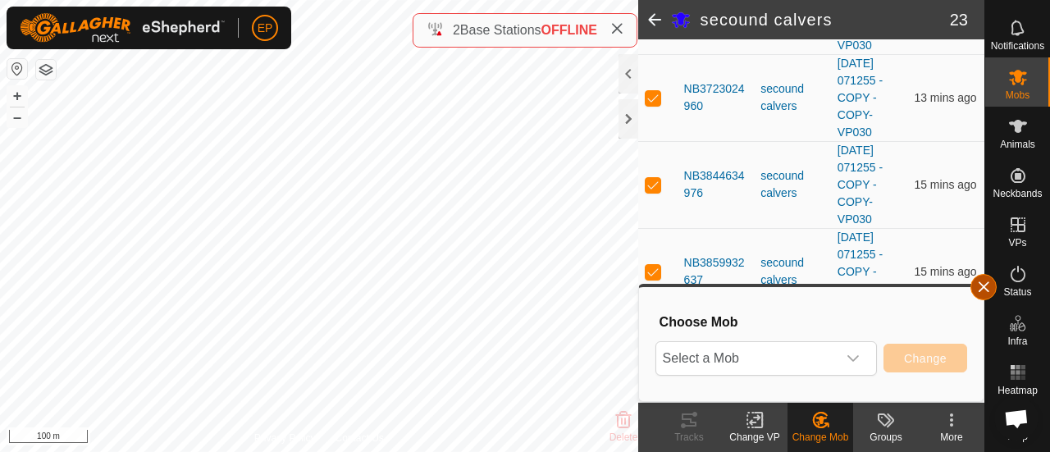
click at [980, 289] on button "button" at bounding box center [983, 287] width 26 height 26
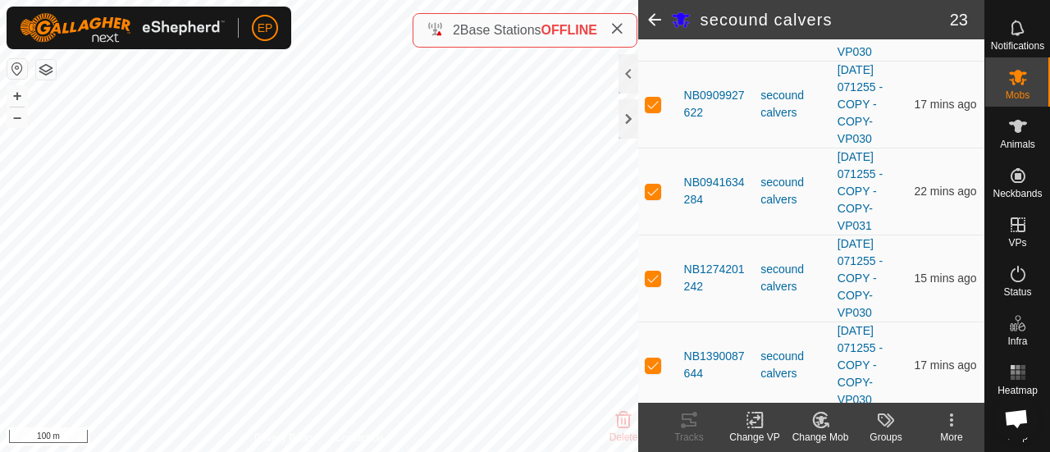
scroll to position [0, 0]
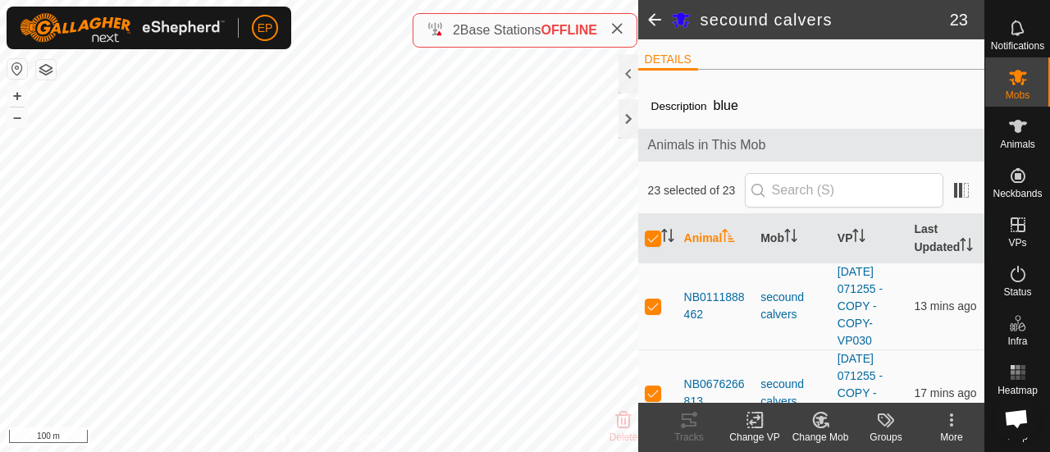
click at [759, 419] on icon at bounding box center [755, 420] width 20 height 20
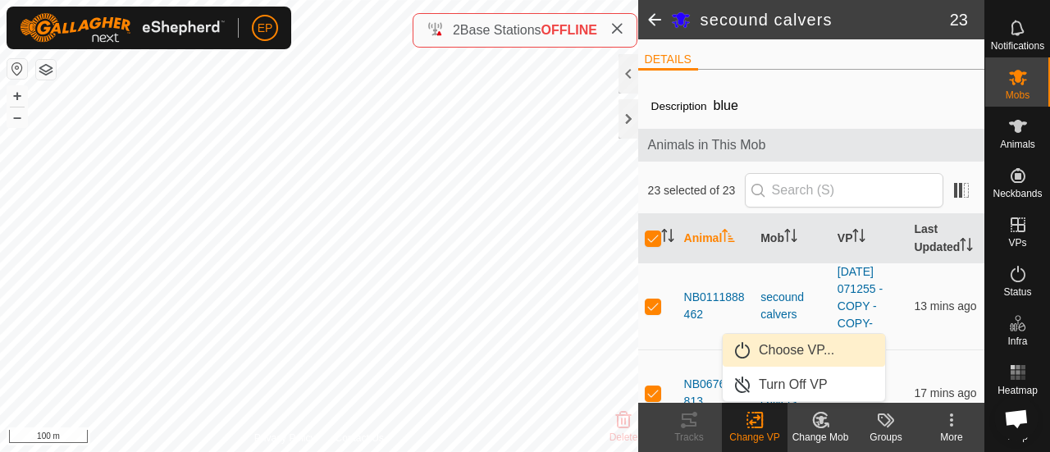
click at [777, 358] on link "Choose VP..." at bounding box center [803, 350] width 162 height 33
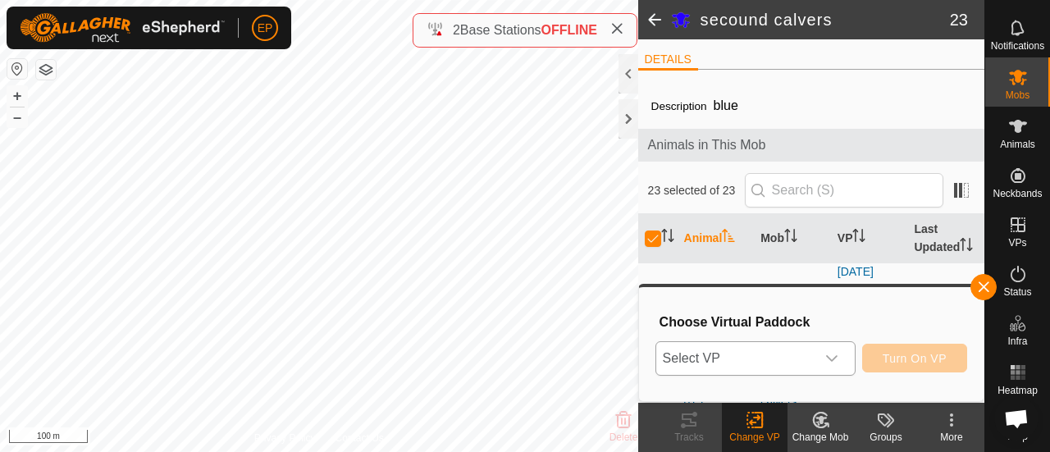
click at [781, 358] on span "Select VP" at bounding box center [735, 358] width 159 height 33
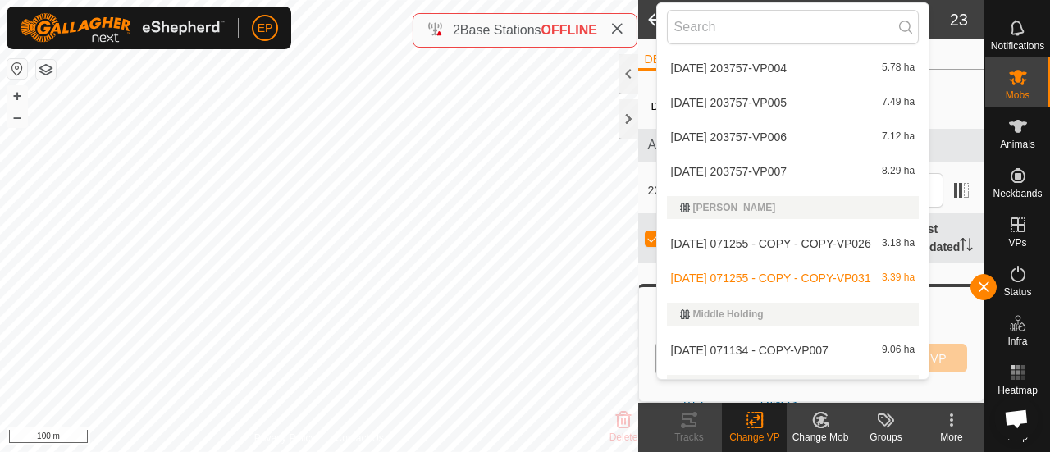
scroll to position [1023, 0]
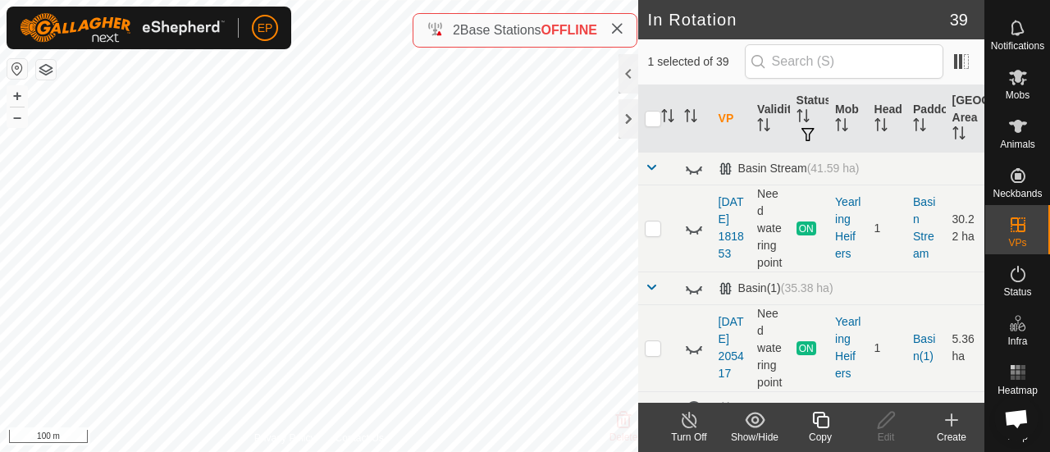
checkbox input "false"
checkbox input "true"
checkbox input "false"
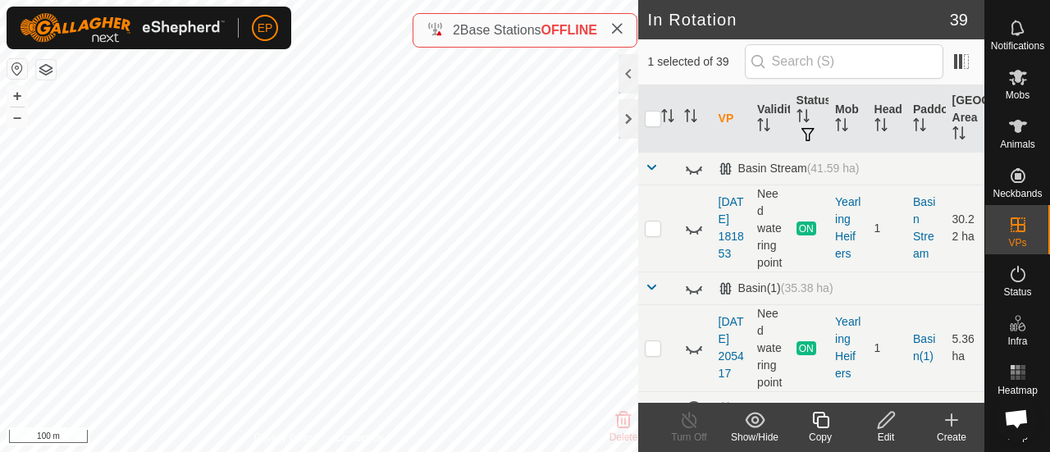
checkbox input "false"
checkbox input "true"
checkbox input "false"
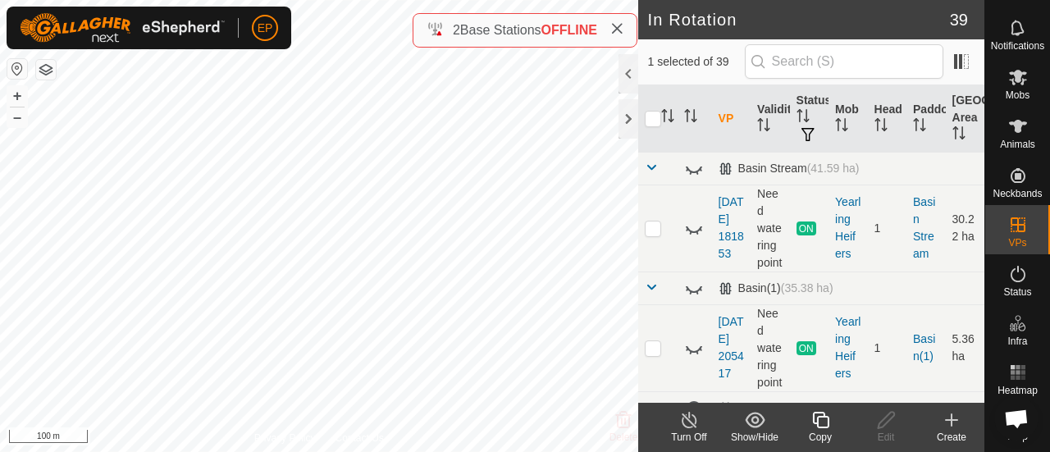
checkbox input "true"
checkbox input "false"
click at [1012, 90] on span "Mobs" at bounding box center [1017, 95] width 24 height 10
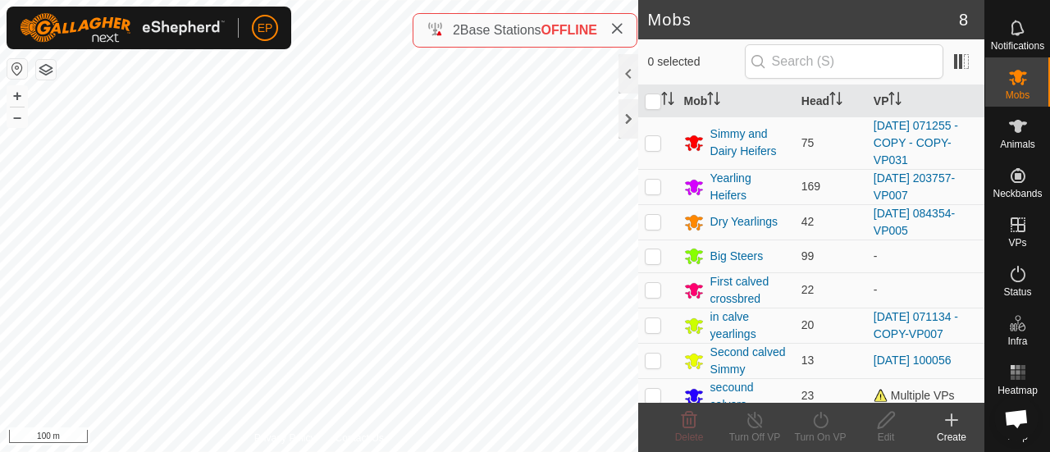
scroll to position [25, 0]
